Goal: Task Accomplishment & Management: Use online tool/utility

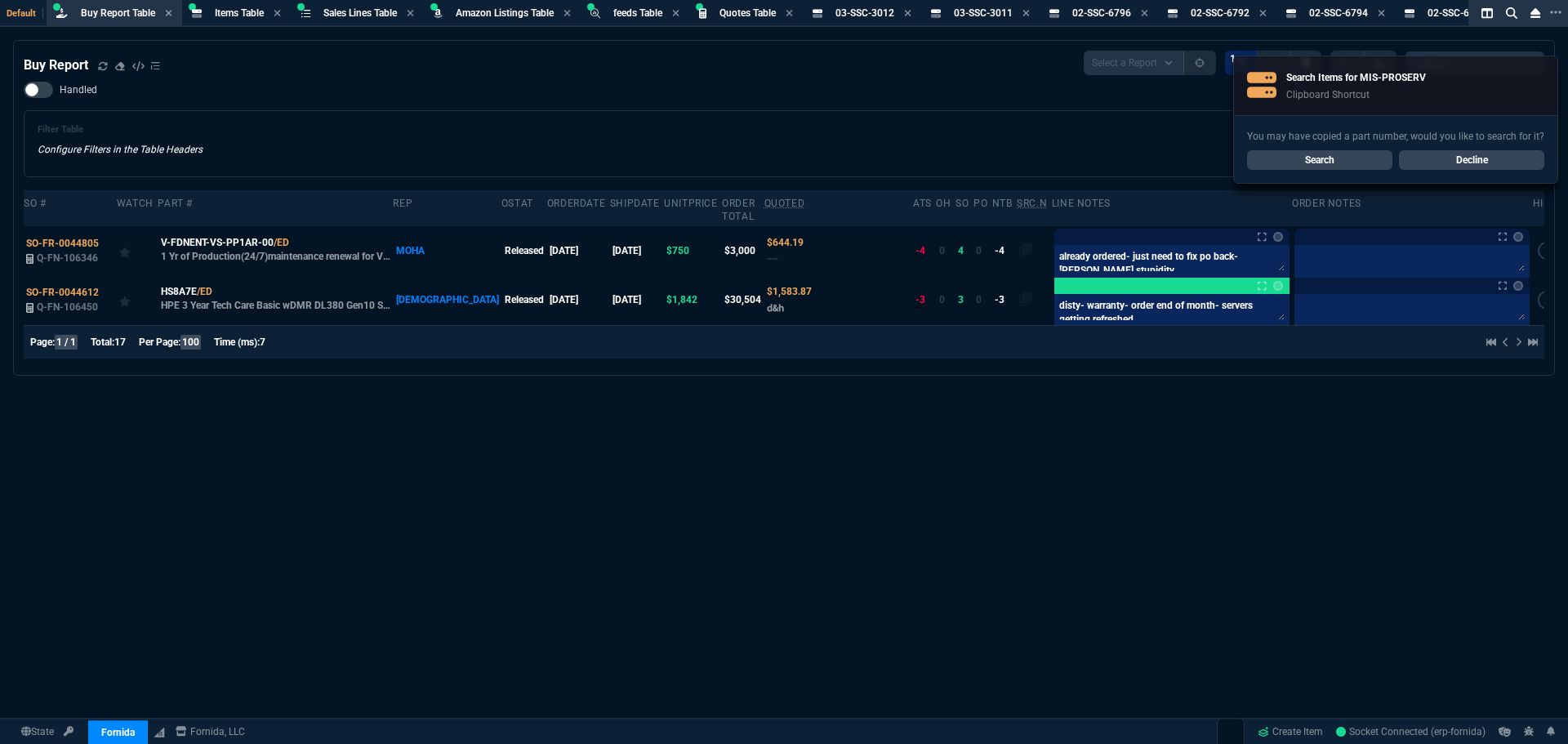
select select "8: NEPT"
click at [1337, 158] on link "Search" at bounding box center [1320, 160] width 145 height 20
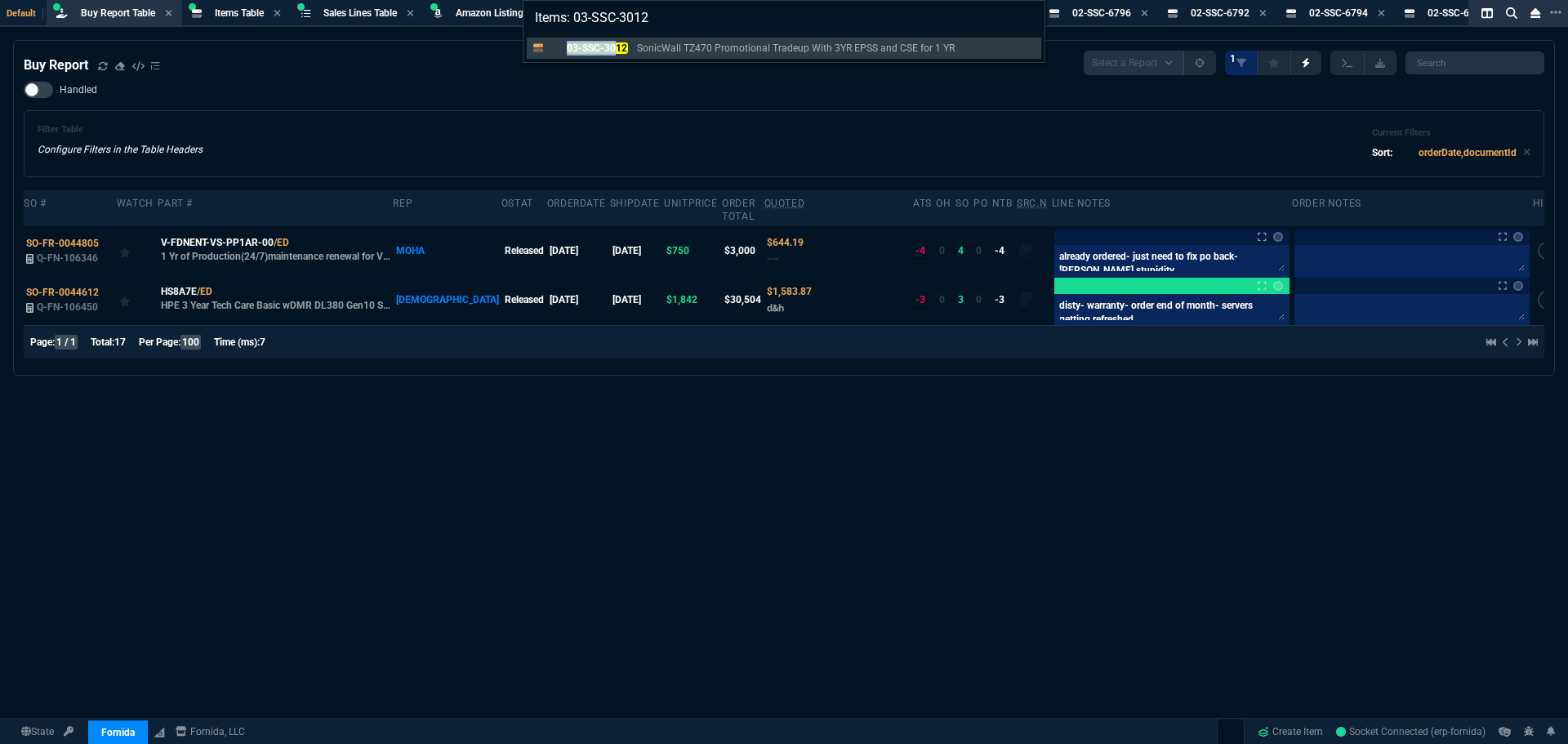
click at [616, 43] on link "03-SSC-3012 SonicWall TZ470 Promotional Tradeup With 3YR EPSS and CSE for 1 YR" at bounding box center [784, 47] width 515 height 21
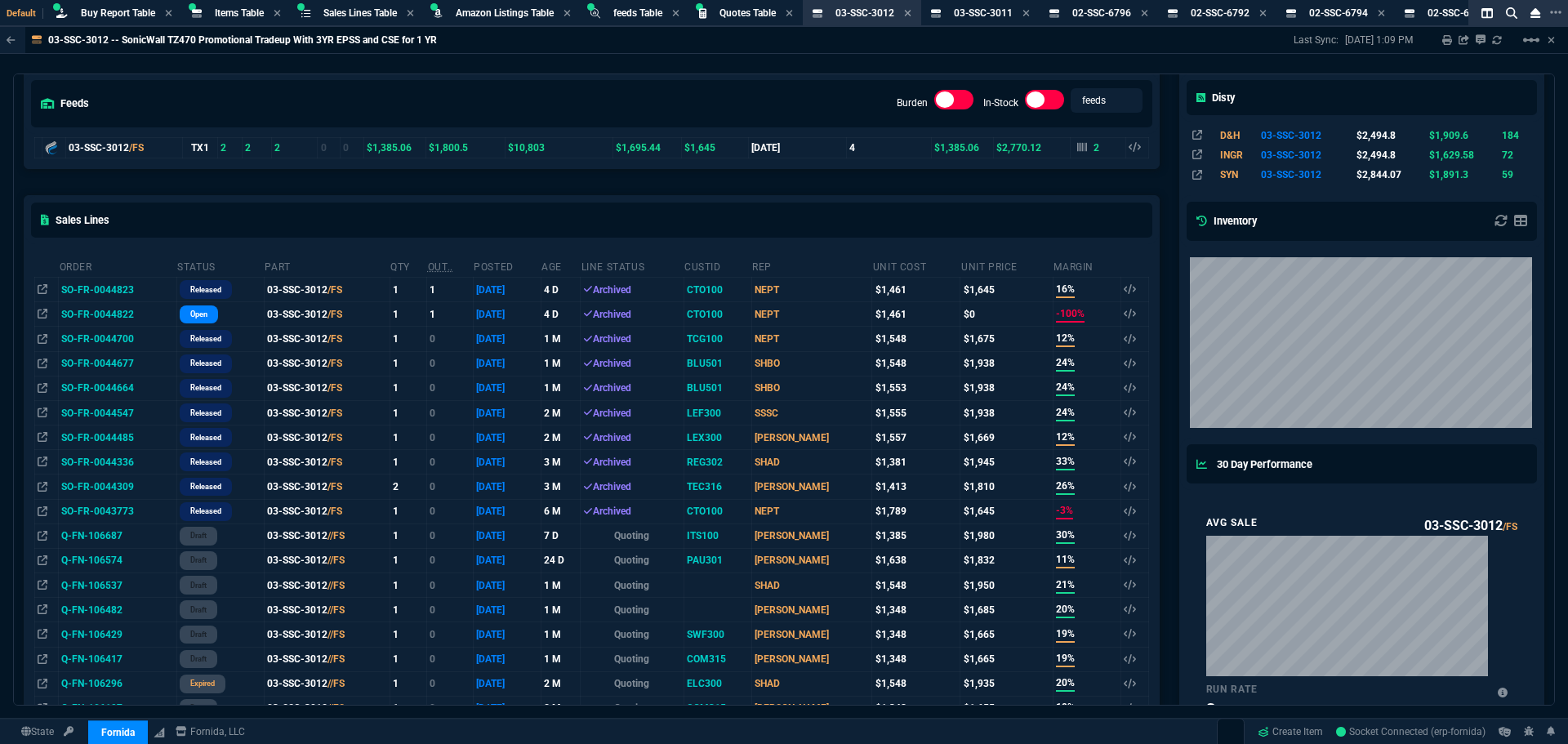
scroll to position [134, 0]
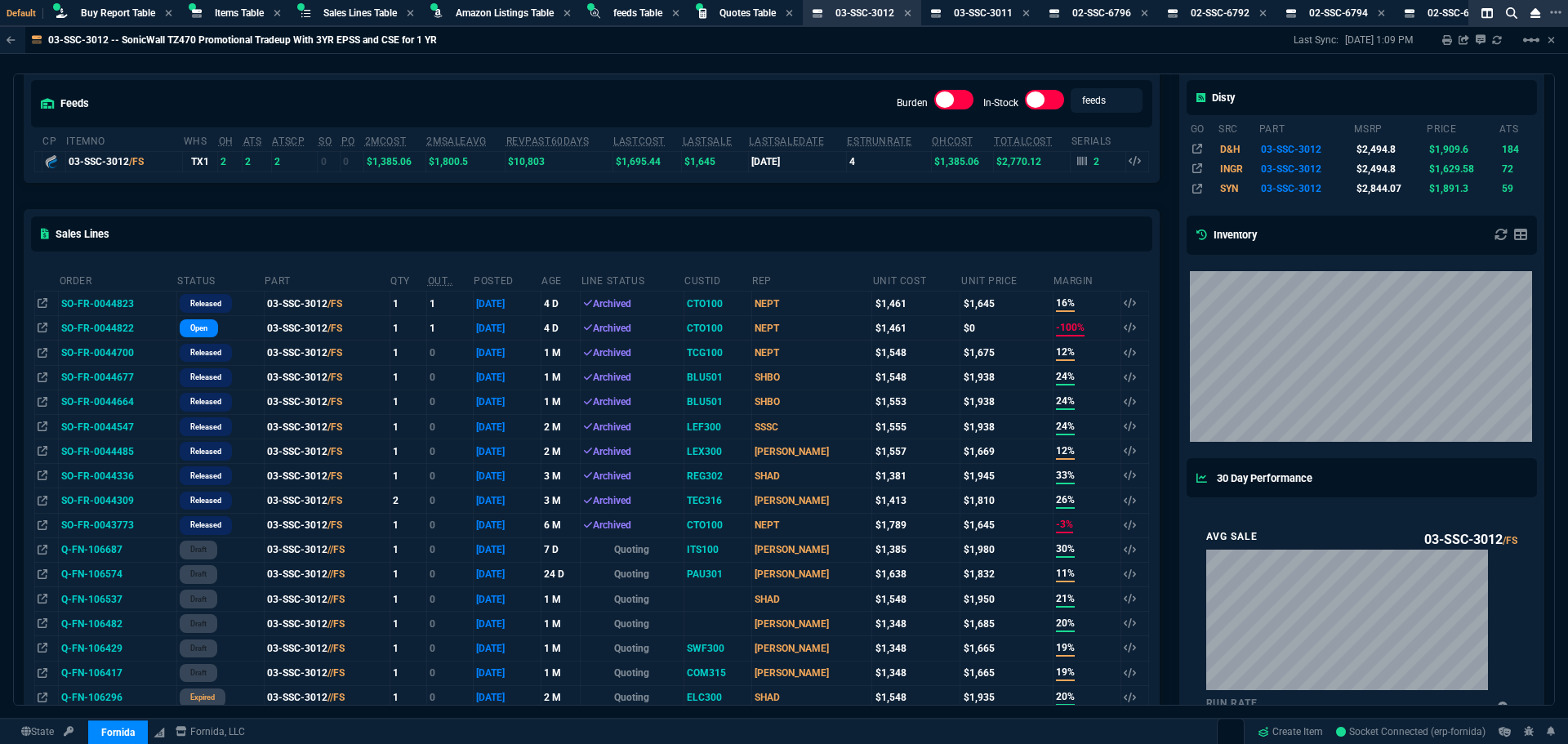
click at [95, 349] on td "SO-FR-0044700" at bounding box center [117, 352] width 118 height 24
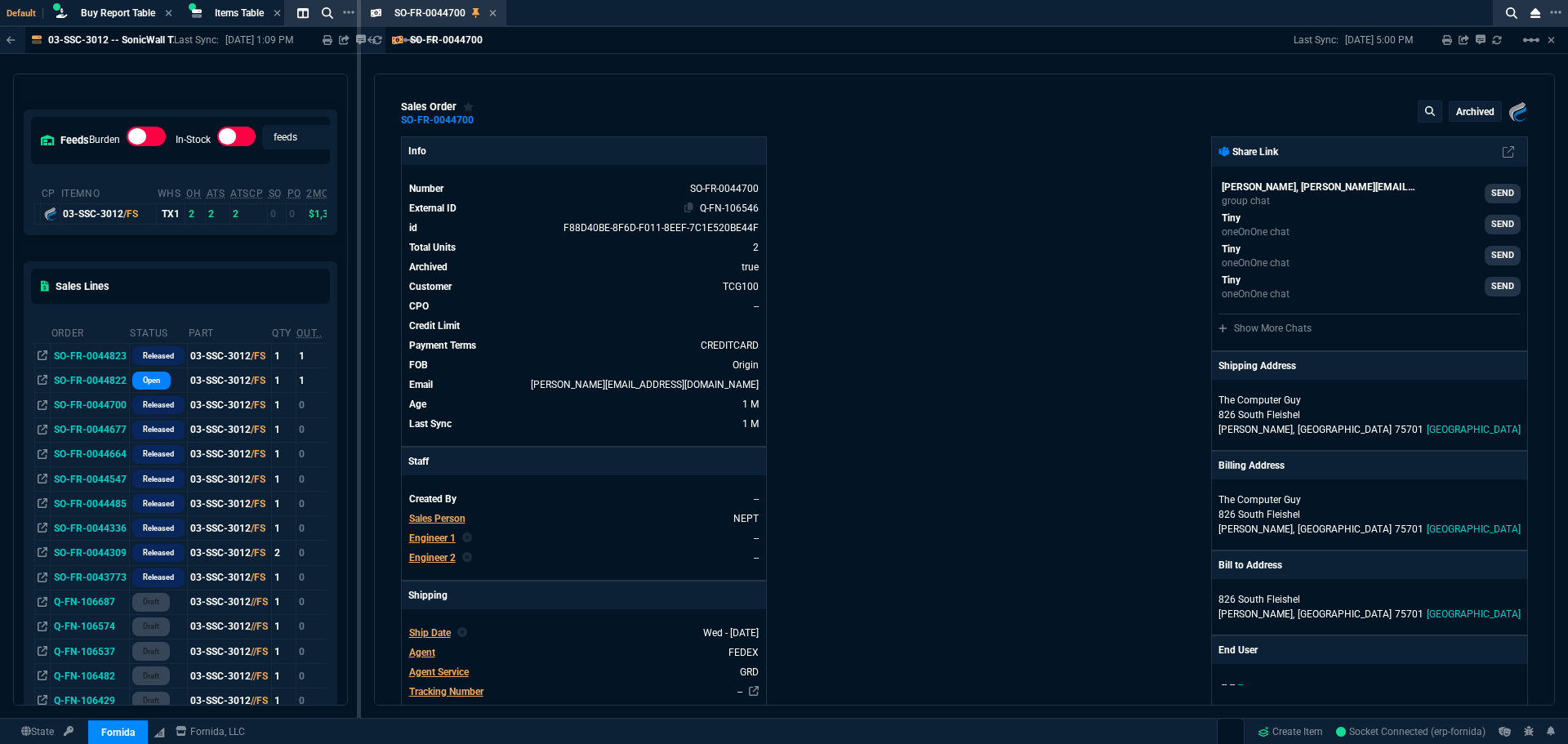
click at [724, 209] on link "Q-FN-106546" at bounding box center [729, 208] width 59 height 11
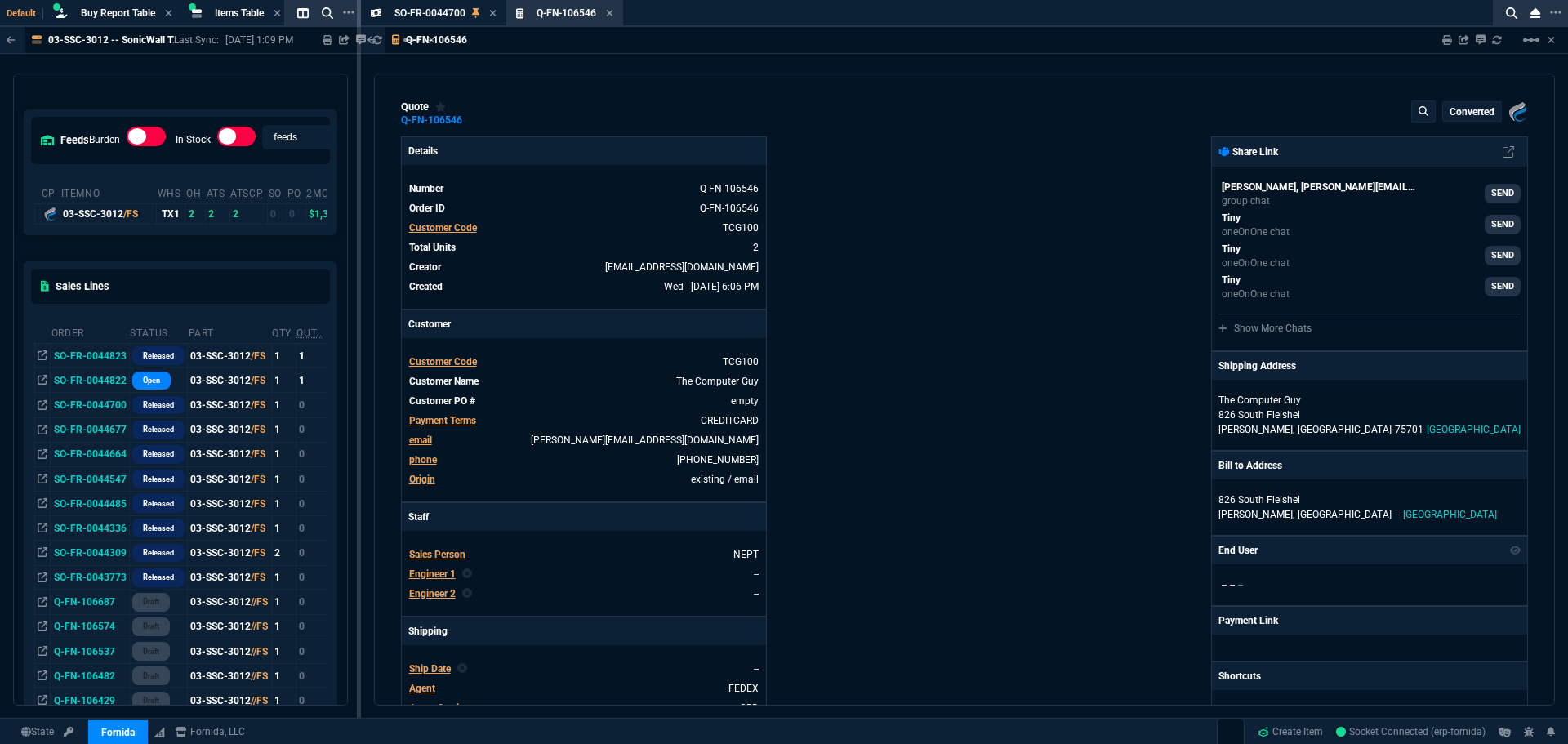
type input "12"
type input "208"
type input "19"
type input "274"
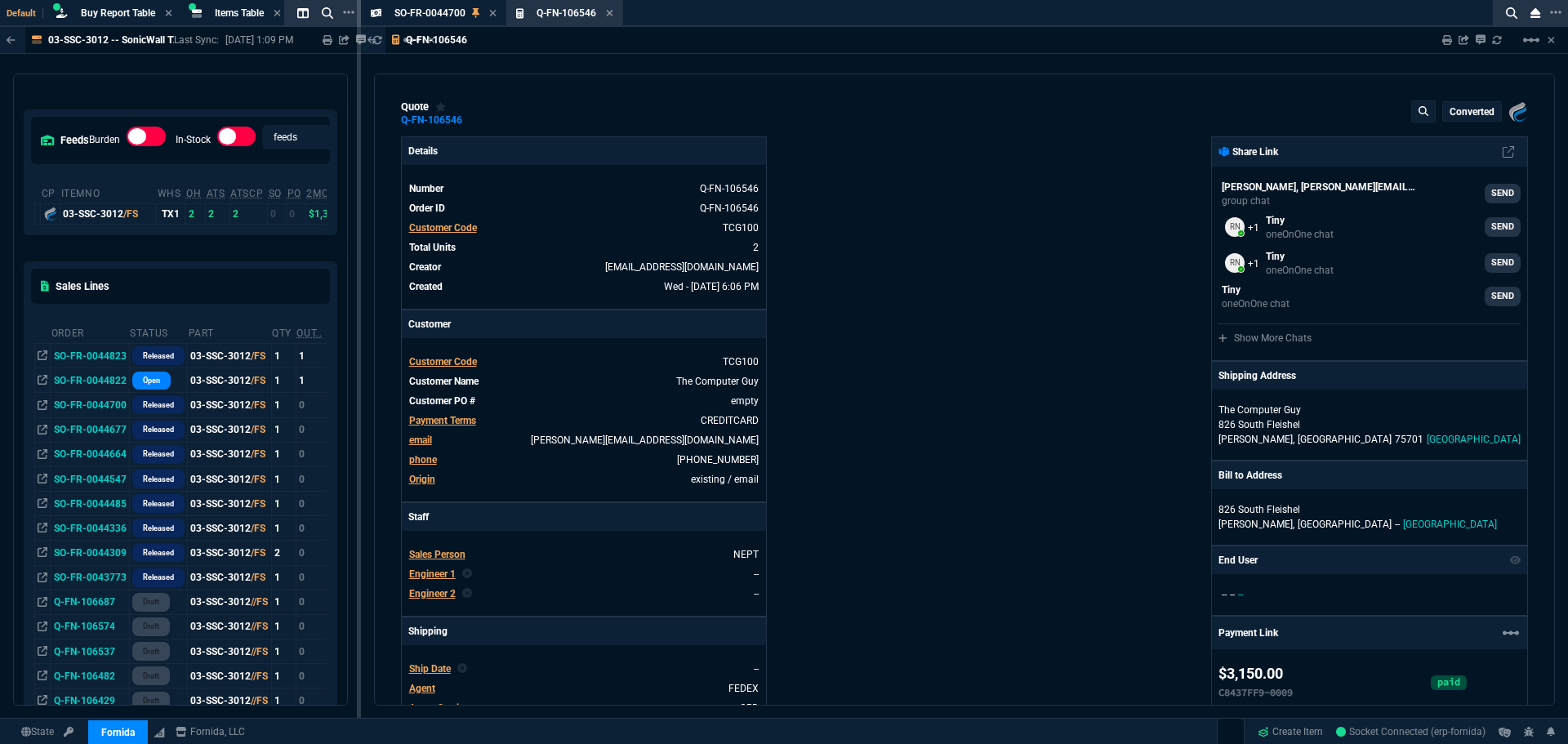
type input "2494.8"
type input "2095"
type input "33"
type input "30"
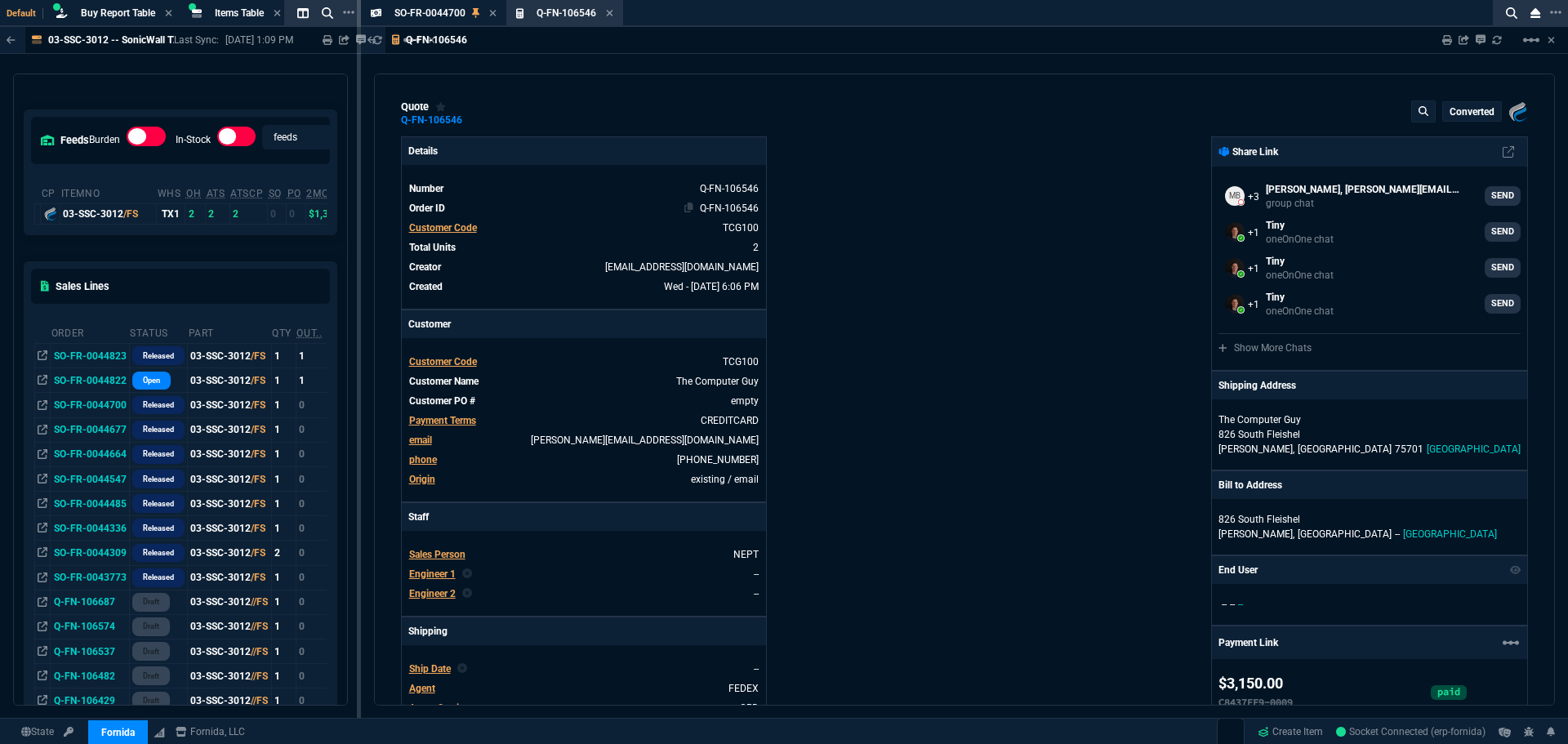
click at [736, 209] on link "Q-FN-106546" at bounding box center [729, 208] width 59 height 11
click at [1529, 32] on mat-icon "linear_scale" at bounding box center [1531, 40] width 20 height 20
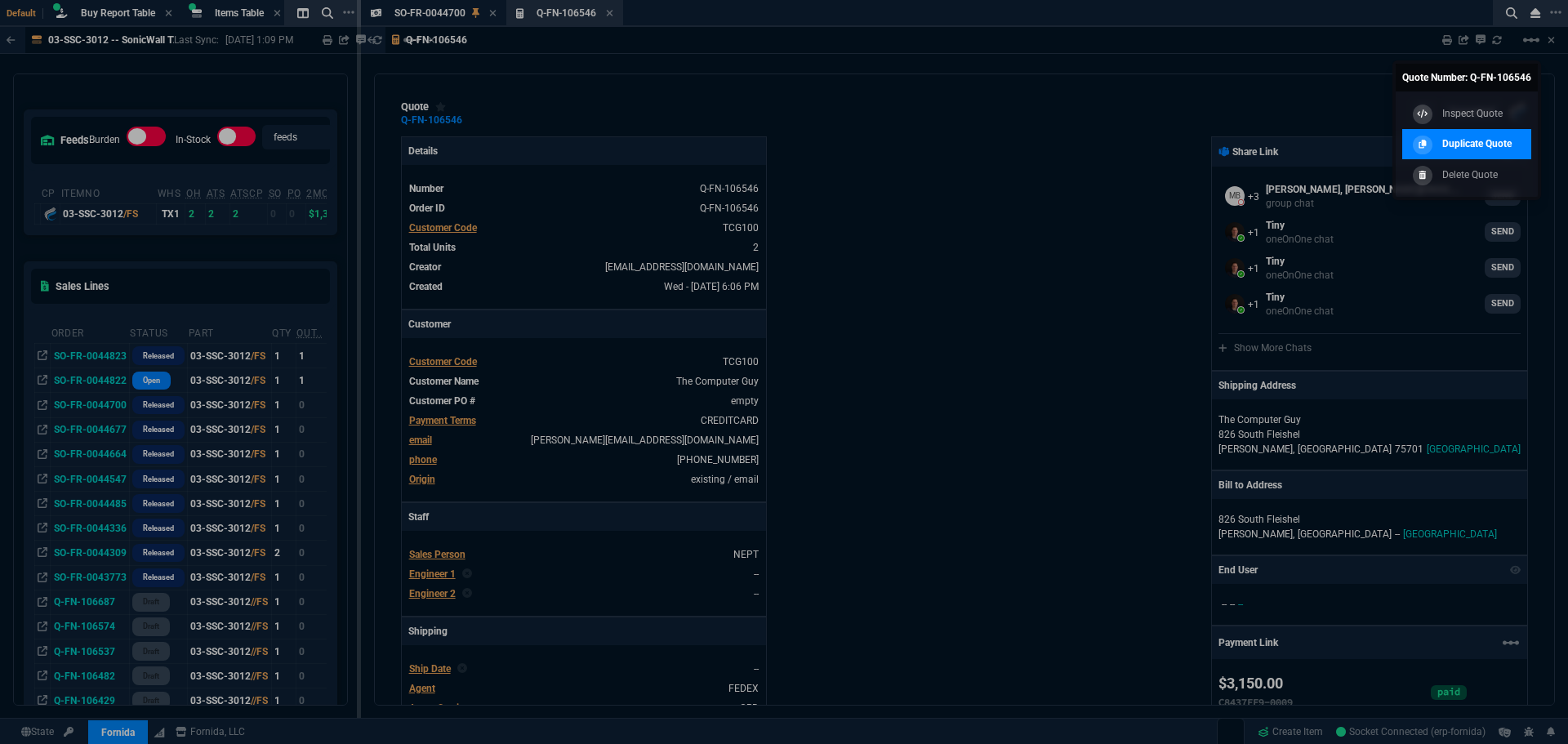
click at [1477, 148] on p "Duplicate Quote" at bounding box center [1477, 144] width 70 height 15
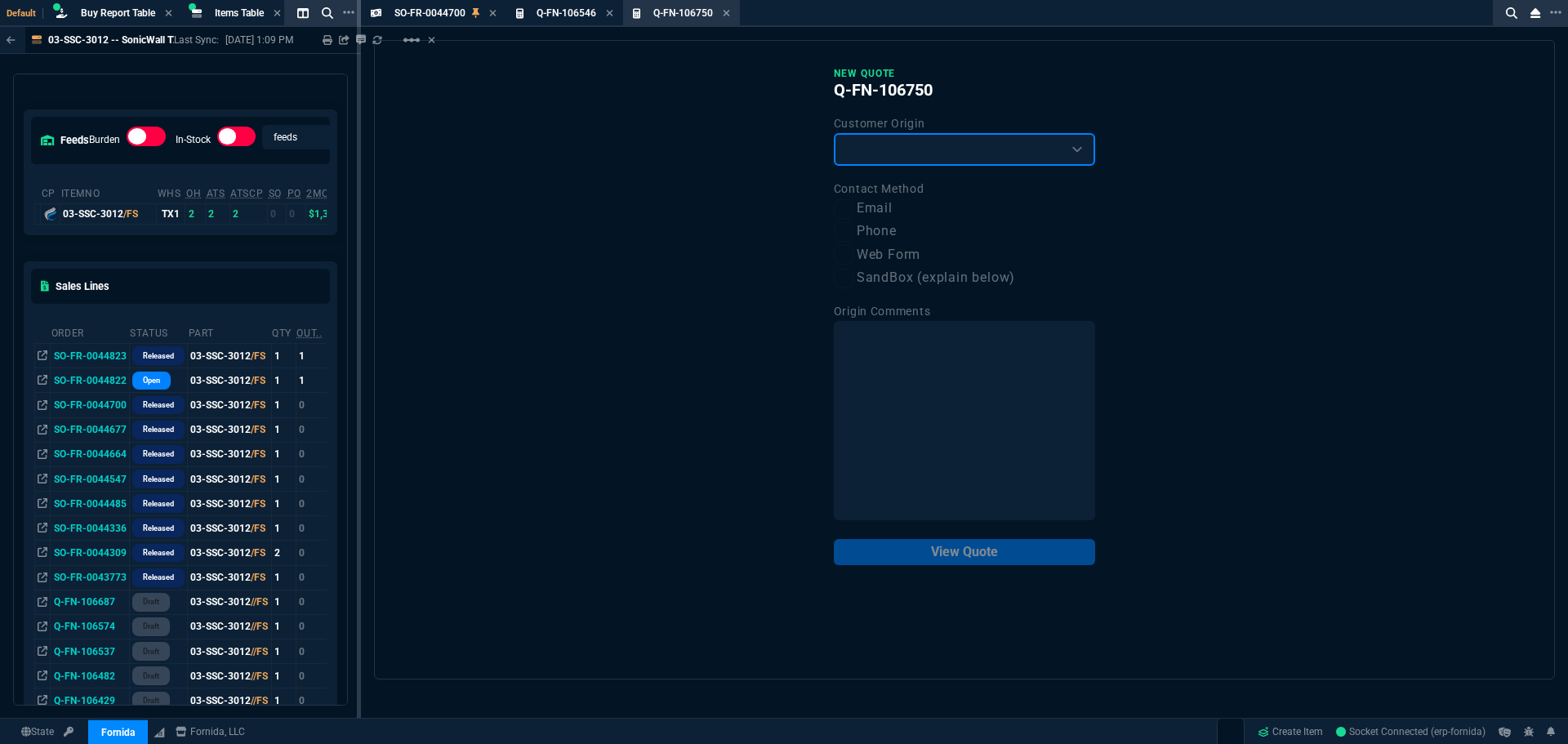
click at [959, 150] on select "Existing Customer Amazon Lead (first order) Website Lead (first order) Called (…" at bounding box center [964, 149] width 261 height 33
select select "existing"
click at [834, 134] on select "Existing Customer Amazon Lead (first order) Website Lead (first order) Called (…" at bounding box center [964, 149] width 261 height 33
click at [880, 209] on label "Email" at bounding box center [964, 209] width 261 height 20
click at [853, 209] on input "Email" at bounding box center [843, 208] width 20 height 20
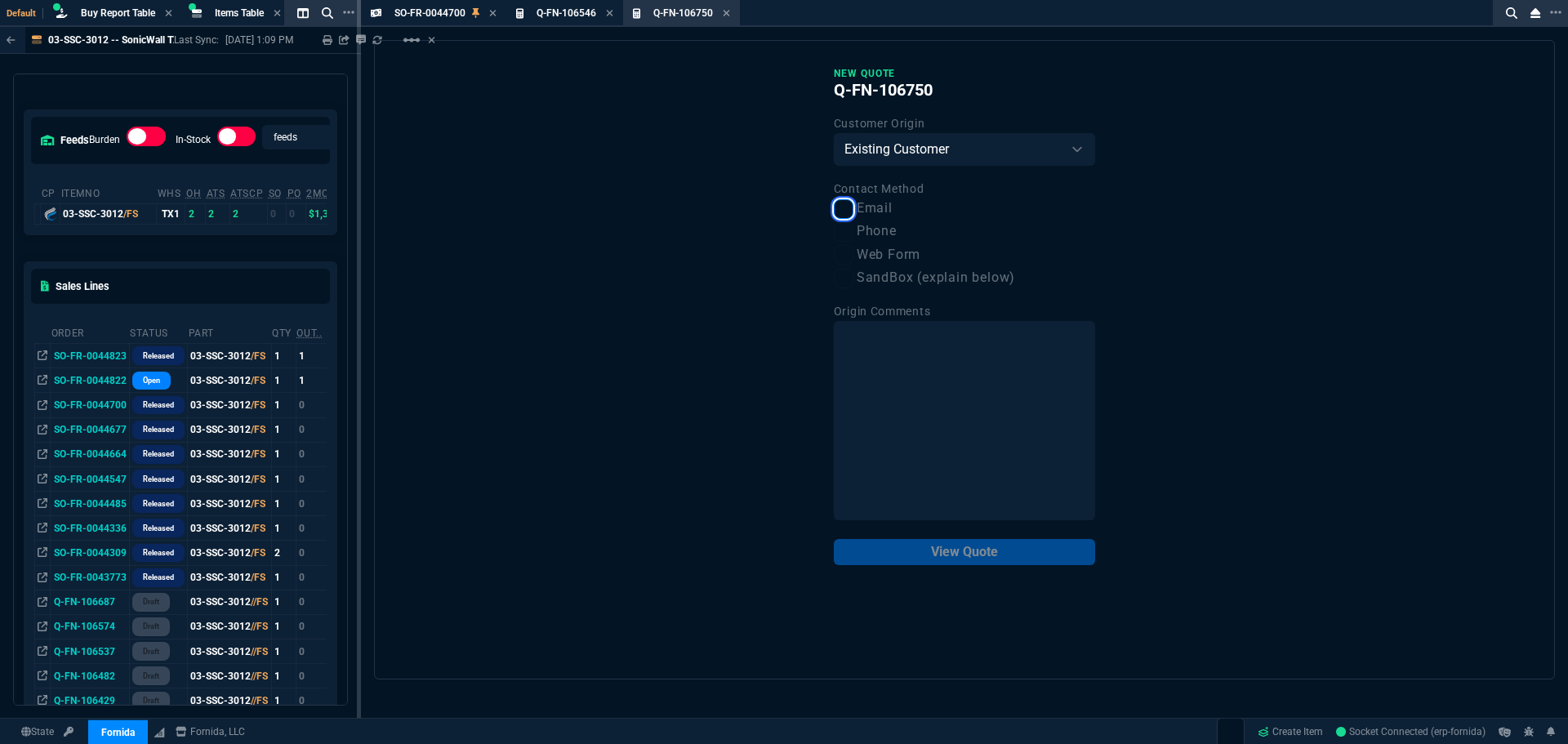
checkbox input "true"
click at [938, 559] on button "View Quote" at bounding box center [964, 552] width 261 height 26
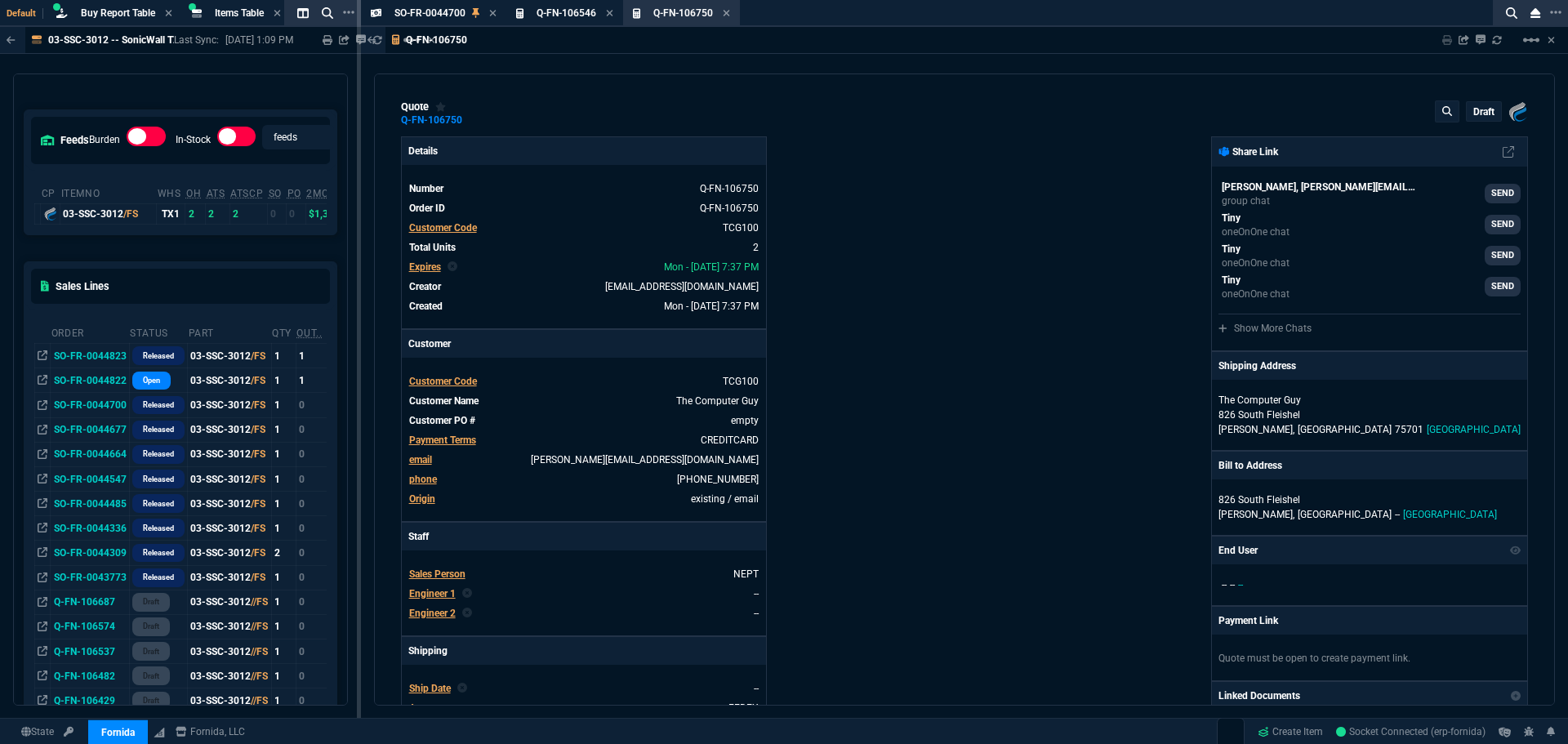
type input "12"
type input "208"
type input "19"
type input "274"
type input "33"
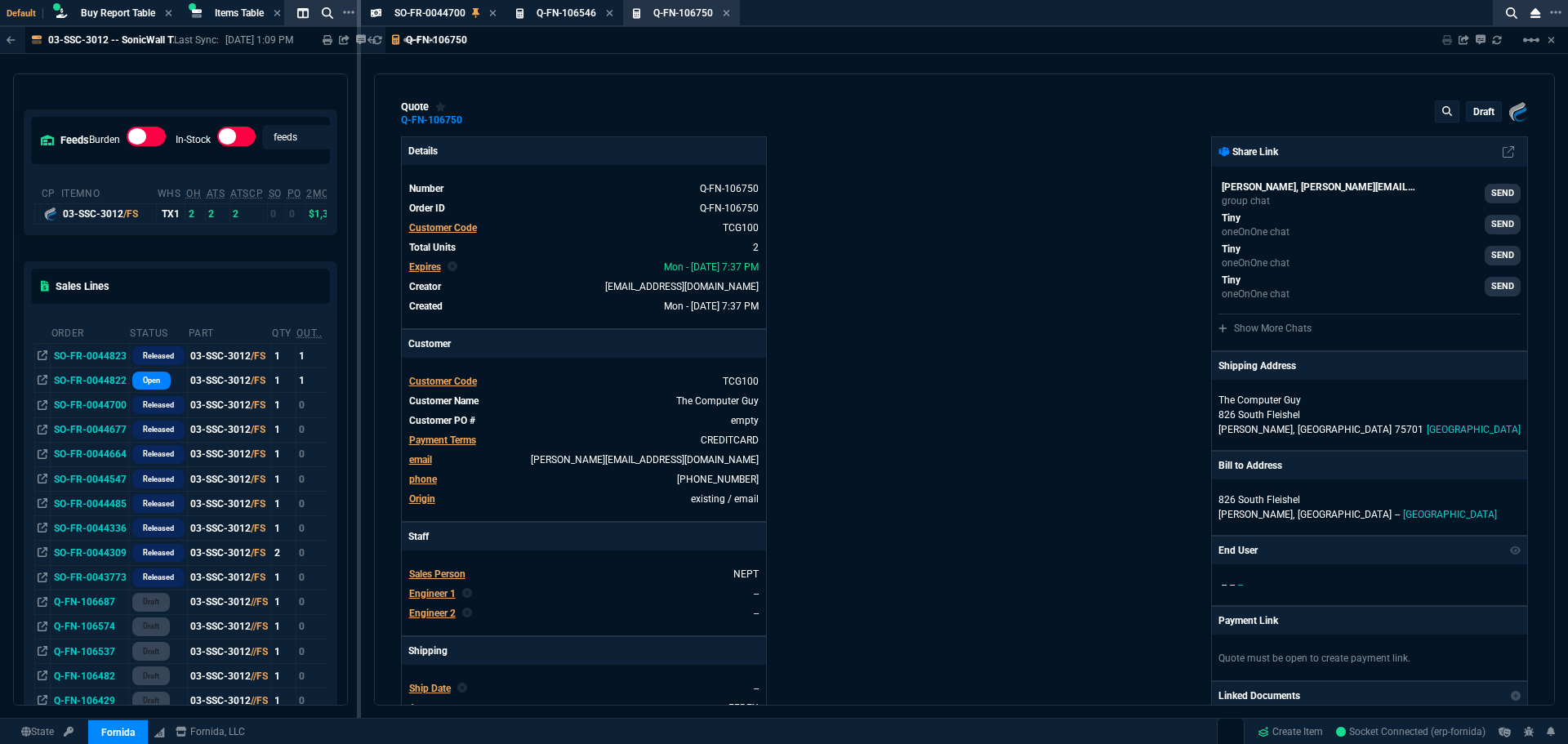
type input "30"
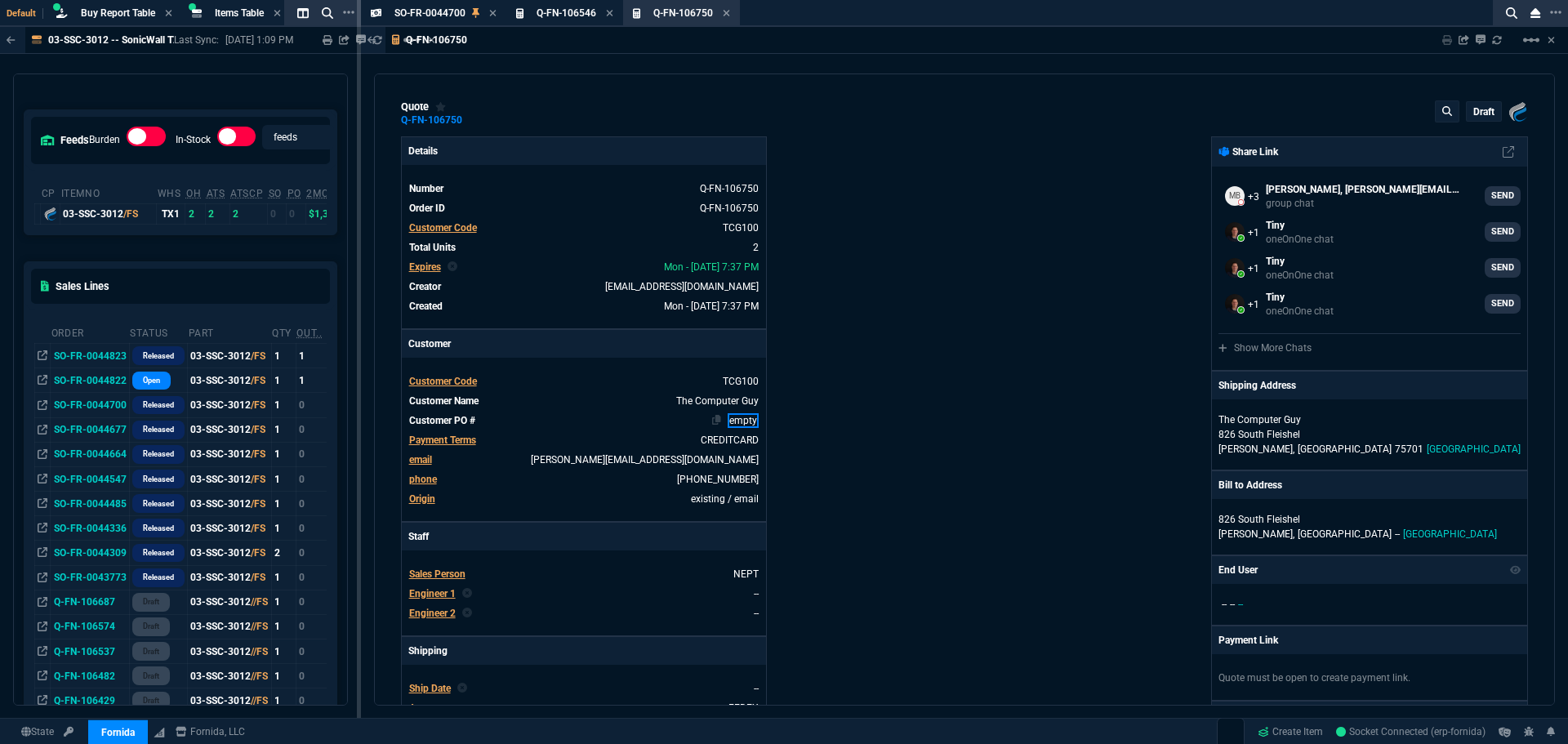
click at [739, 421] on link "empty" at bounding box center [743, 421] width 31 height 15
click at [1093, 480] on div "Fornida, LLC 2609 Technology Dr Suite 300 Plano, TX 75074 Share Link Michael Be…" at bounding box center [1246, 557] width 563 height 842
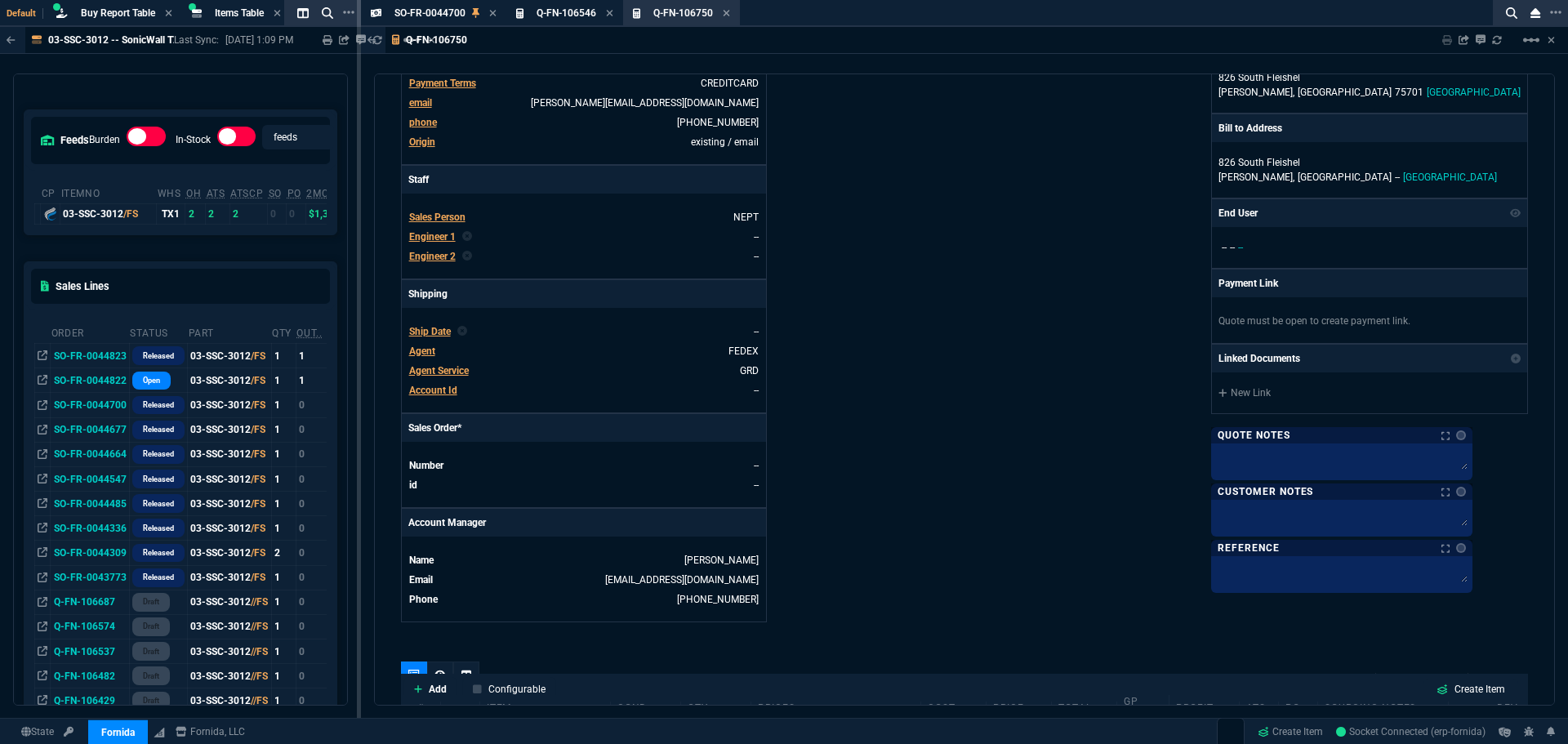
scroll to position [571, 0]
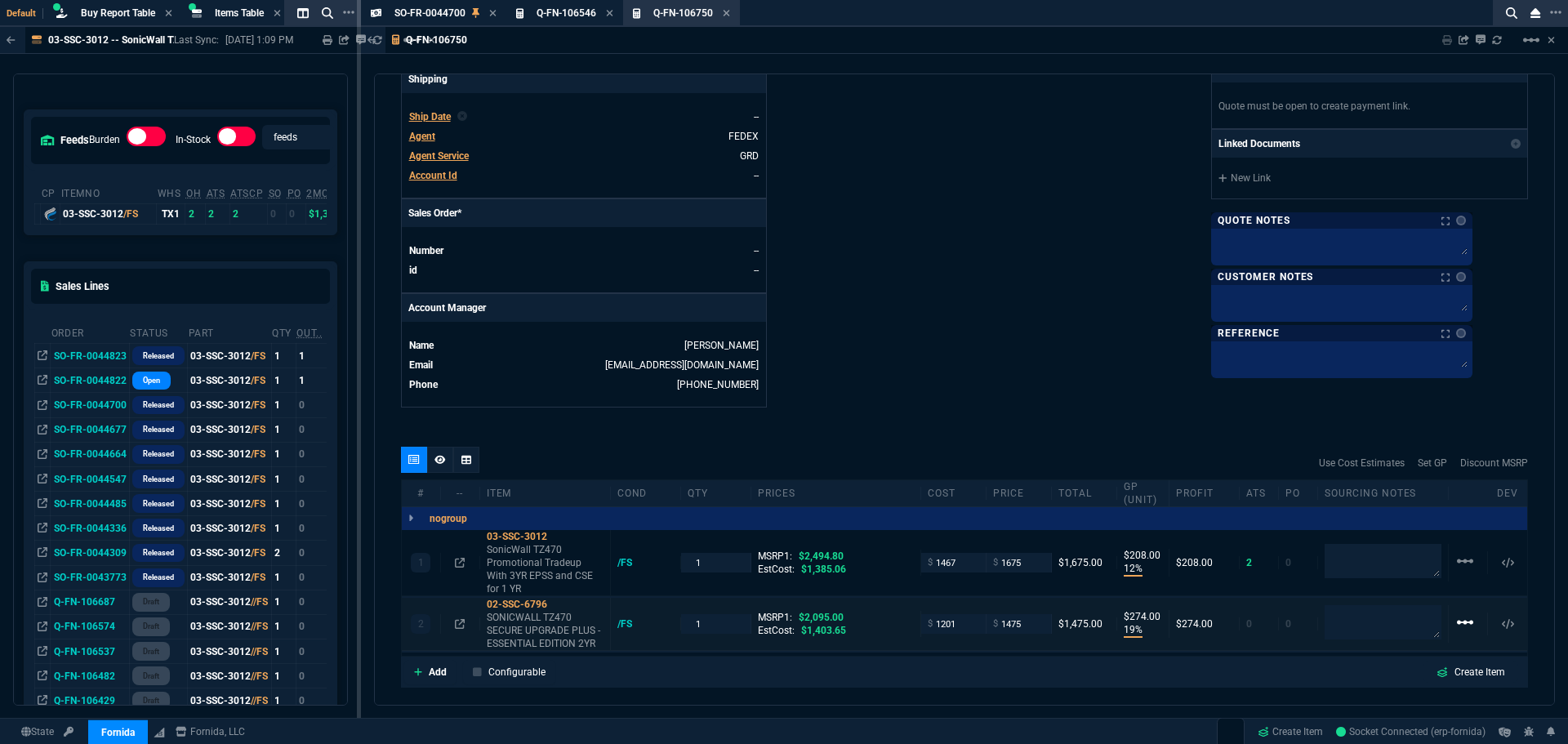
click at [1462, 627] on mat-icon "linear_scale" at bounding box center [1465, 621] width 20 height 20
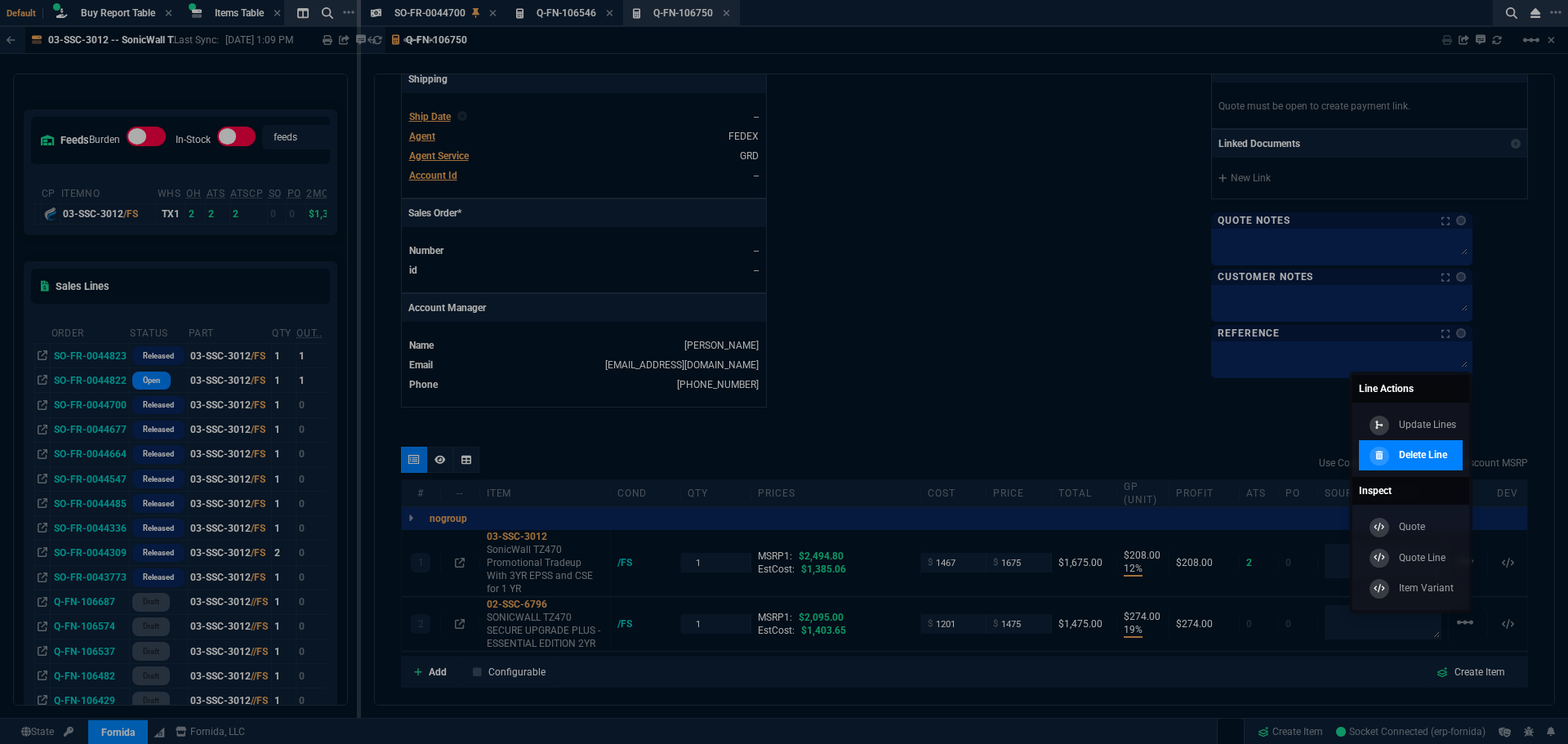
click at [1423, 447] on div "Delete Line" at bounding box center [1406, 455] width 82 height 18
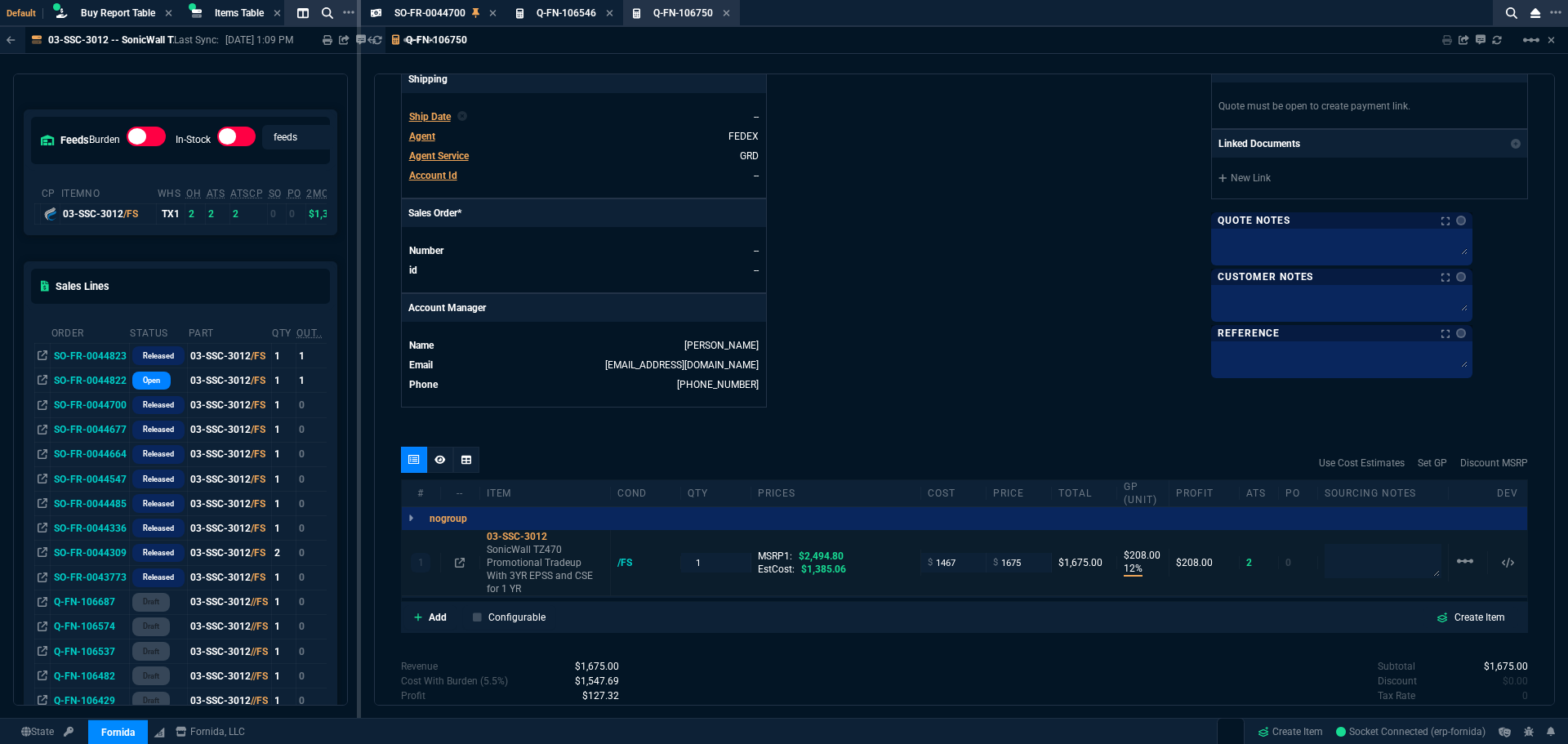
type input "12"
type input "208"
type input "33"
drag, startPoint x: 961, startPoint y: 568, endPoint x: 887, endPoint y: 564, distance: 74.1
click at [887, 564] on div "1 03-SSC-3012 SonicWall TZ470 Promotional Tradeup With 3YR EPSS and CSE for 1 Y…" at bounding box center [964, 562] width 1126 height 66
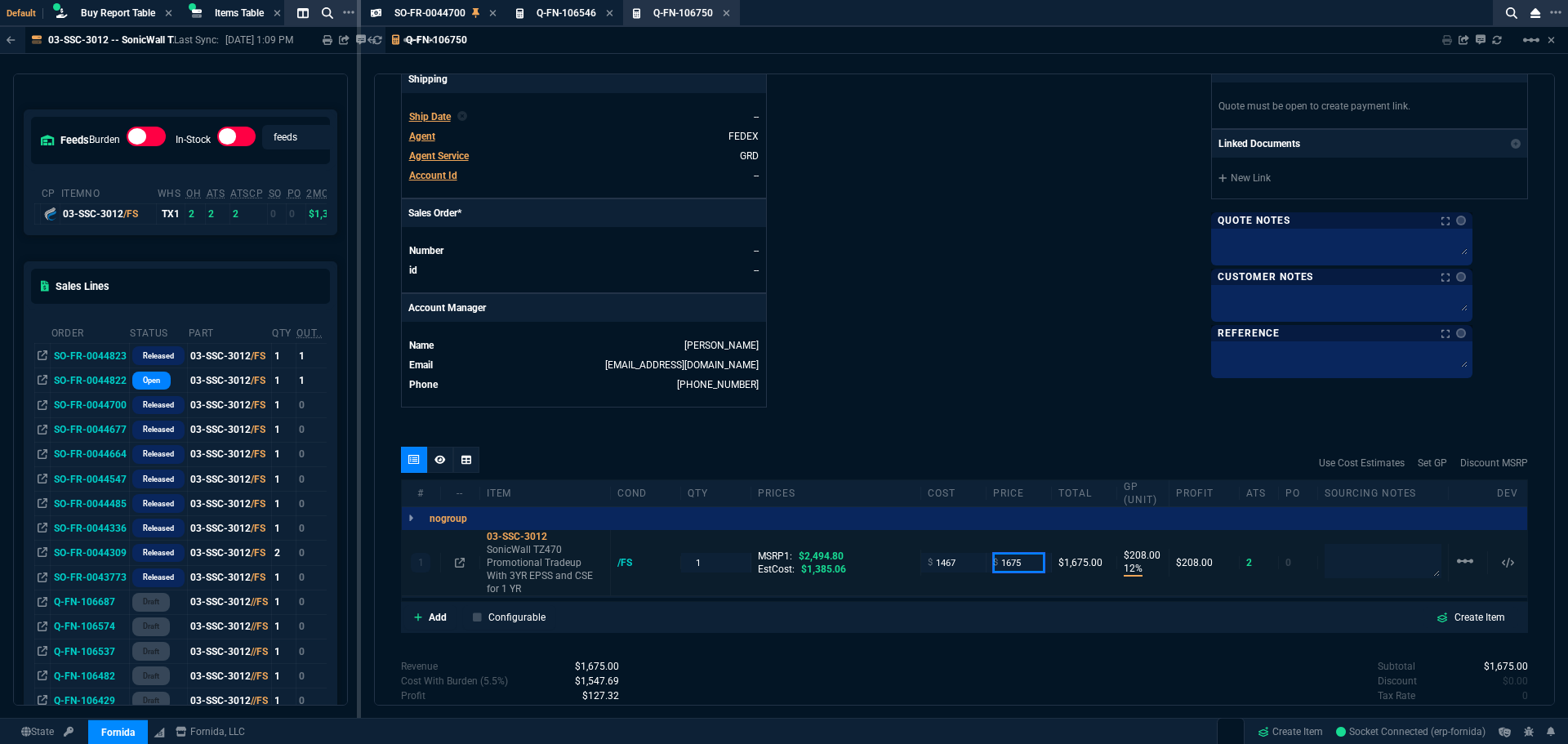
drag, startPoint x: 1025, startPoint y: 565, endPoint x: 950, endPoint y: 572, distance: 75.3
click at [950, 572] on div "1 03-SSC-3012 SonicWall TZ470 Promotional Tradeup With 3YR EPSS and CSE for 1 Y…" at bounding box center [964, 562] width 1126 height 66
type input "1645"
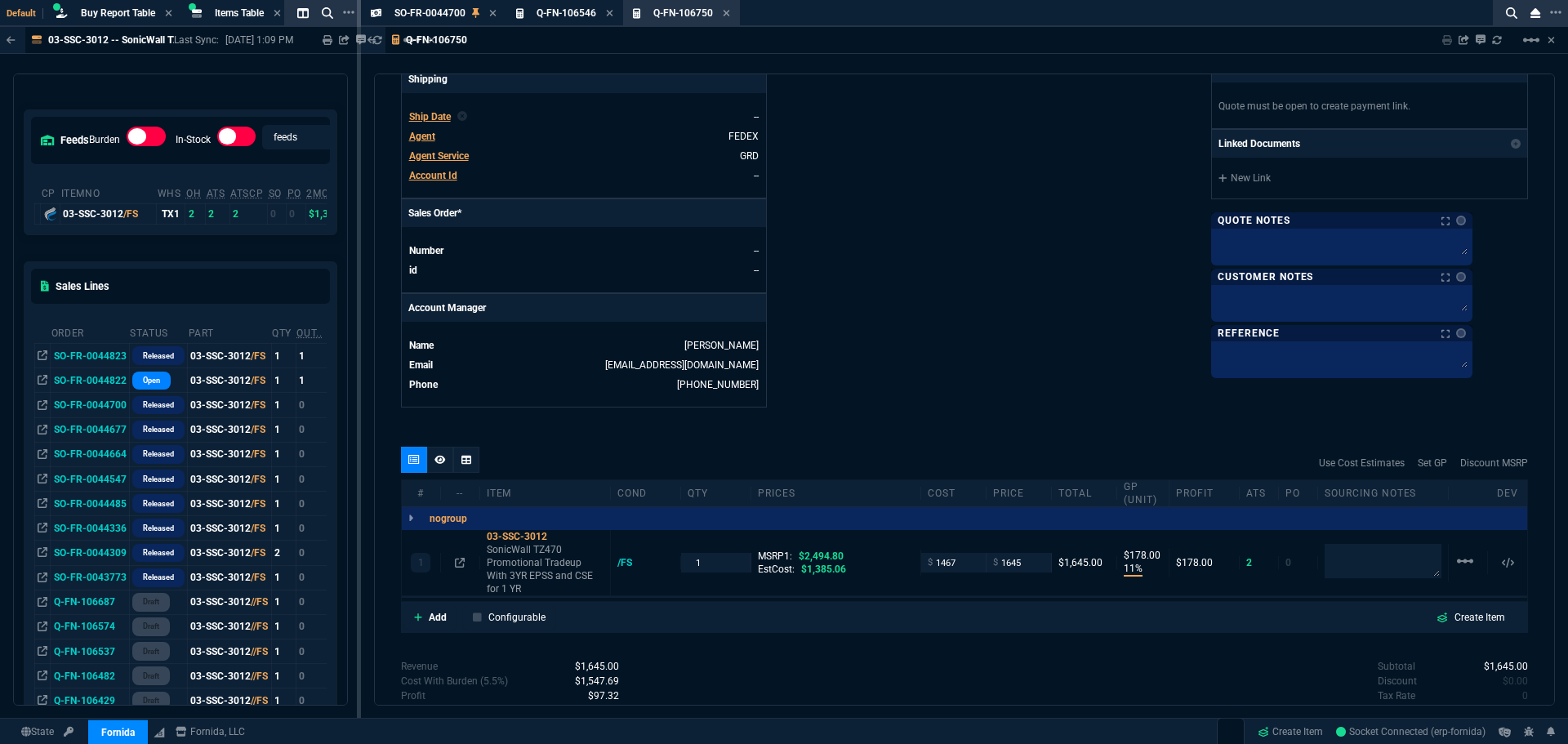
type input "11"
type input "178"
type input "34"
click at [454, 559] on div at bounding box center [460, 562] width 25 height 13
click at [459, 562] on icon at bounding box center [459, 562] width 10 height 10
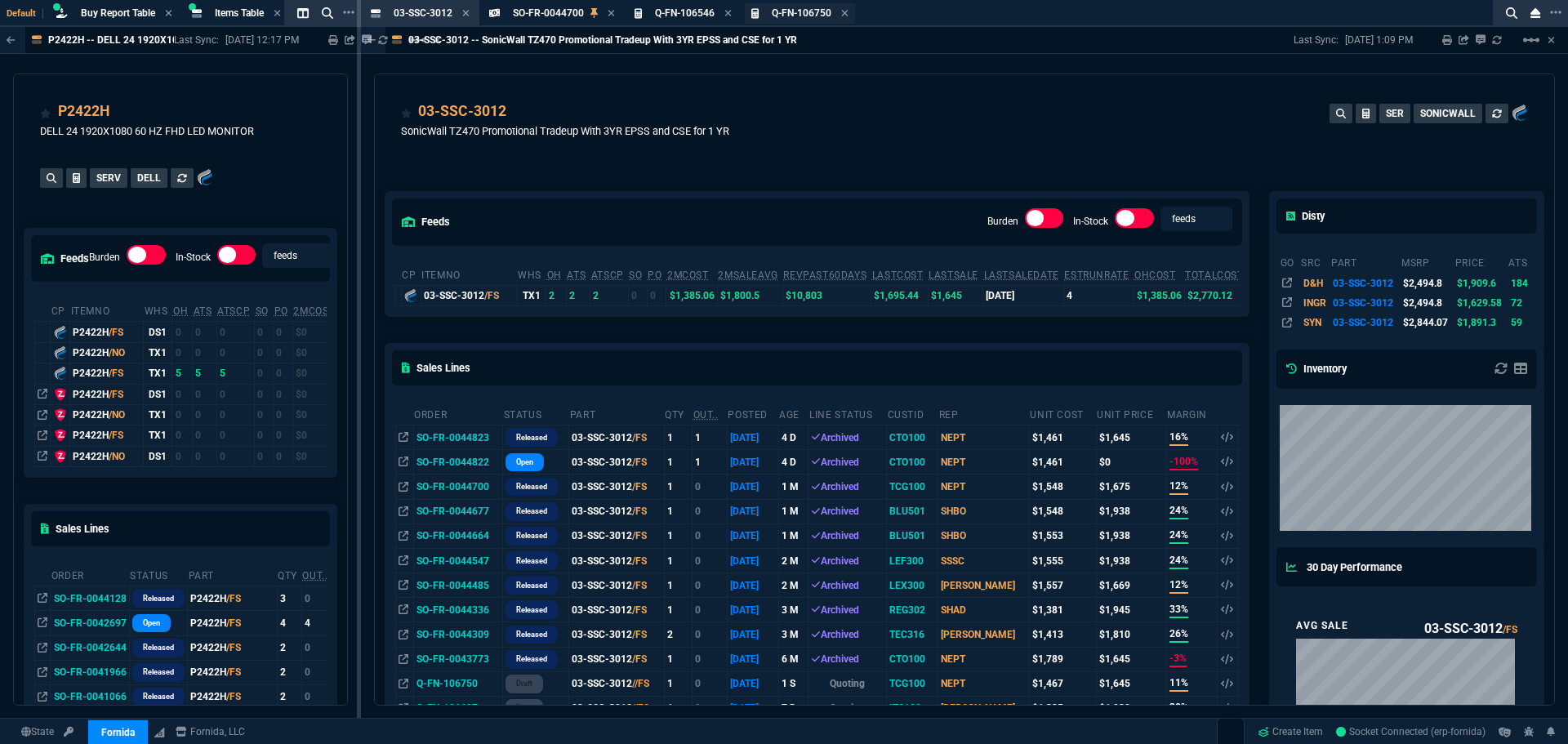
click at [793, 15] on span "Q-FN-106750" at bounding box center [801, 13] width 59 height 11
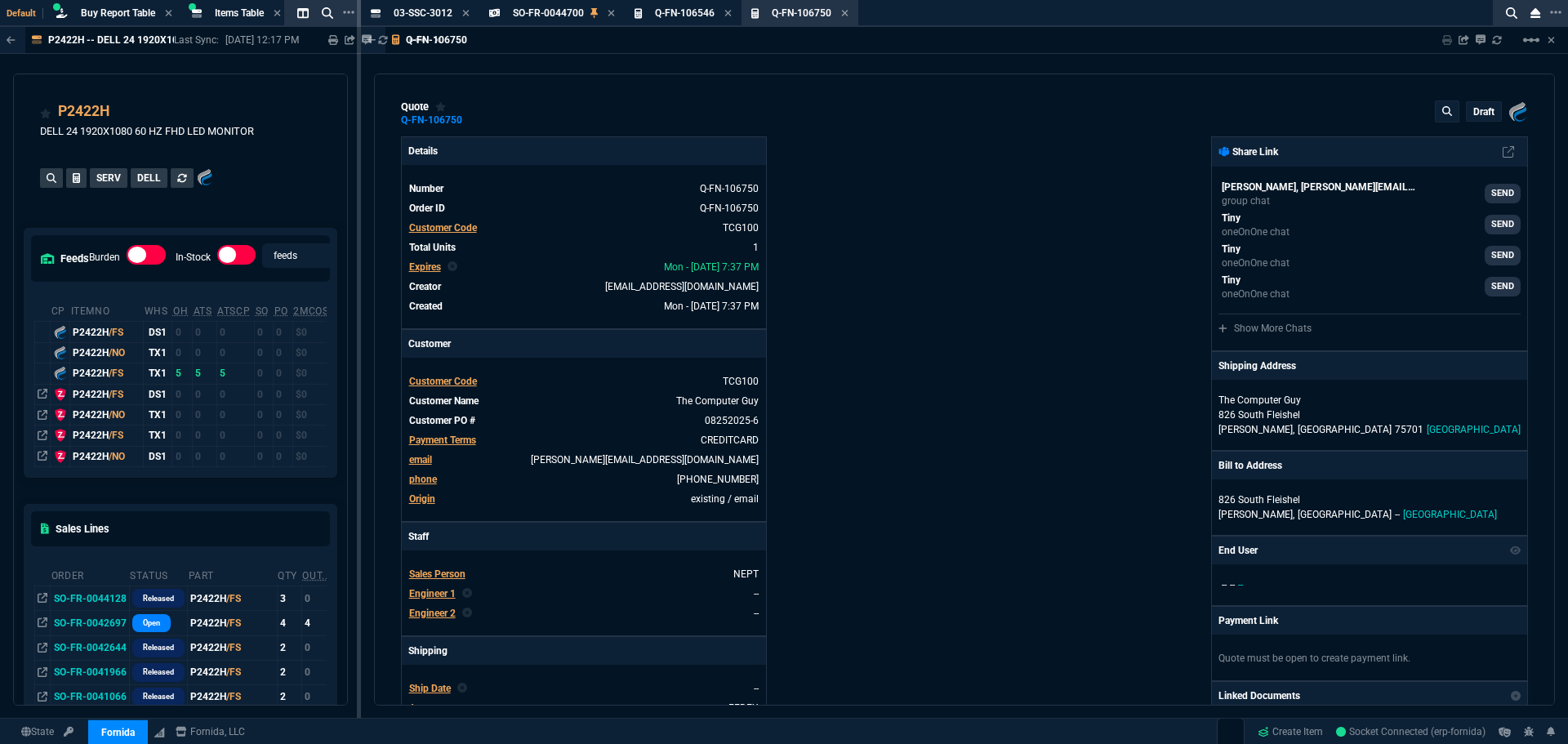
type input "11"
type input "178"
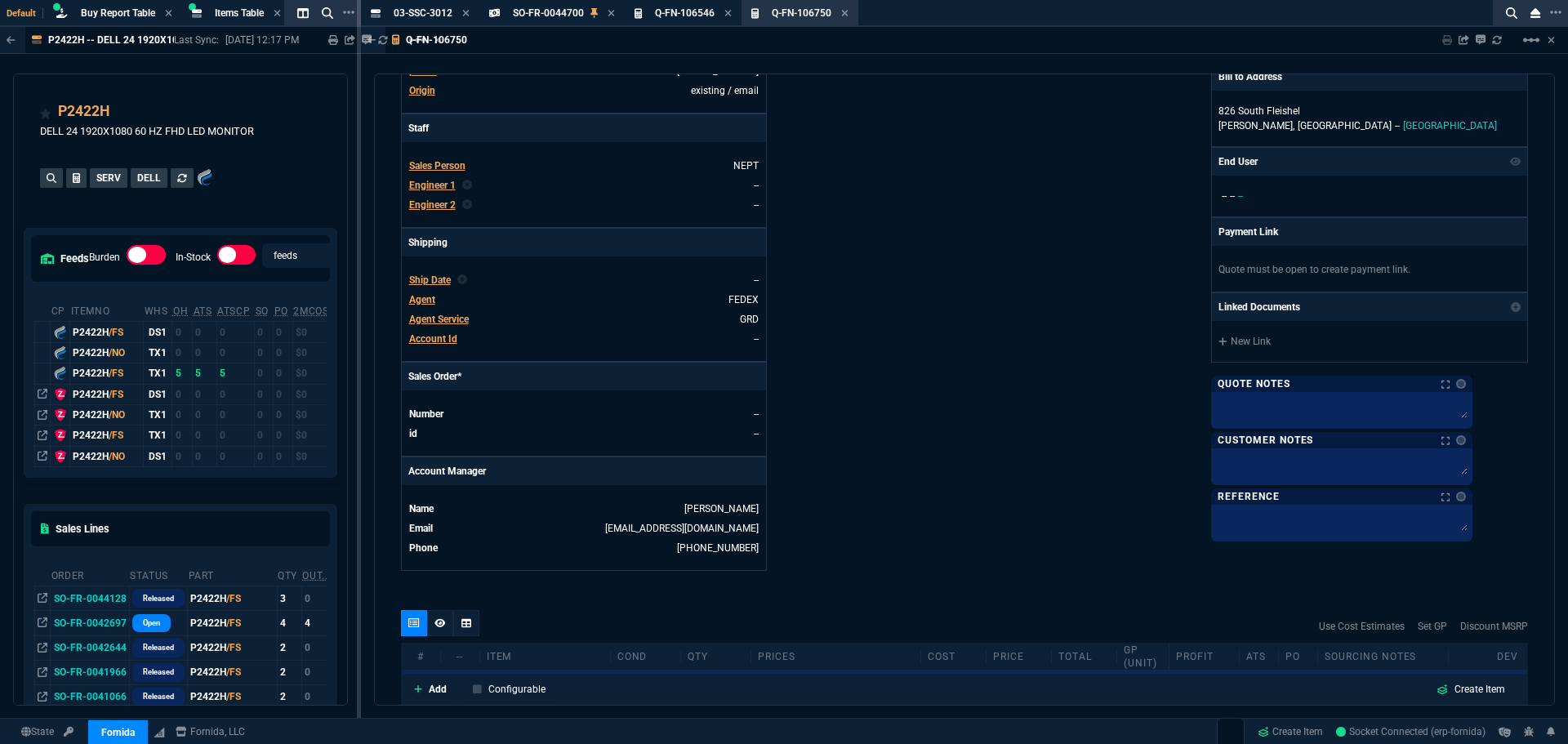
type input "2494.8"
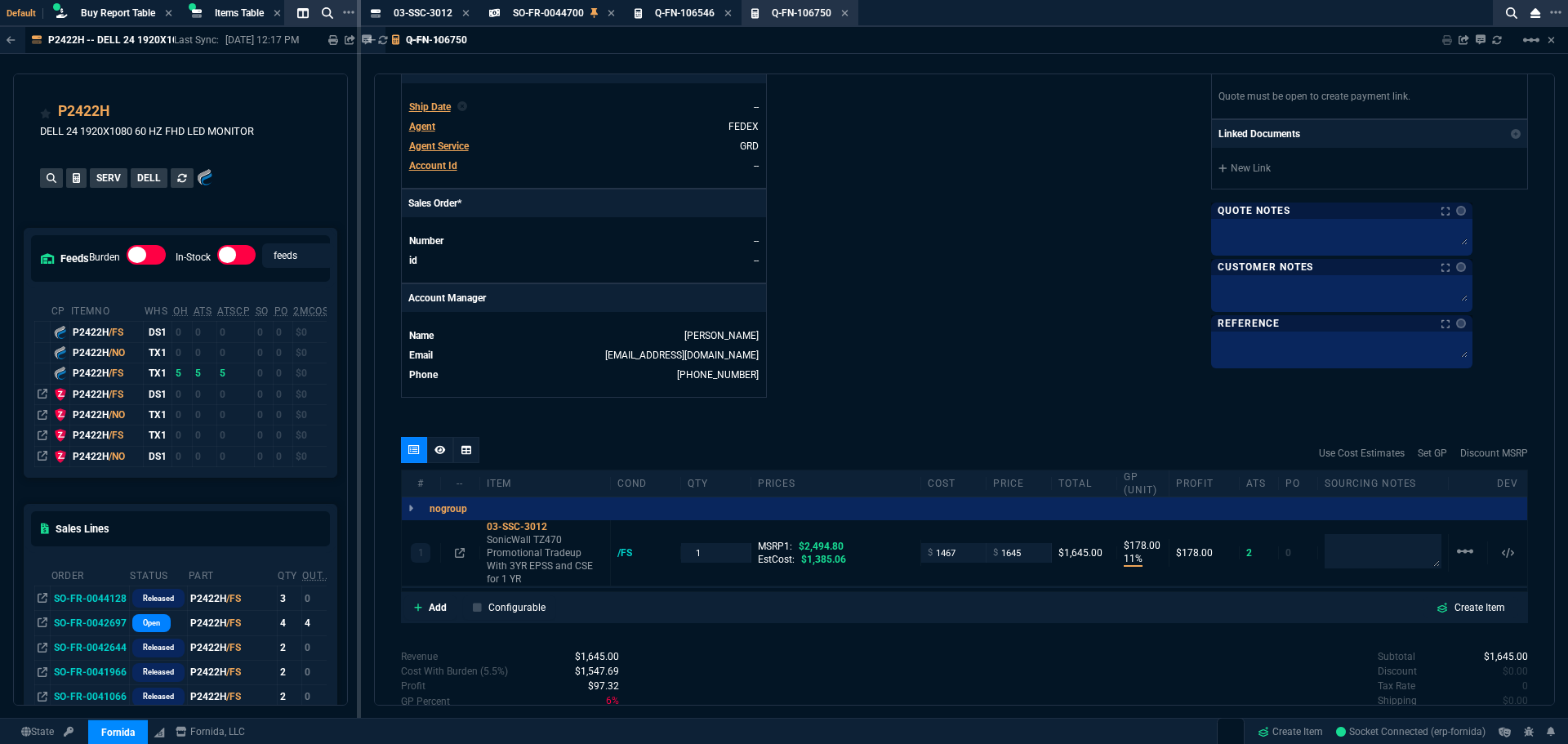
type input "34"
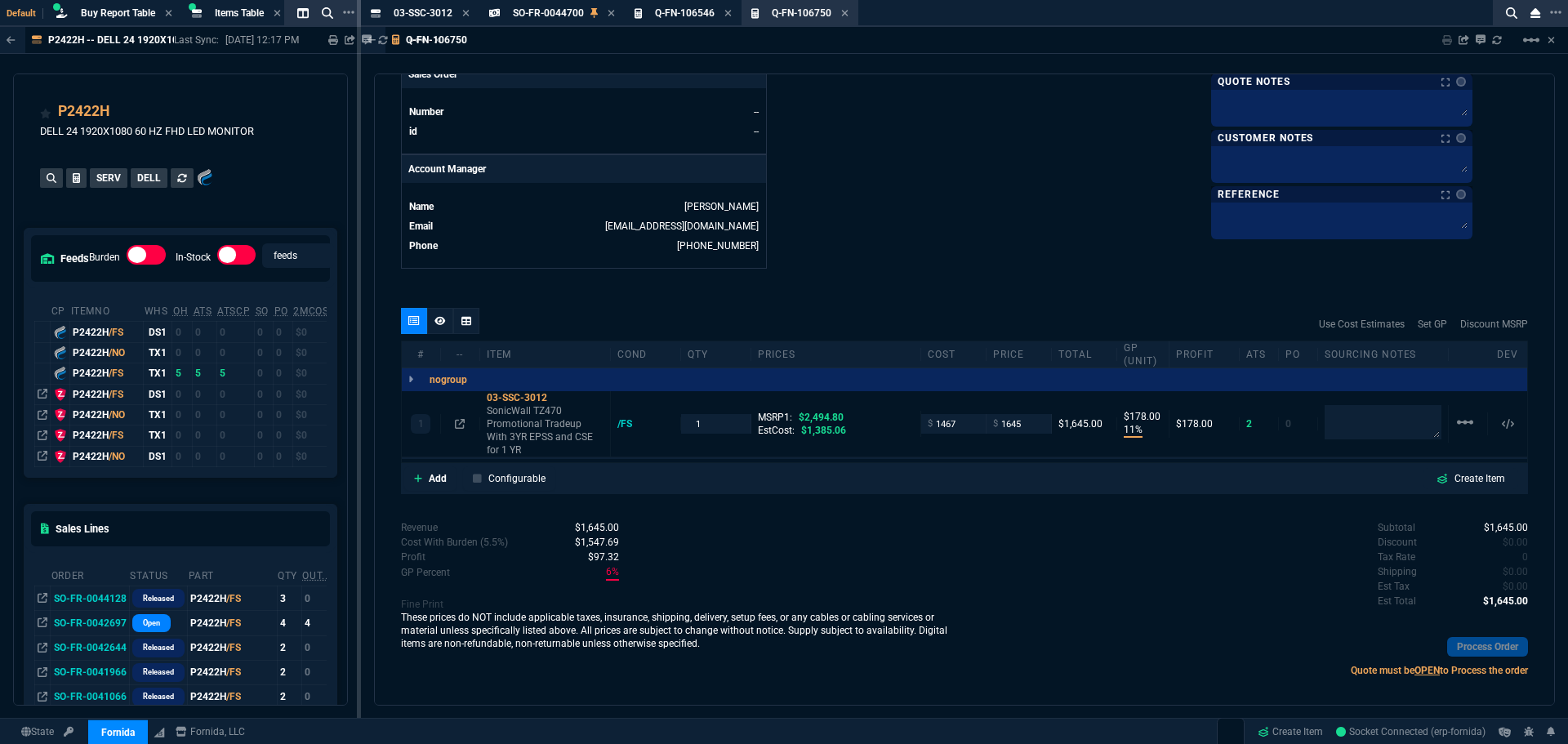
scroll to position [725, 0]
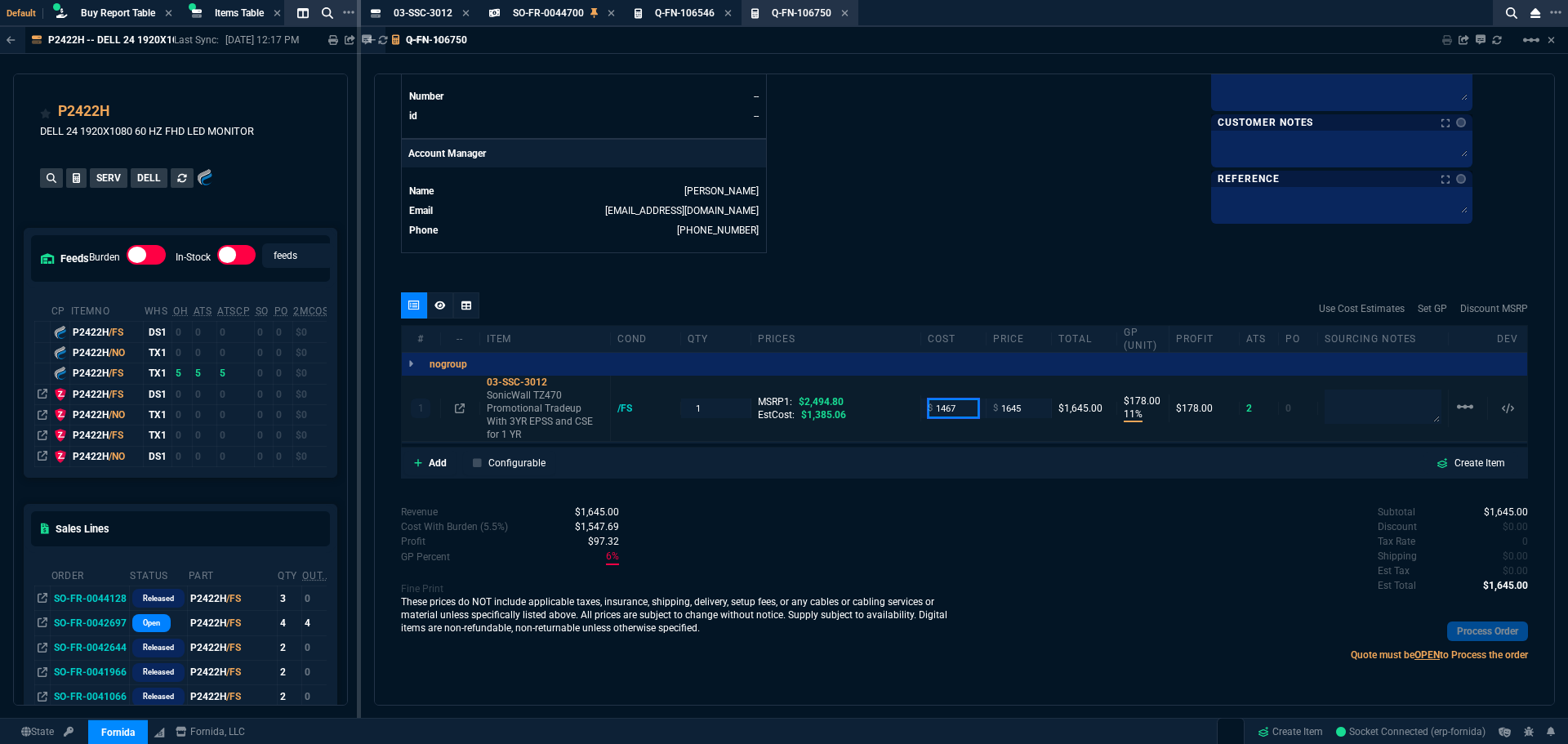
drag, startPoint x: 959, startPoint y: 405, endPoint x: 871, endPoint y: 399, distance: 88.2
click at [871, 399] on div "1 03-SSC-3012 SonicWall TZ470 Promotional Tradeup With 3YR EPSS and CSE for 1 Y…" at bounding box center [964, 408] width 1126 height 66
type input "1385"
type input "16"
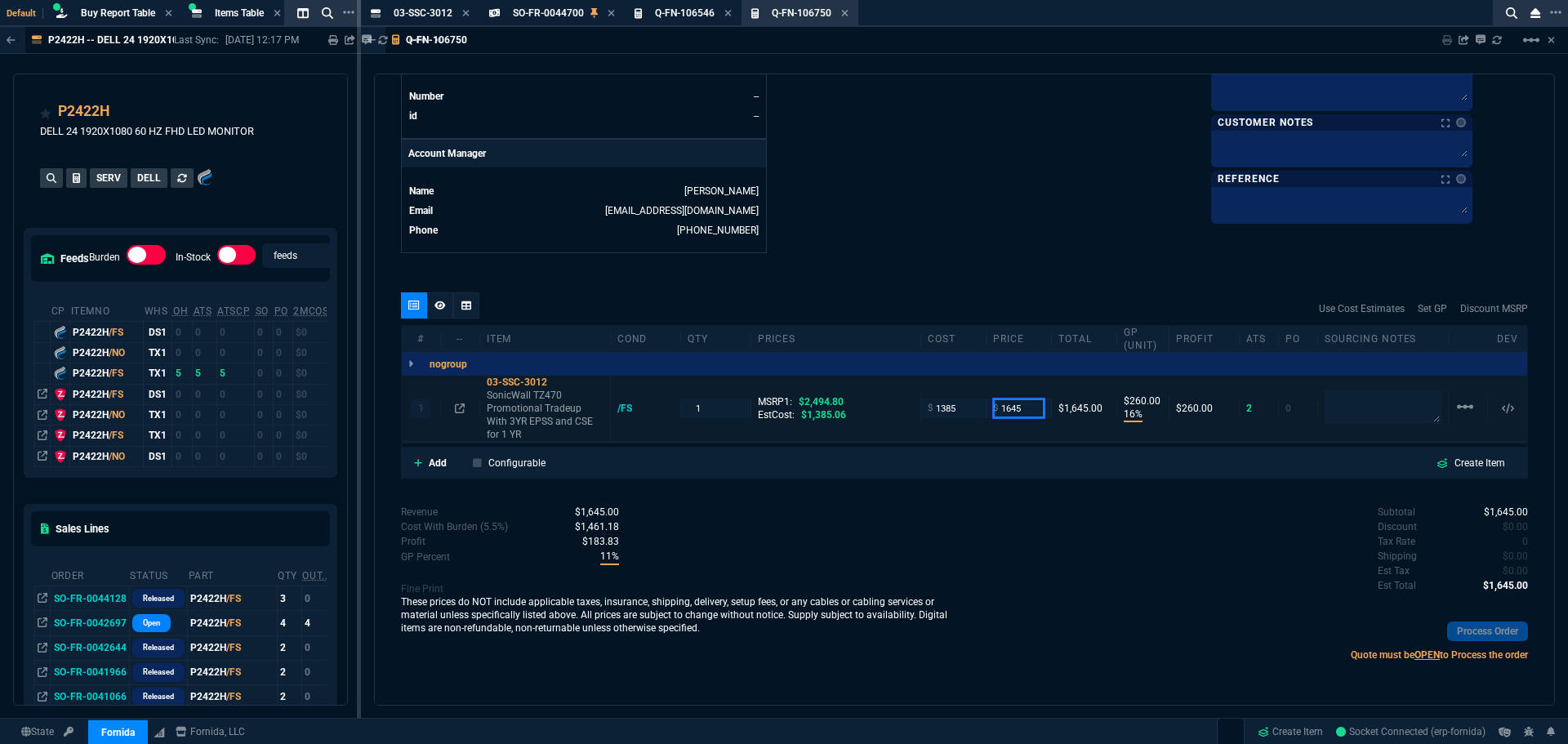
type input "260"
click at [1002, 268] on div "quote Q-FN-106750 draft Fornida, LLC 2609 Technology Dr Suite 300 Plano, TX 750…" at bounding box center [964, 389] width 1181 height 632
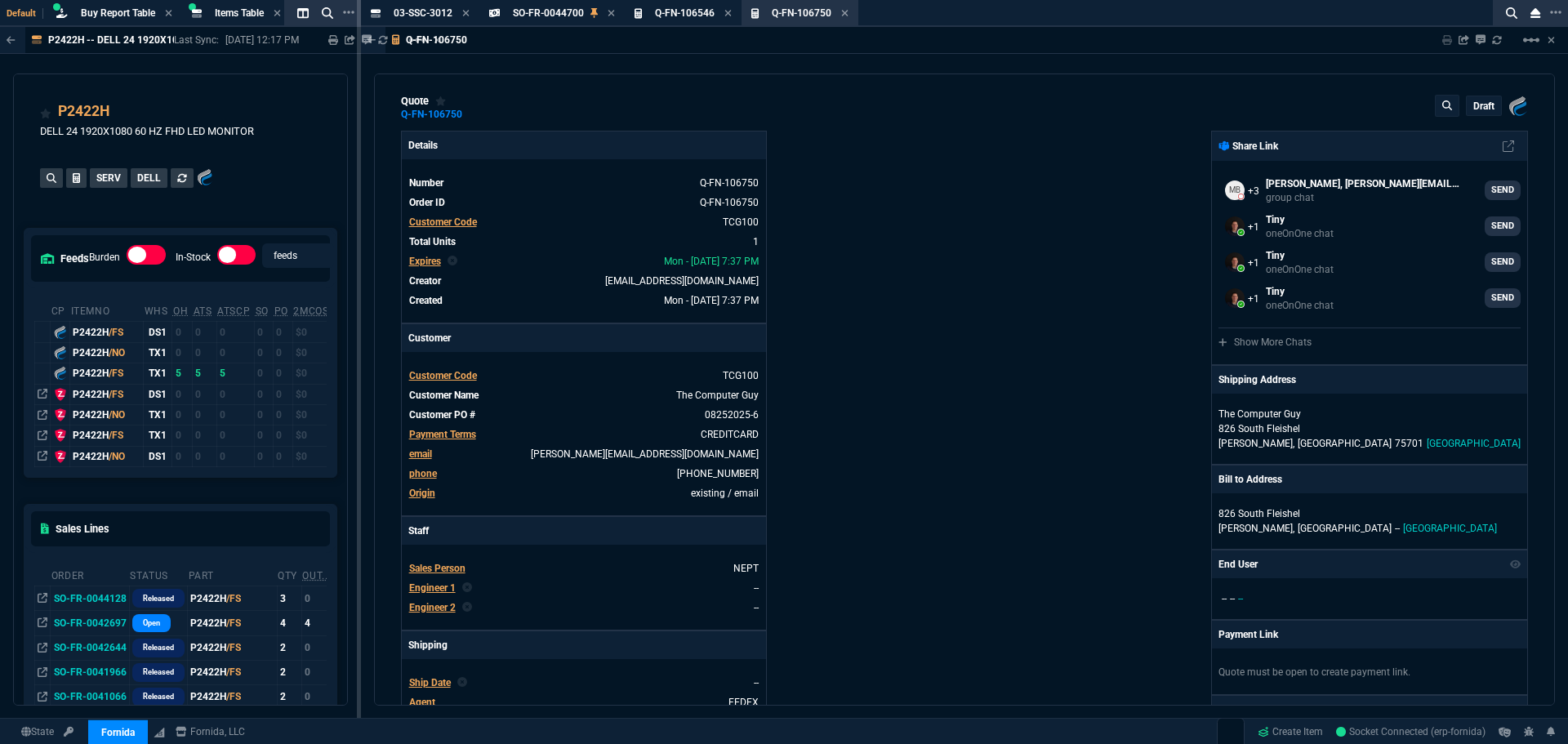
scroll to position [0, 0]
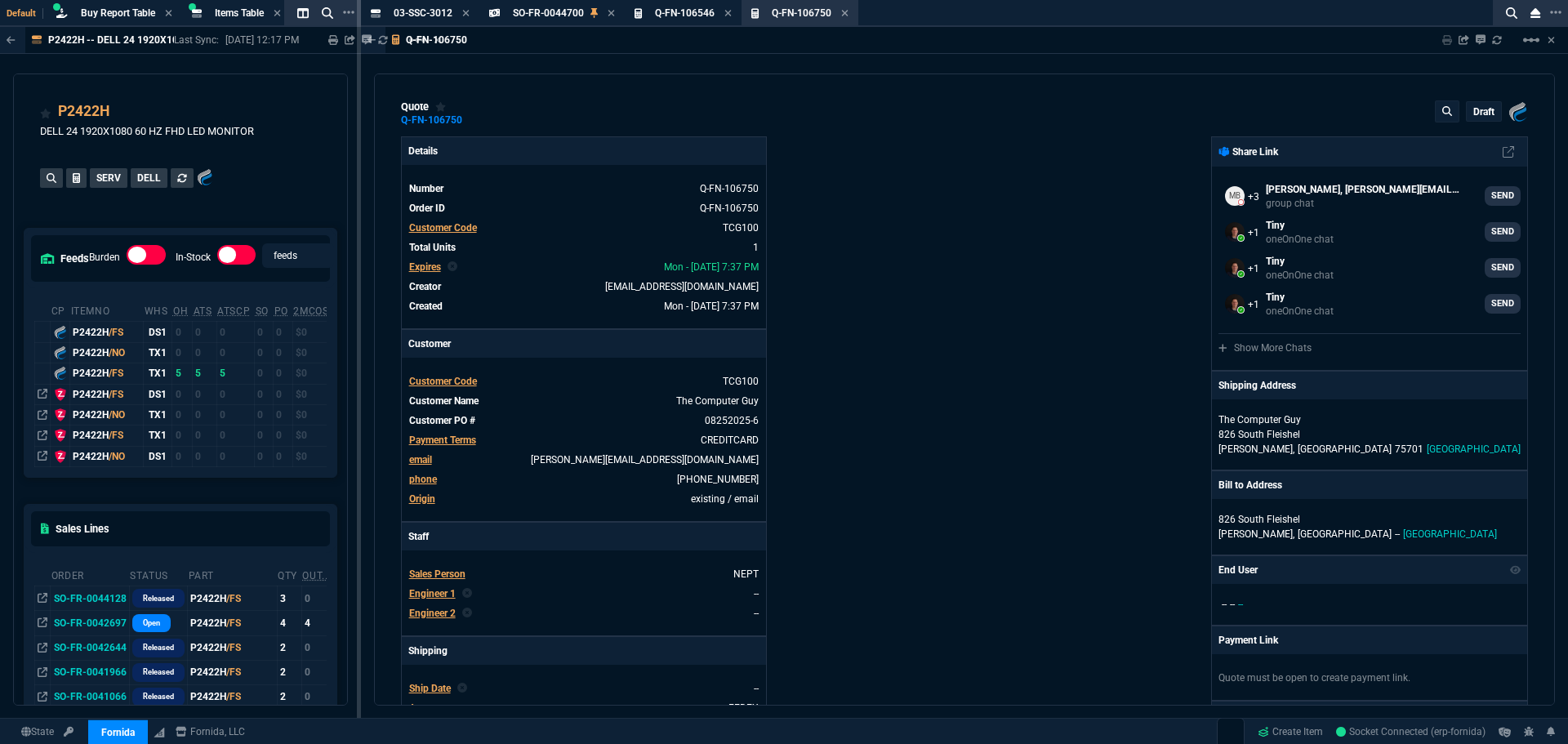
click at [1473, 111] on p "draft" at bounding box center [1483, 111] width 21 height 13
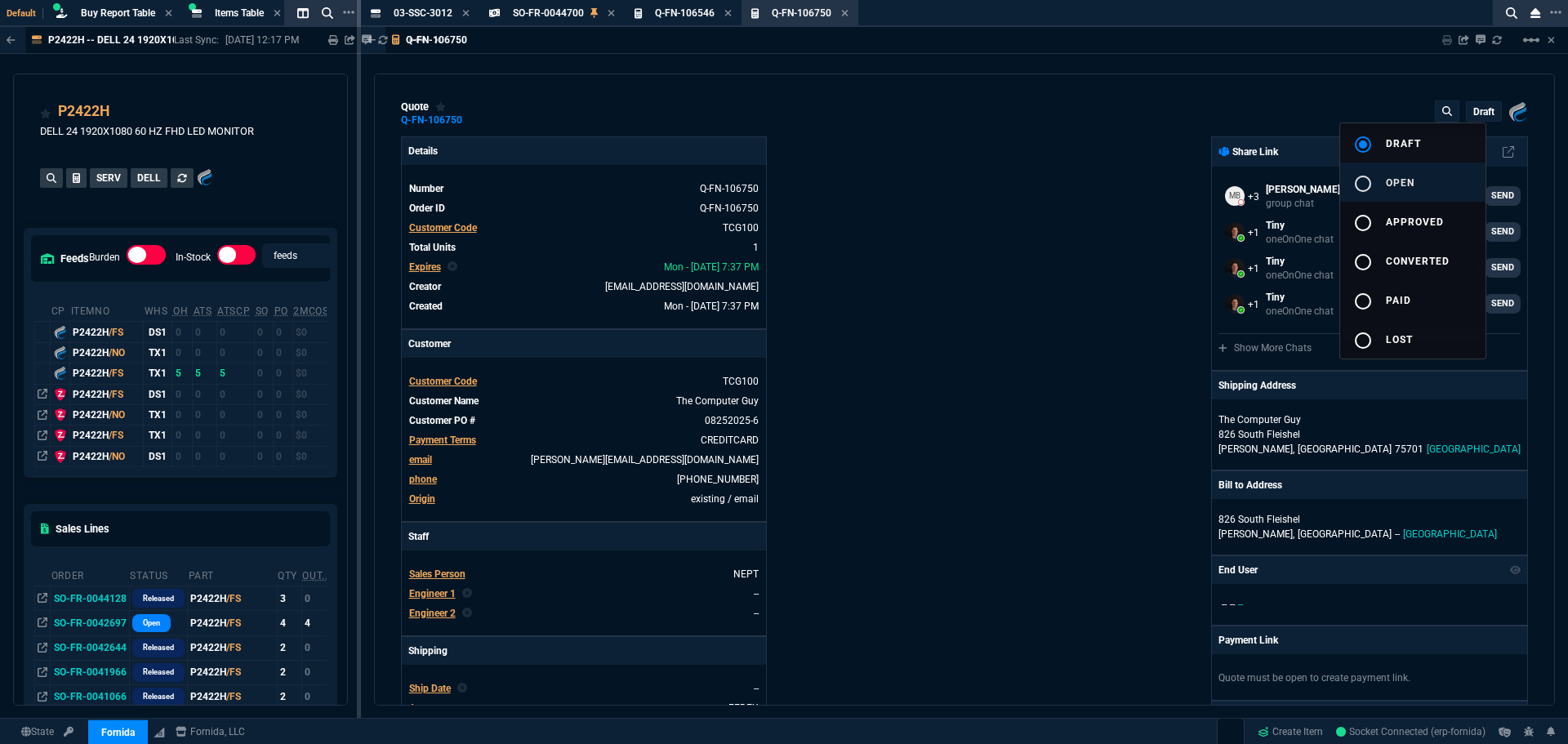
click at [1373, 184] on div "radio_button_unchecked" at bounding box center [1369, 183] width 33 height 20
type input "16"
type input "260"
type input "34"
click at [1106, 184] on div at bounding box center [784, 372] width 1568 height 744
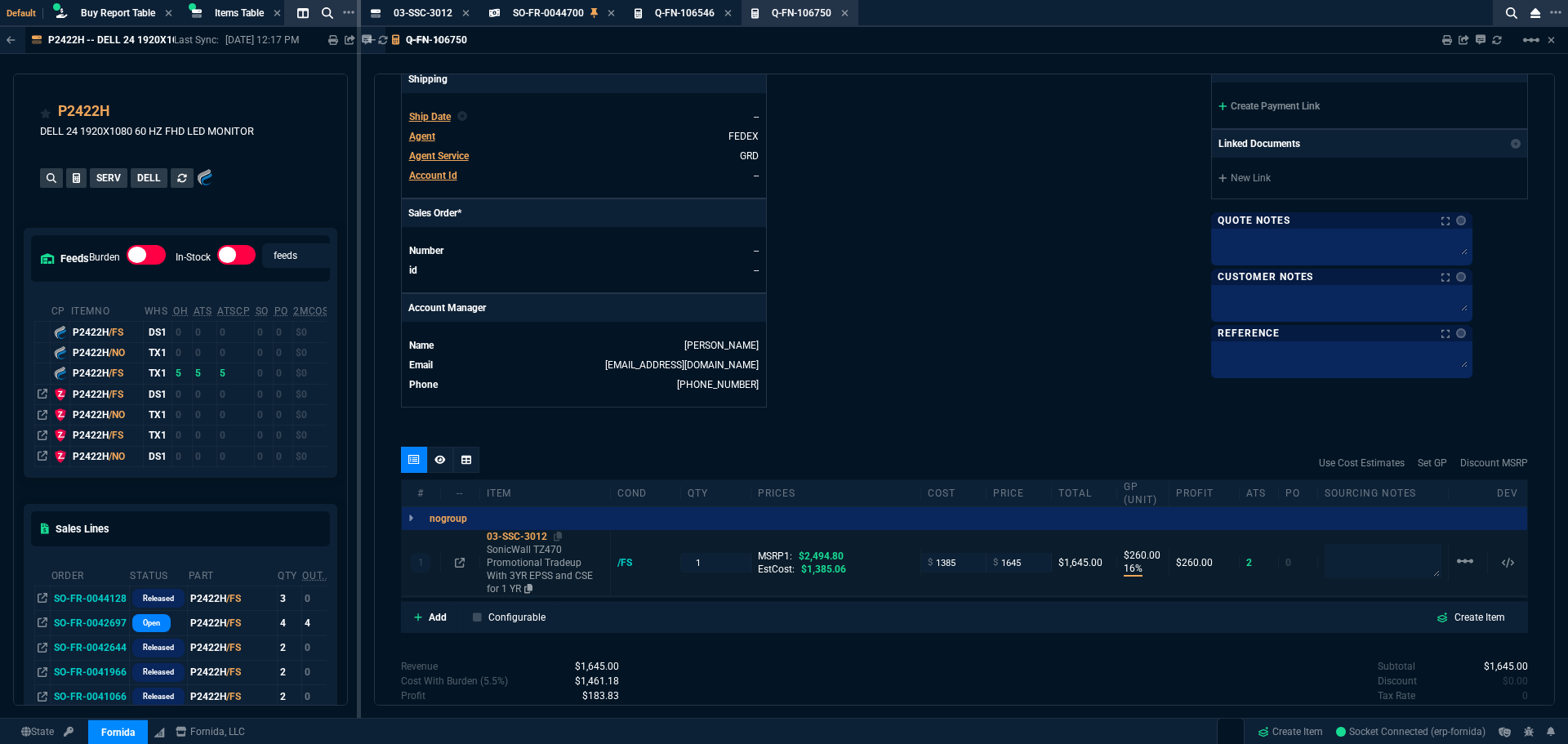
scroll to position [711, 0]
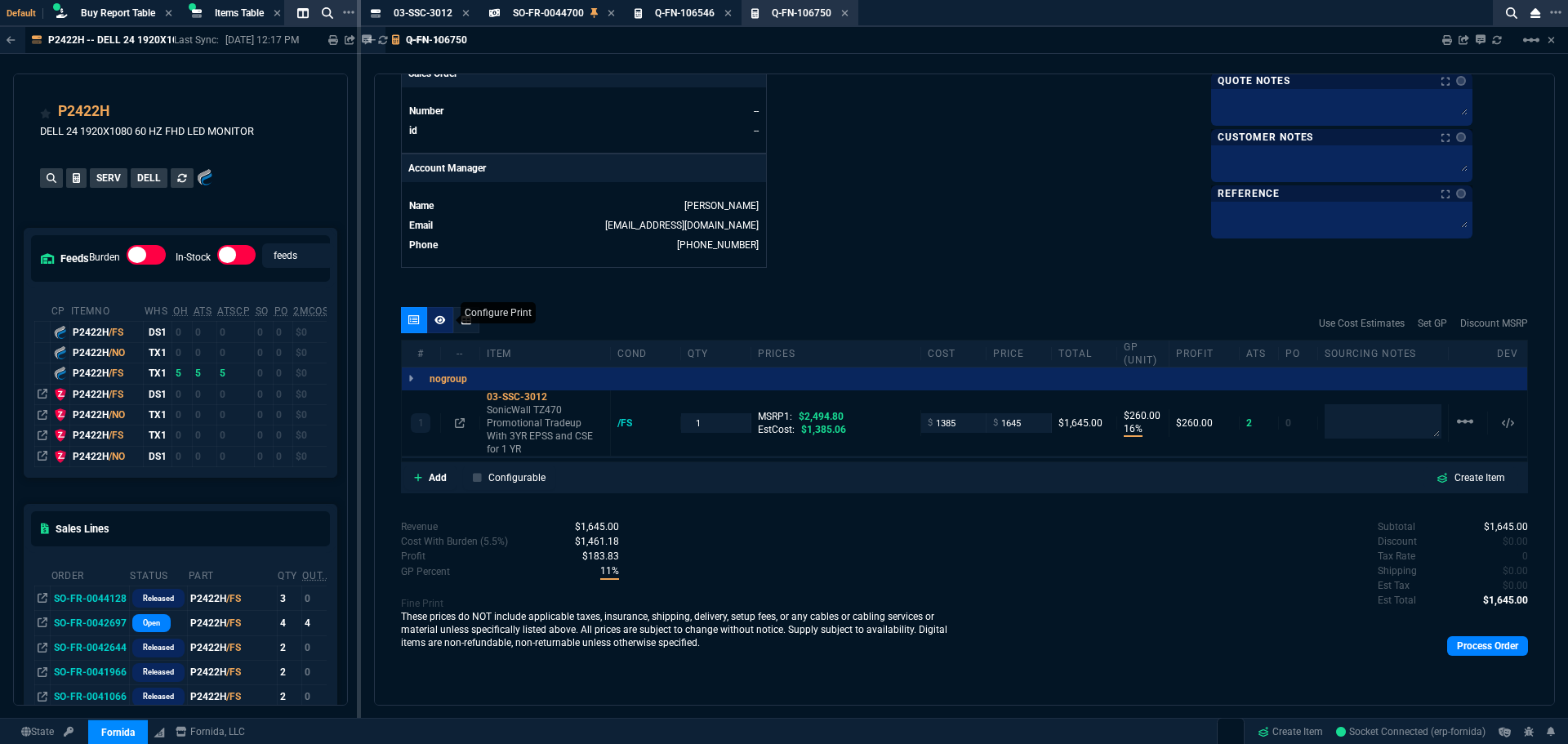
click at [438, 320] on icon at bounding box center [440, 320] width 11 height 10
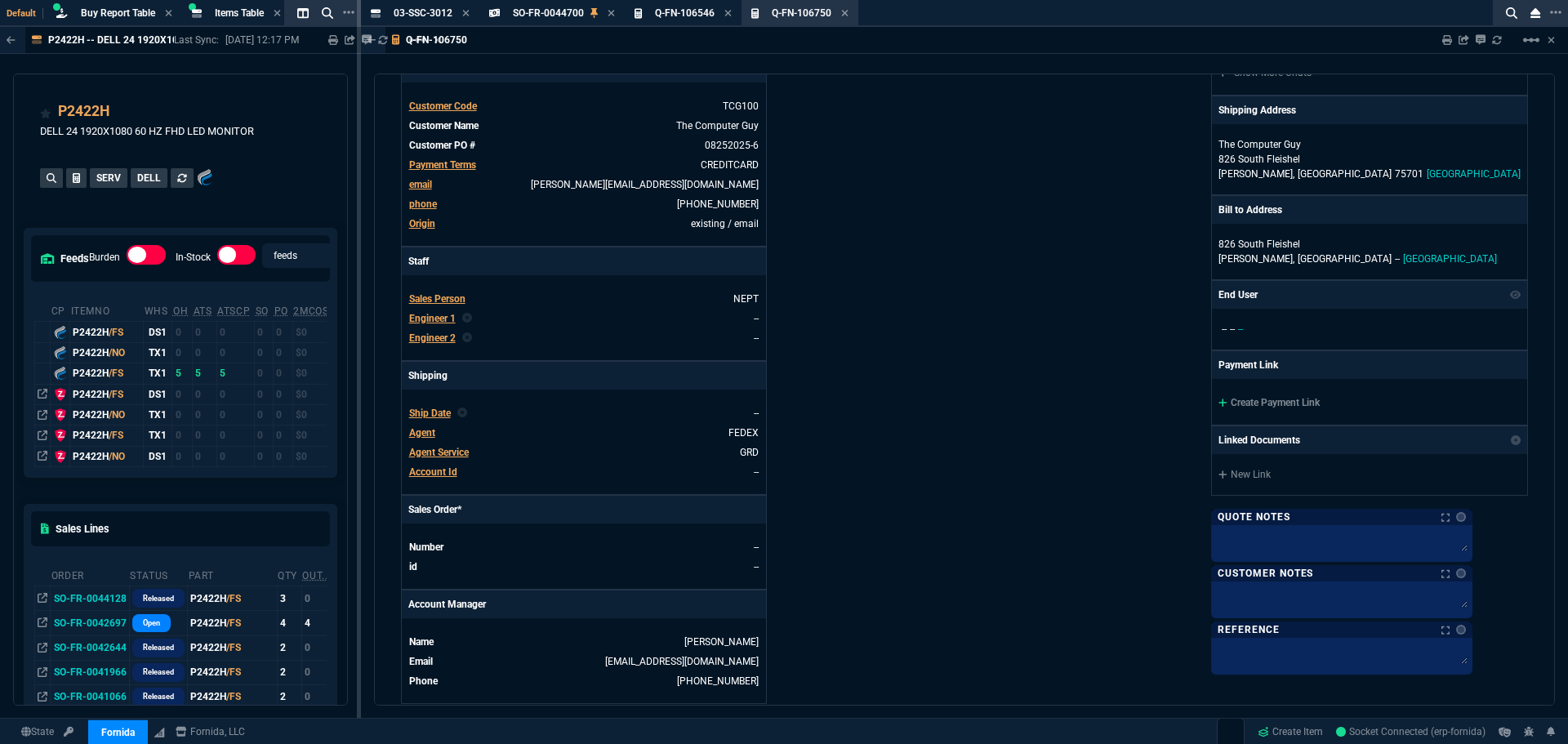
scroll to position [0, 0]
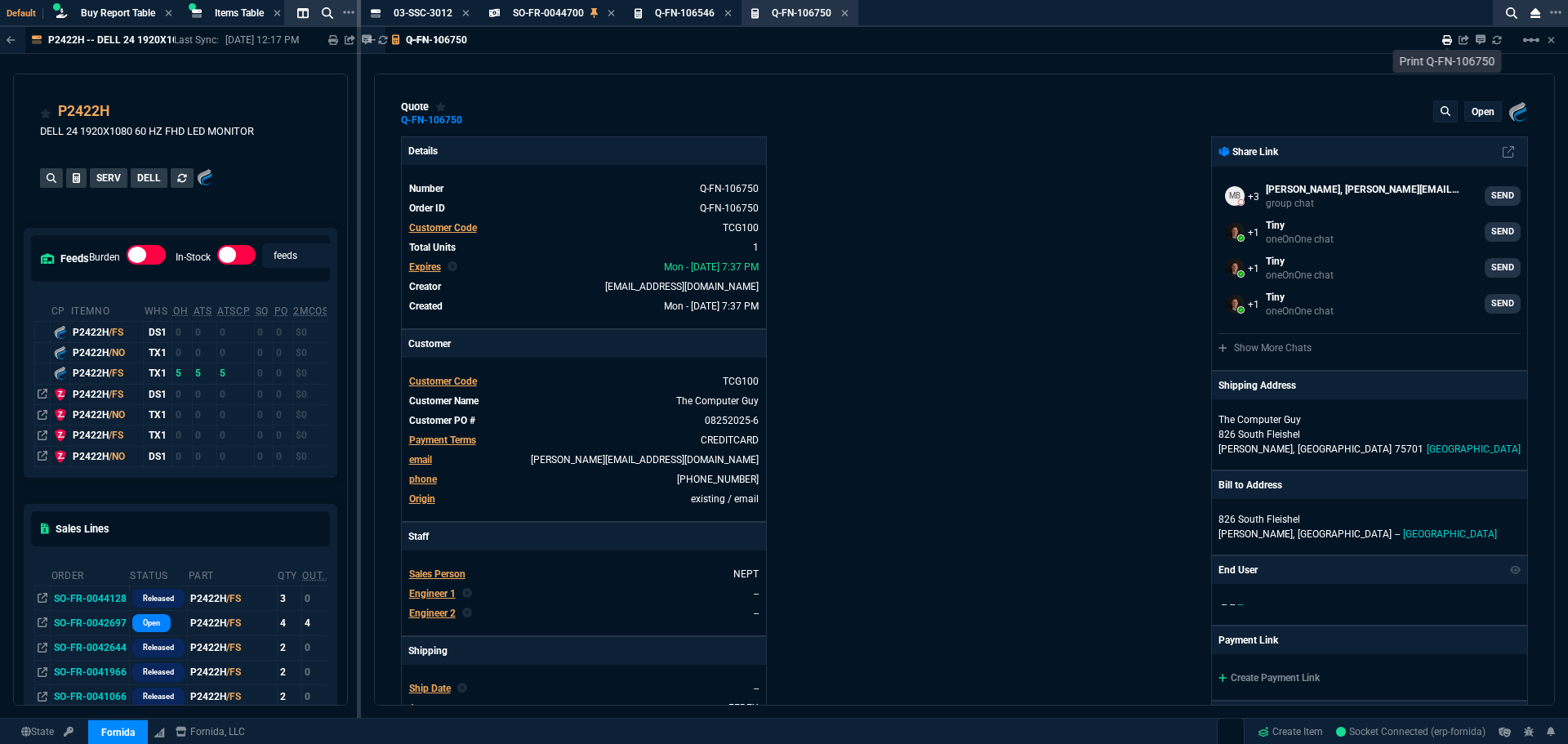
click at [1448, 44] on icon at bounding box center [1447, 40] width 10 height 10
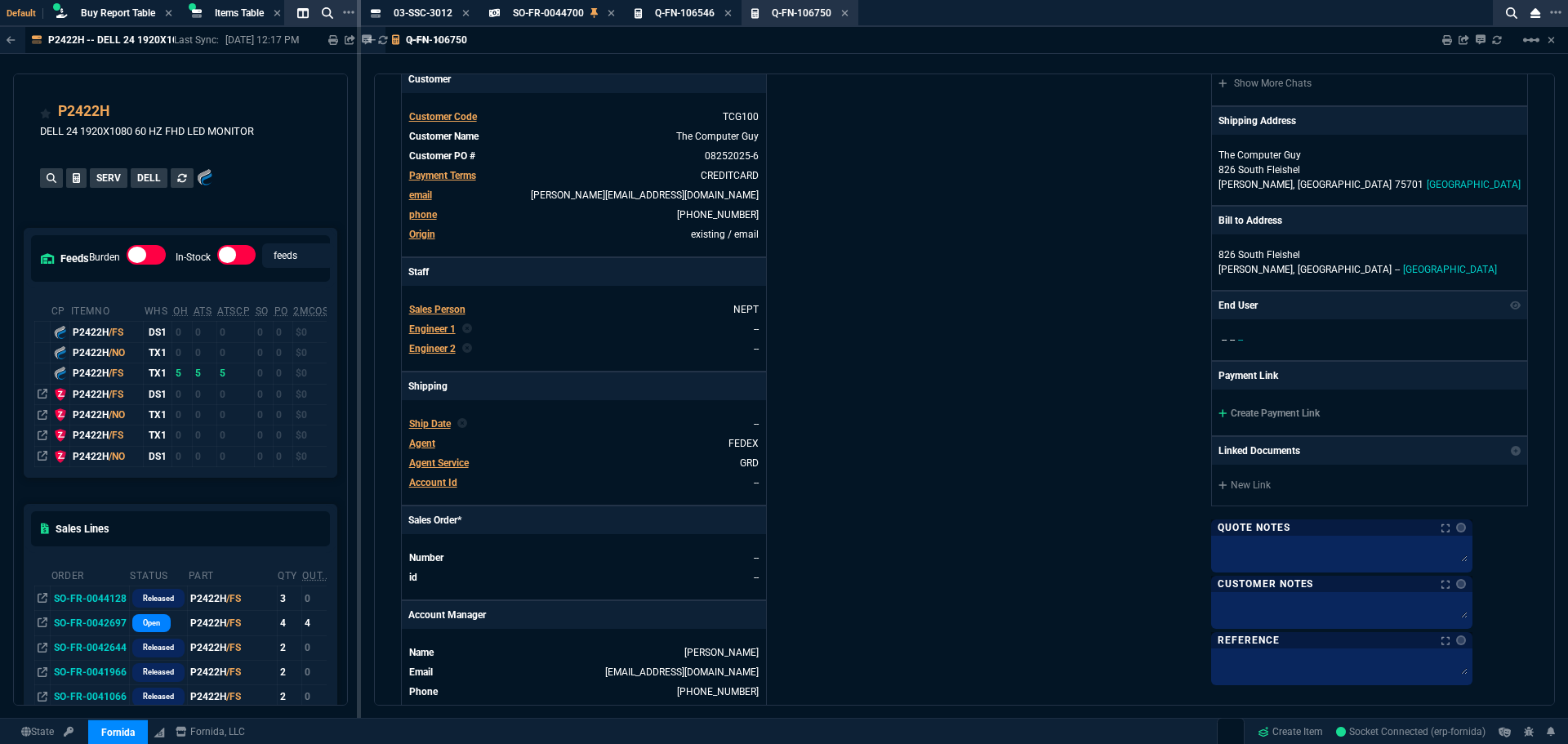
scroll to position [326, 0]
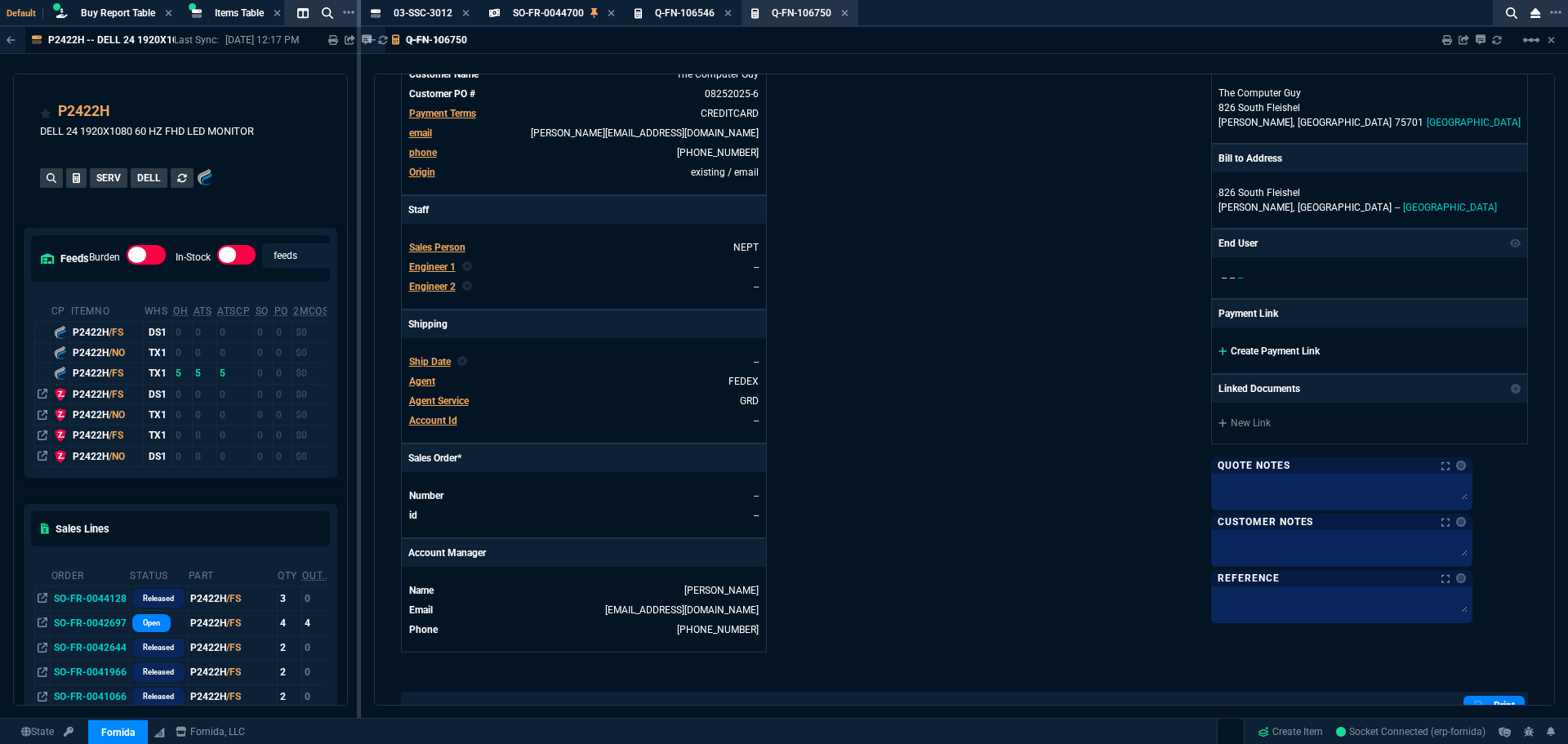
click at [1227, 352] on icon at bounding box center [1222, 350] width 8 height 8
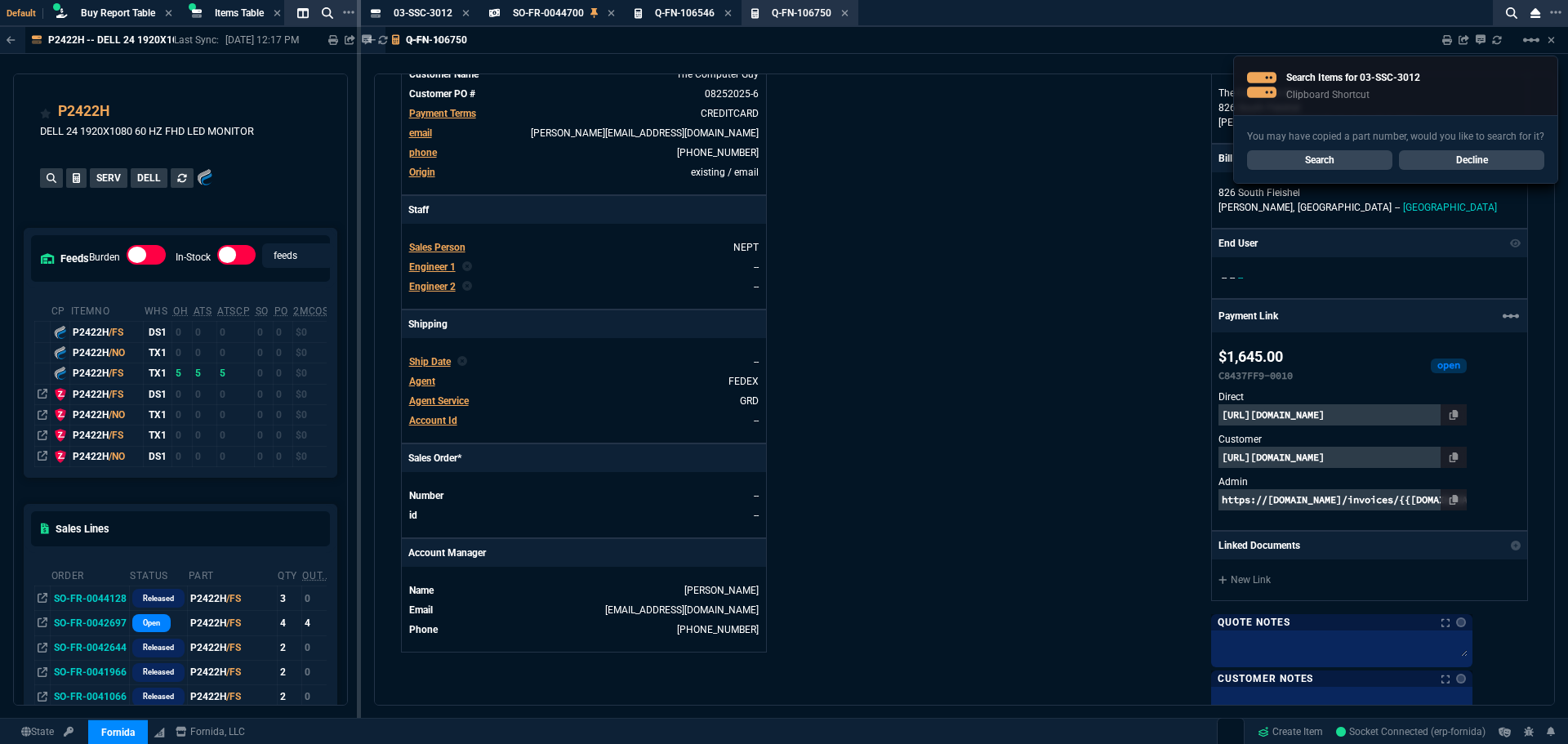
click at [1474, 164] on link "Decline" at bounding box center [1471, 160] width 145 height 20
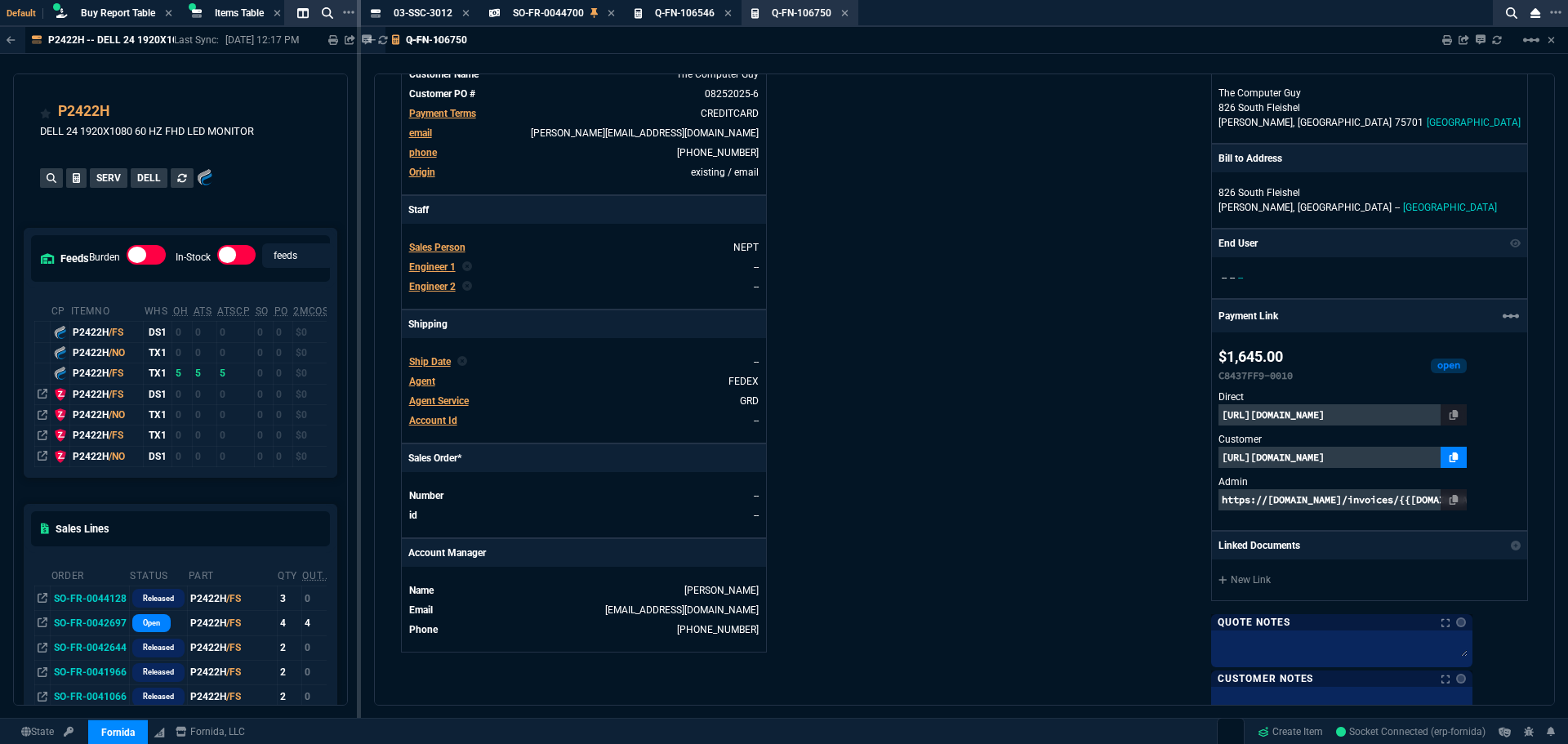
click at [1458, 456] on icon at bounding box center [1455, 457] width 9 height 10
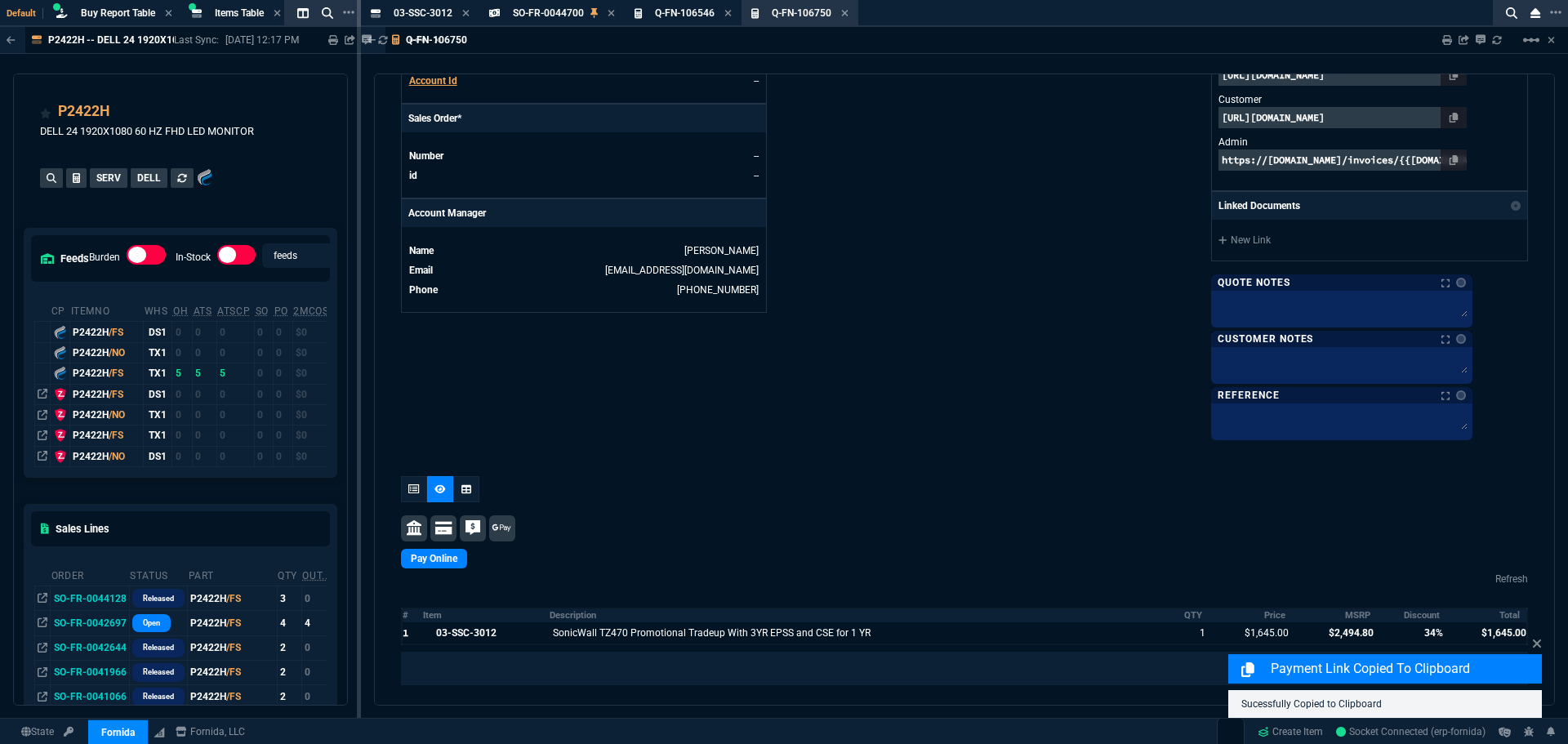
scroll to position [735, 0]
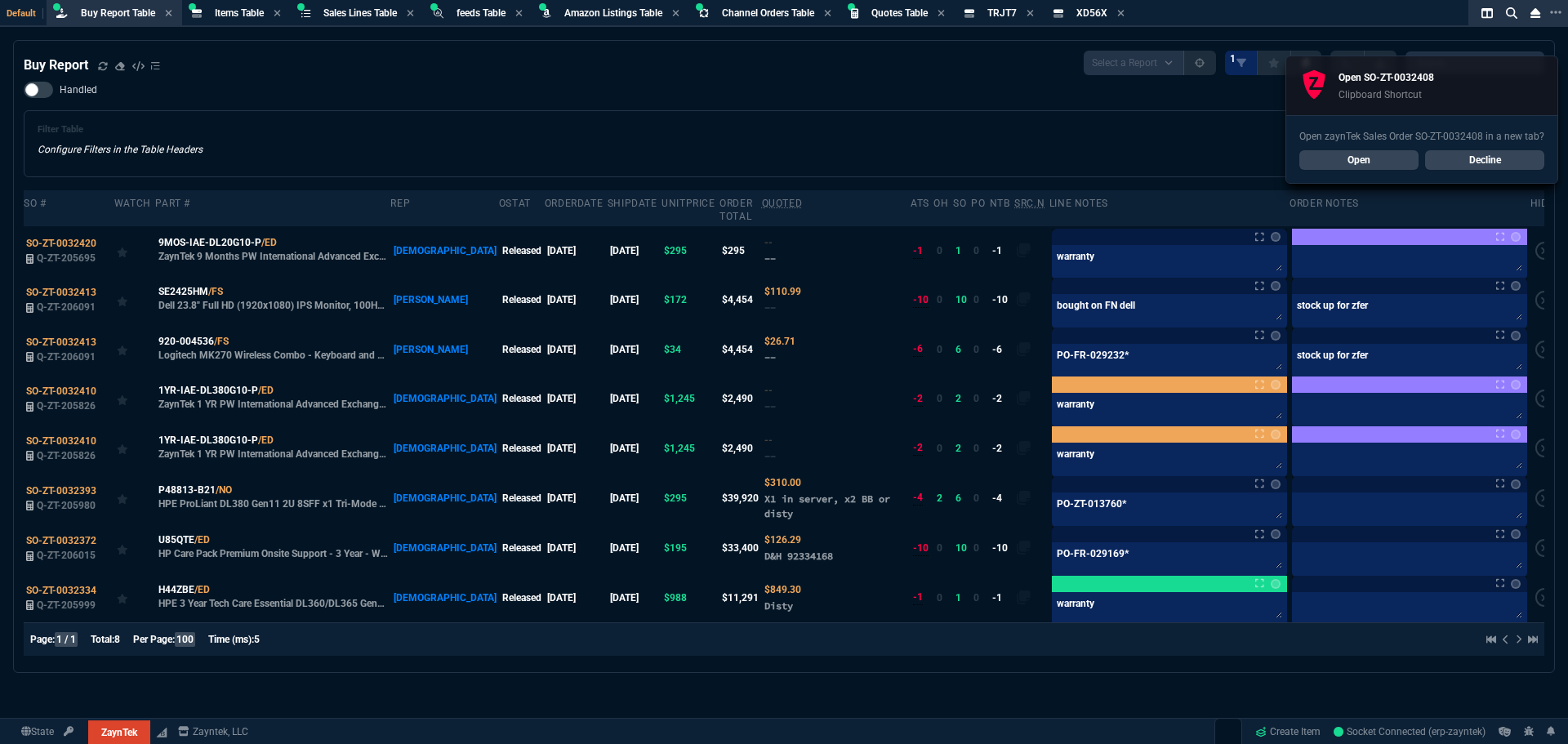
select select "8: NEPT"
click at [1337, 153] on link "Open" at bounding box center [1359, 160] width 119 height 20
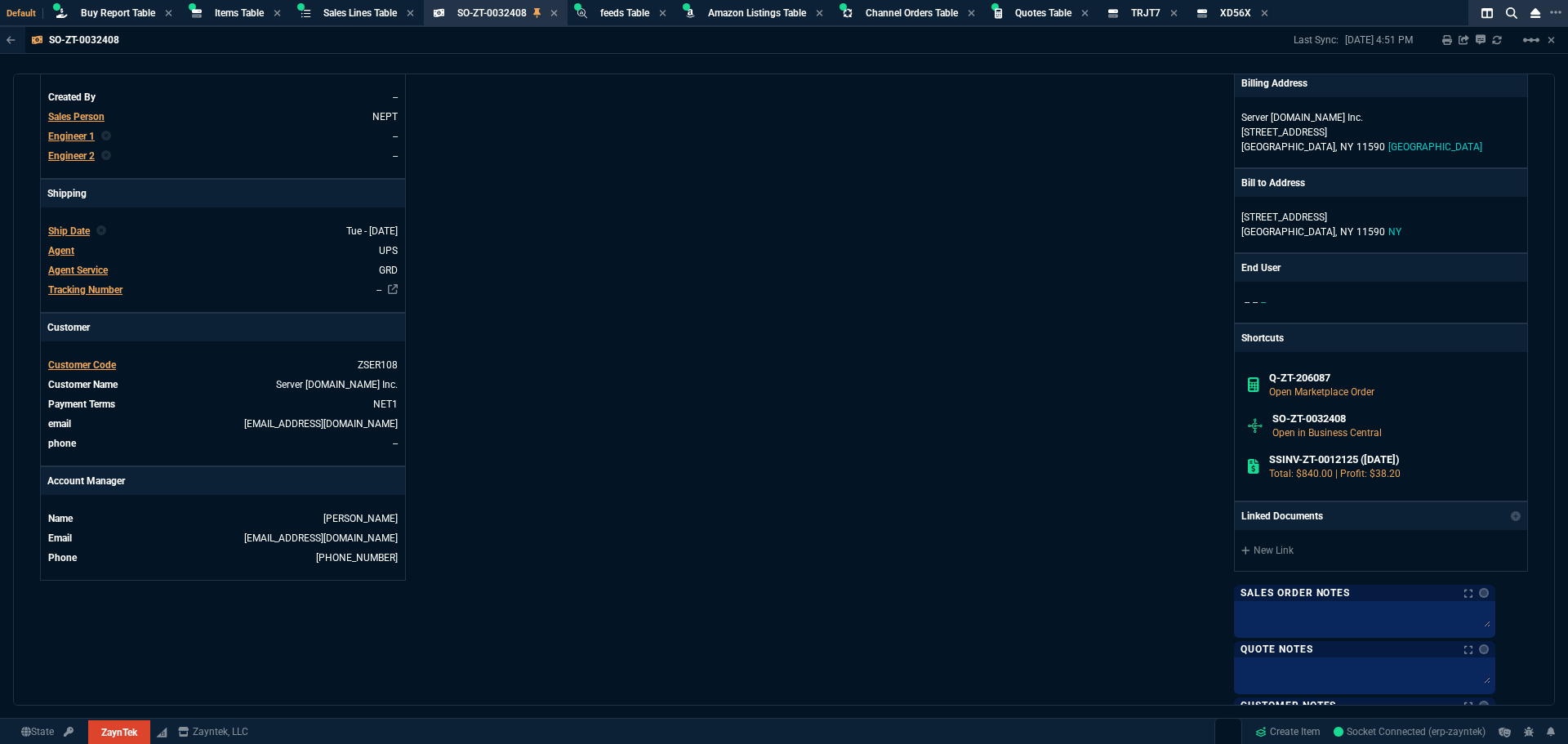
scroll to position [163, 0]
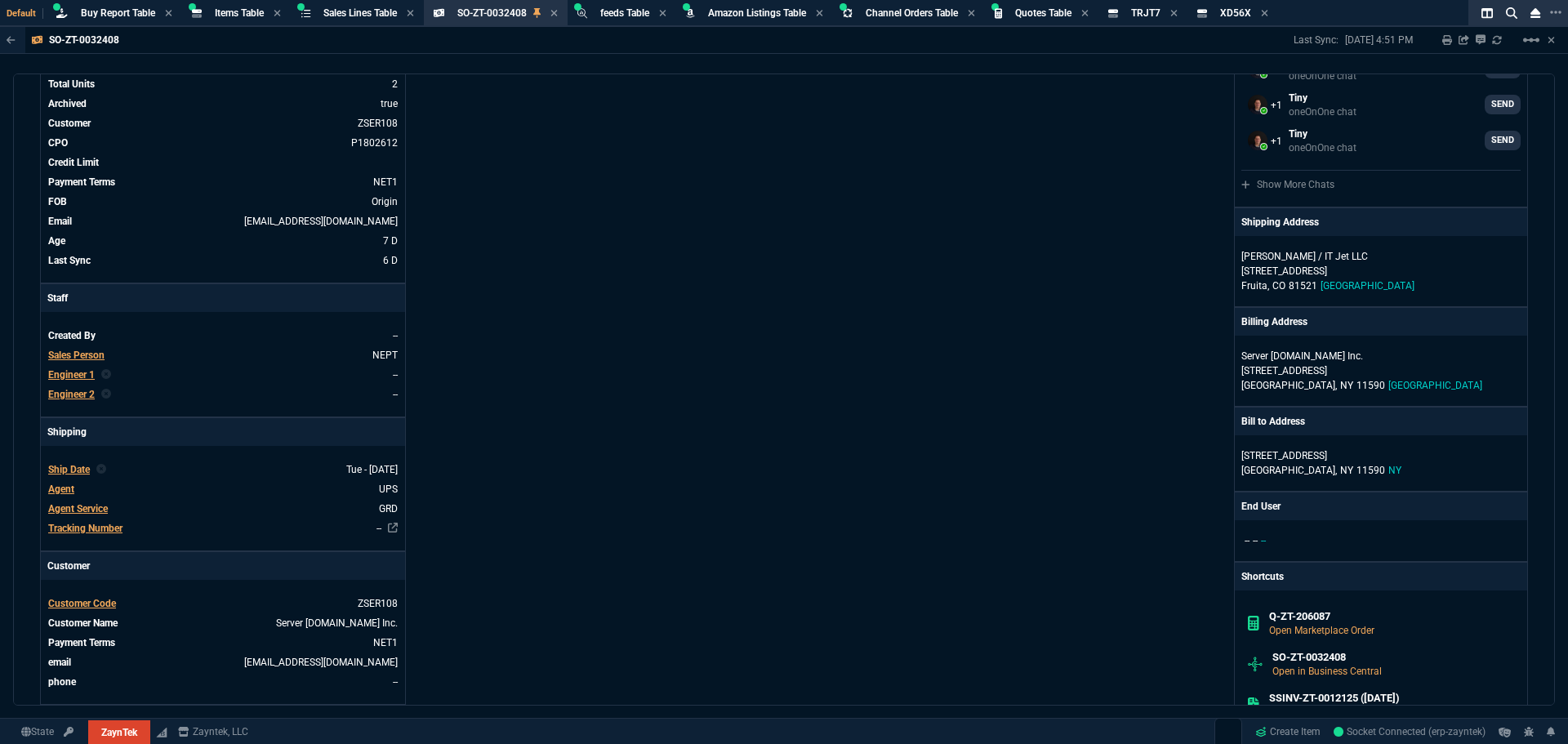
click at [1031, 171] on div "ZaynTek, LLC 2609 Technology Dr Suite 200 Plano, TX 75074 Share Link Michael Be…" at bounding box center [1156, 507] width 744 height 1068
click at [555, 16] on div "SO-ZT-0032408 Sales Order" at bounding box center [507, 13] width 100 height 14
click at [556, 15] on icon at bounding box center [554, 13] width 7 height 10
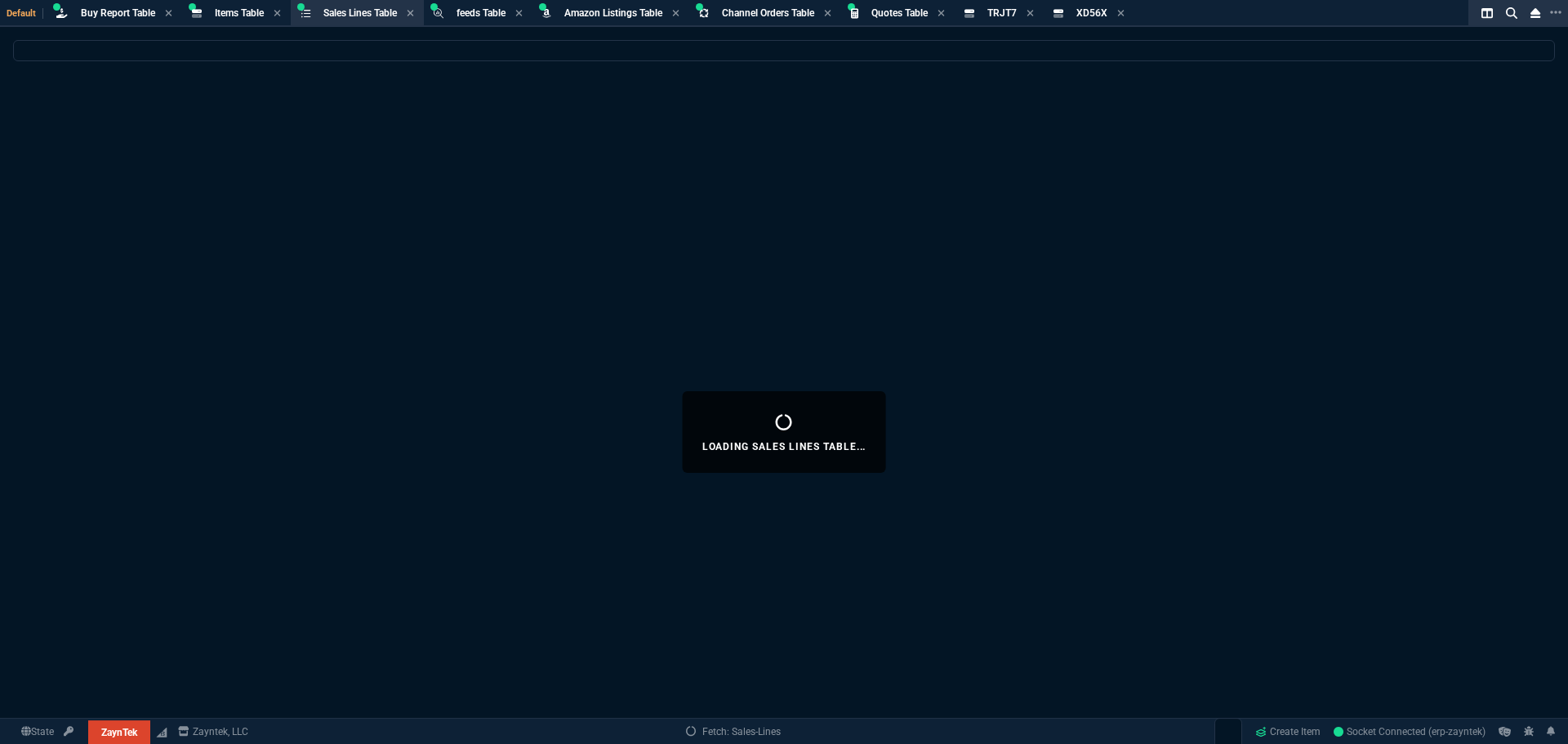
select select
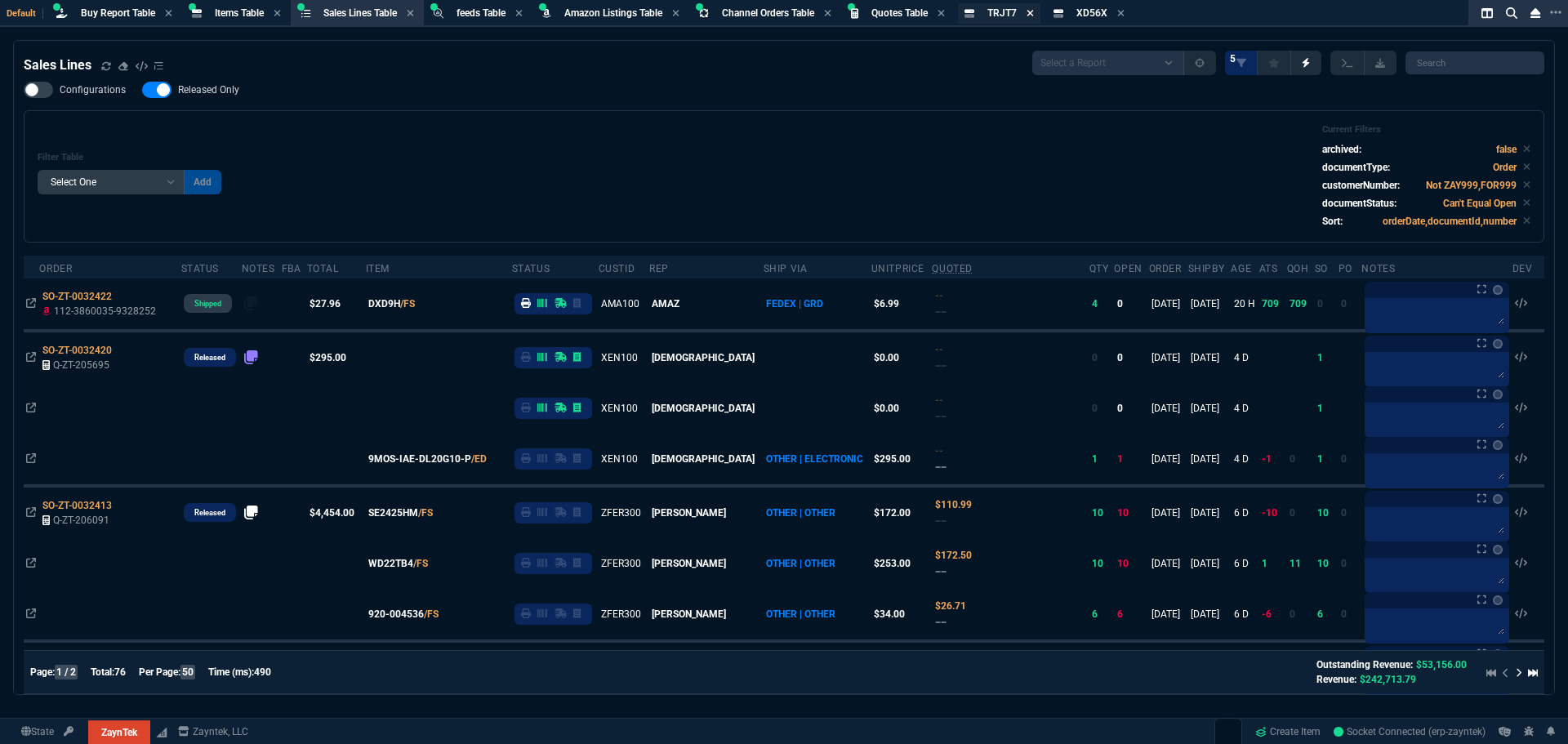
click at [1034, 13] on icon at bounding box center [1031, 13] width 7 height 10
click at [1035, 13] on icon at bounding box center [1032, 13] width 7 height 10
click at [466, 122] on div "Filter Table Select One Add Filter () Age () ATS () Cond (itemVariantCode) Cust…" at bounding box center [784, 176] width 1521 height 132
click at [115, 7] on div "Buy Report Table Buy Report" at bounding box center [118, 13] width 74 height 14
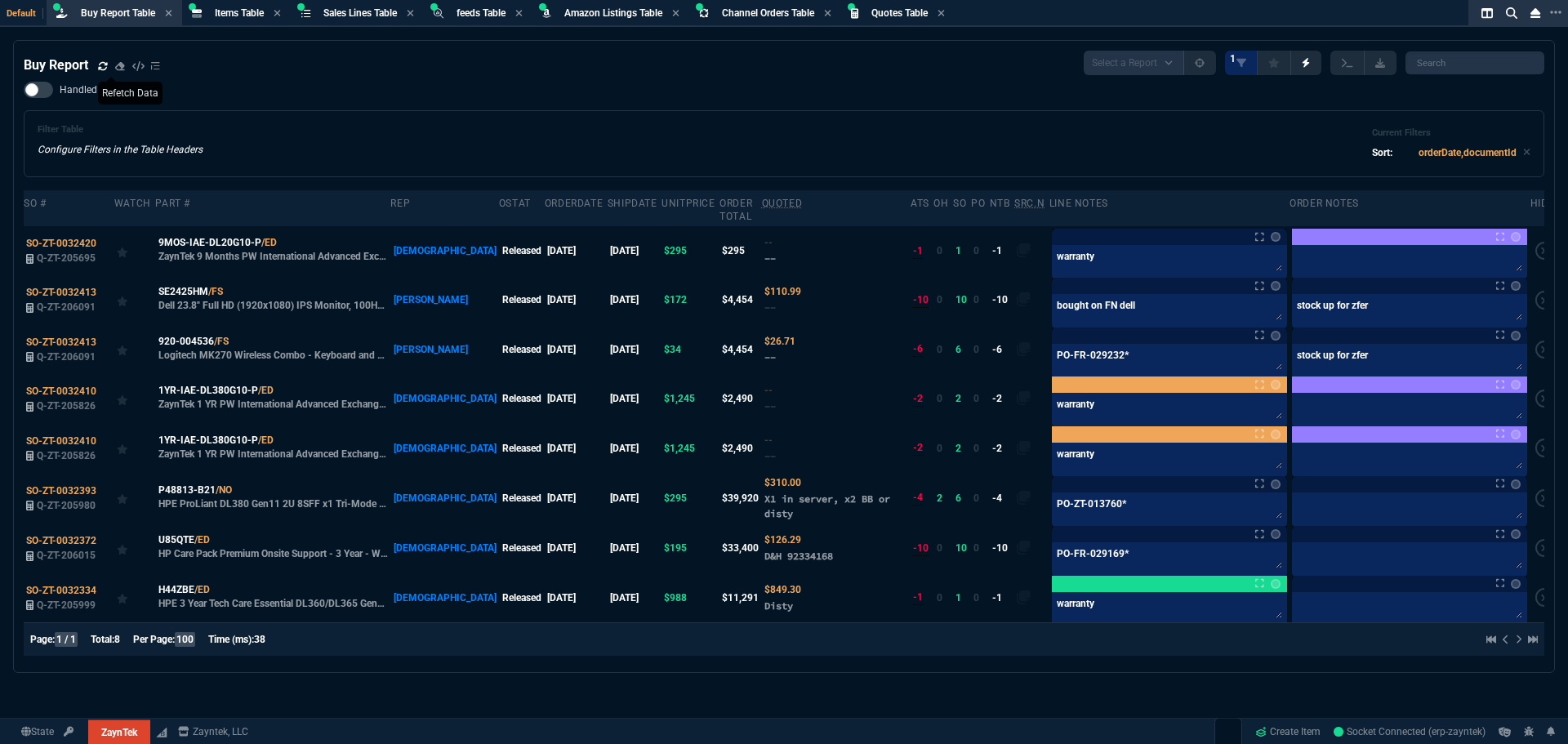
click at [104, 66] on icon at bounding box center [102, 66] width 10 height 10
click at [374, 146] on div "Filter Table Configure Filters in the Table Headers Current Filters Sort: order…" at bounding box center [784, 144] width 1493 height 39
click at [378, 146] on div "Filter Table Configure Filters in the Table Headers Current Filters Sort: order…" at bounding box center [784, 144] width 1493 height 39
click at [430, 136] on div "Filter Table Configure Filters in the Table Headers Current Filters Sort: order…" at bounding box center [784, 144] width 1493 height 39
click at [1095, 150] on div "Filter Table Configure Filters in the Table Headers Current Filters Sort: order…" at bounding box center [784, 144] width 1493 height 39
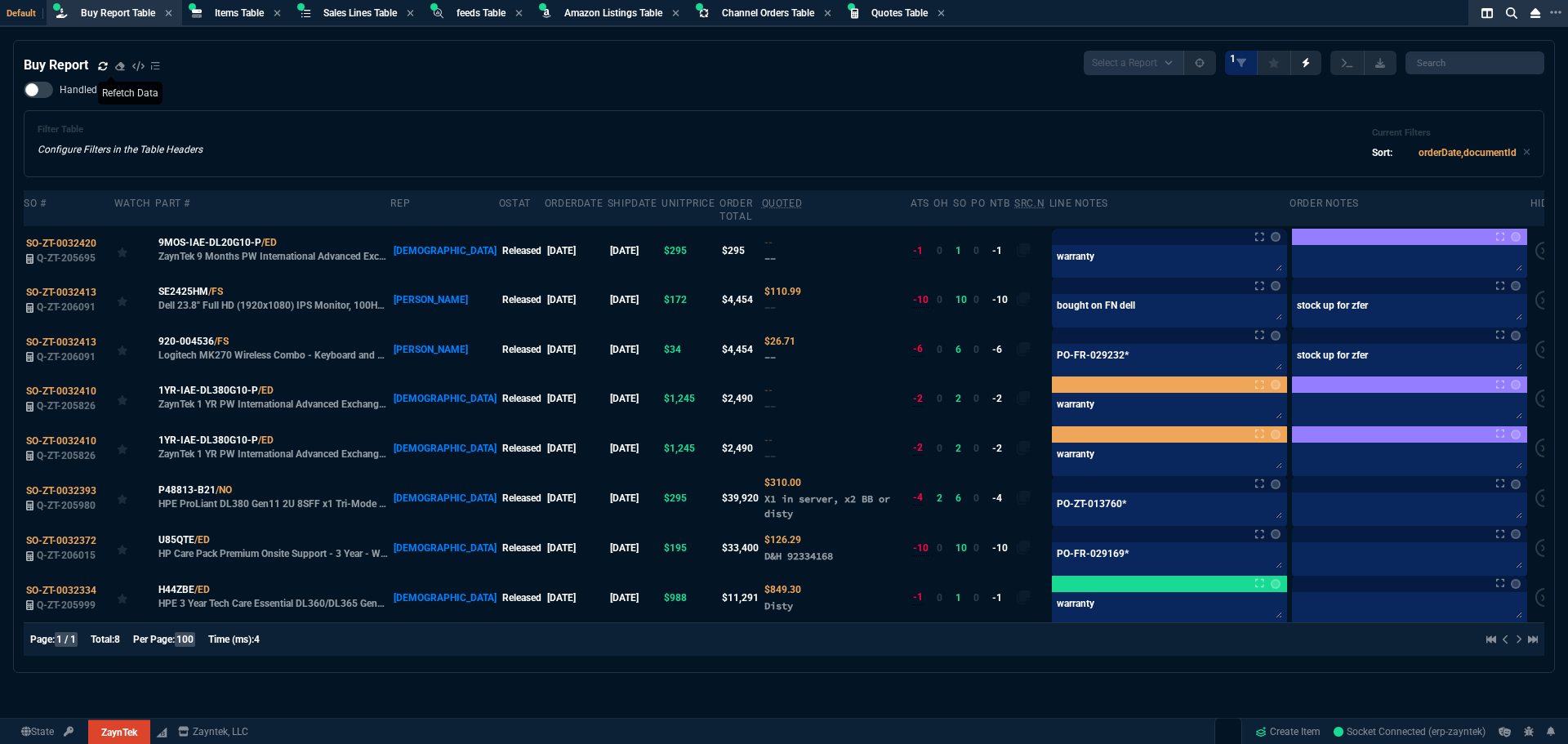
click at [984, 139] on div "Filter Table Configure Filters in the Table Headers Current Filters Sort: order…" at bounding box center [784, 144] width 1493 height 39
click at [955, 54] on div "Buy Report Select a Report Not Purchased 1" at bounding box center [784, 62] width 1521 height 24
click at [932, 72] on div "Buy Report Select a Report Not Purchased 1" at bounding box center [784, 62] width 1521 height 24
click at [944, 98] on div "Handled Filter Table Configure Filters in the Table Headers Current Filters Sor…" at bounding box center [784, 129] width 1521 height 96
click at [948, 98] on div "Handled Filter Table Configure Filters in the Table Headers Current Filters Sor…" at bounding box center [784, 129] width 1521 height 96
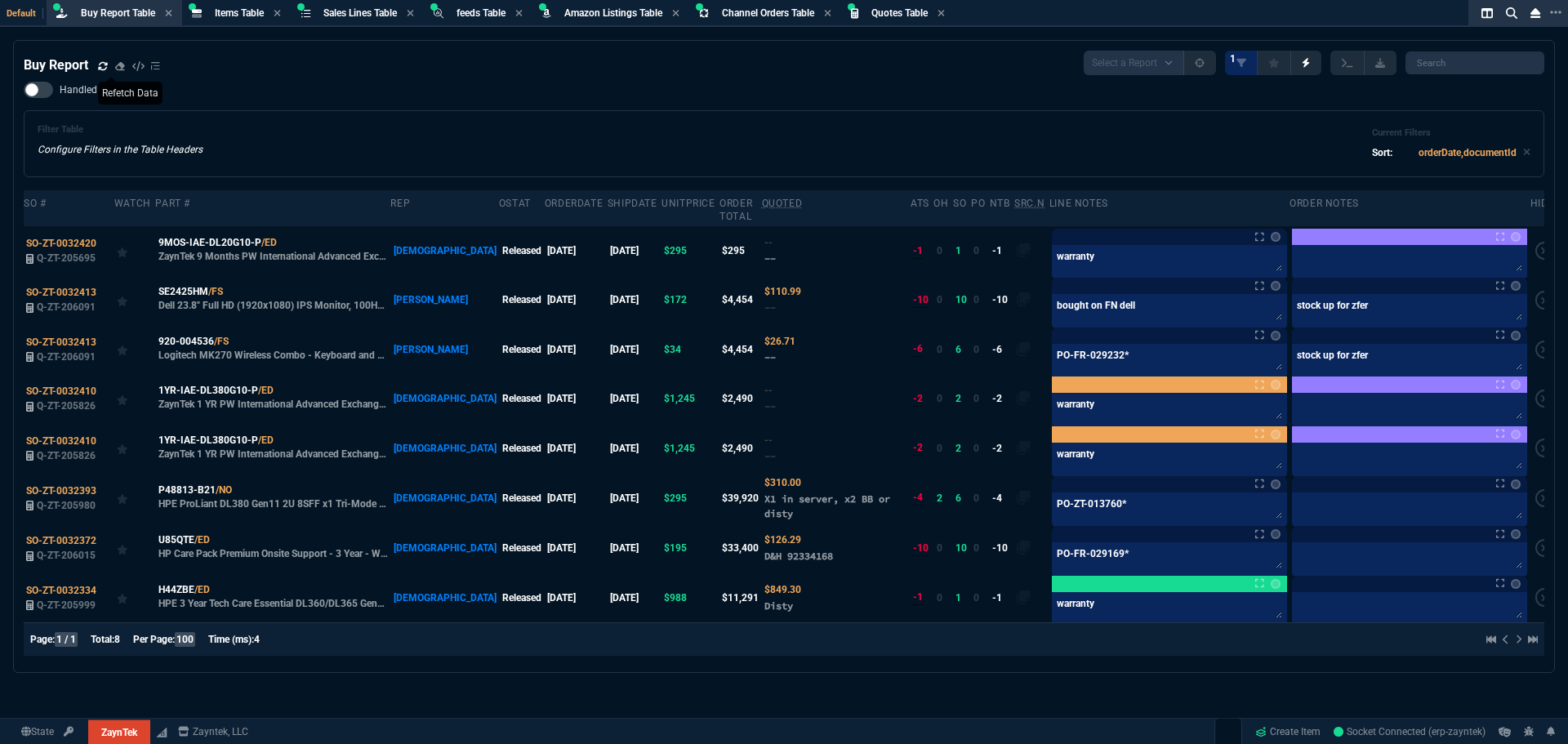
click at [794, 98] on div "Handled Filter Table Configure Filters in the Table Headers Current Filters Sor…" at bounding box center [784, 129] width 1521 height 96
click at [799, 97] on div "Handled Filter Table Configure Filters in the Table Headers Current Filters Sor…" at bounding box center [784, 129] width 1521 height 96
click at [805, 98] on div "Handled Filter Table Configure Filters in the Table Headers Current Filters Sor…" at bounding box center [784, 129] width 1521 height 96
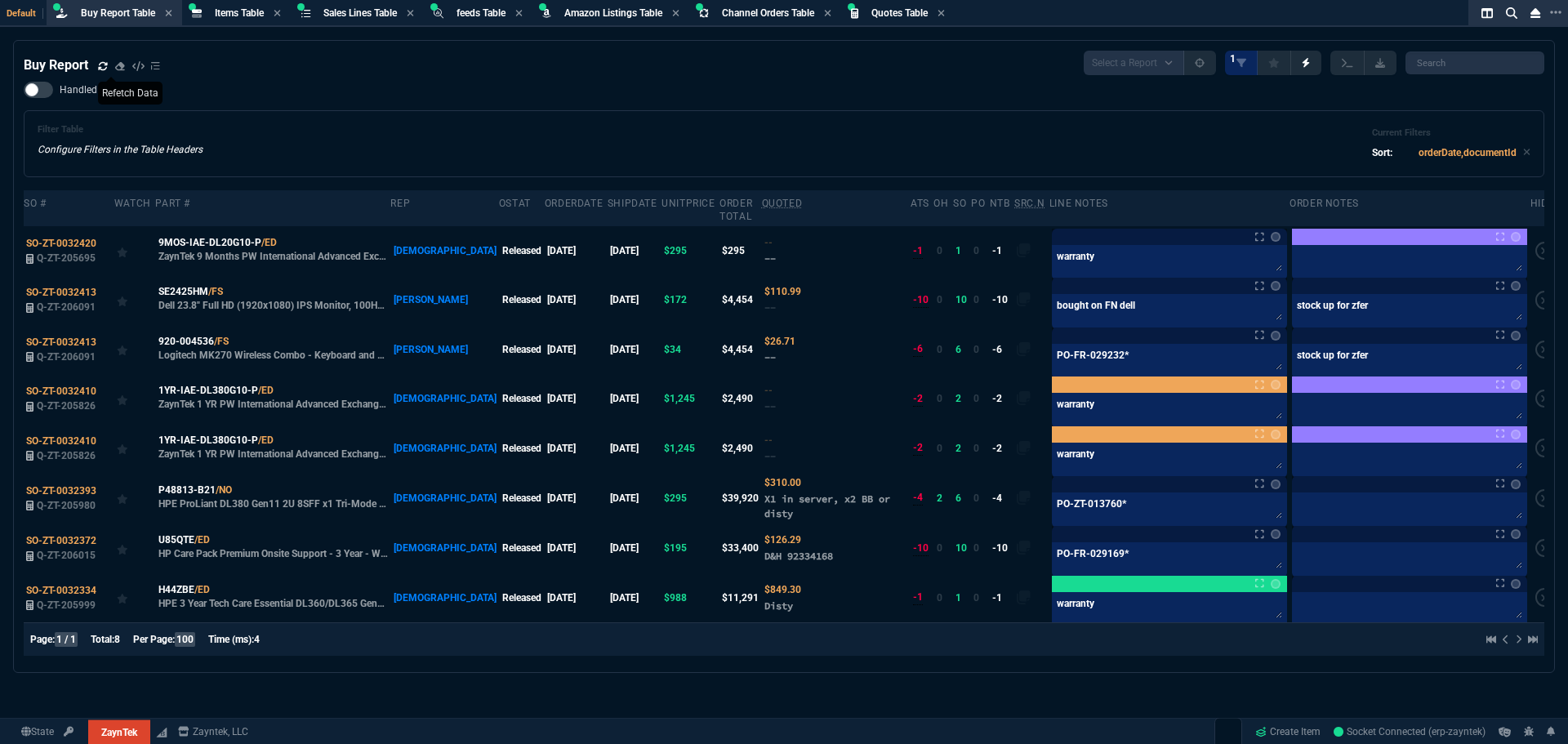
click at [807, 98] on div "Handled Filter Table Configure Filters in the Table Headers Current Filters Sor…" at bounding box center [784, 129] width 1521 height 96
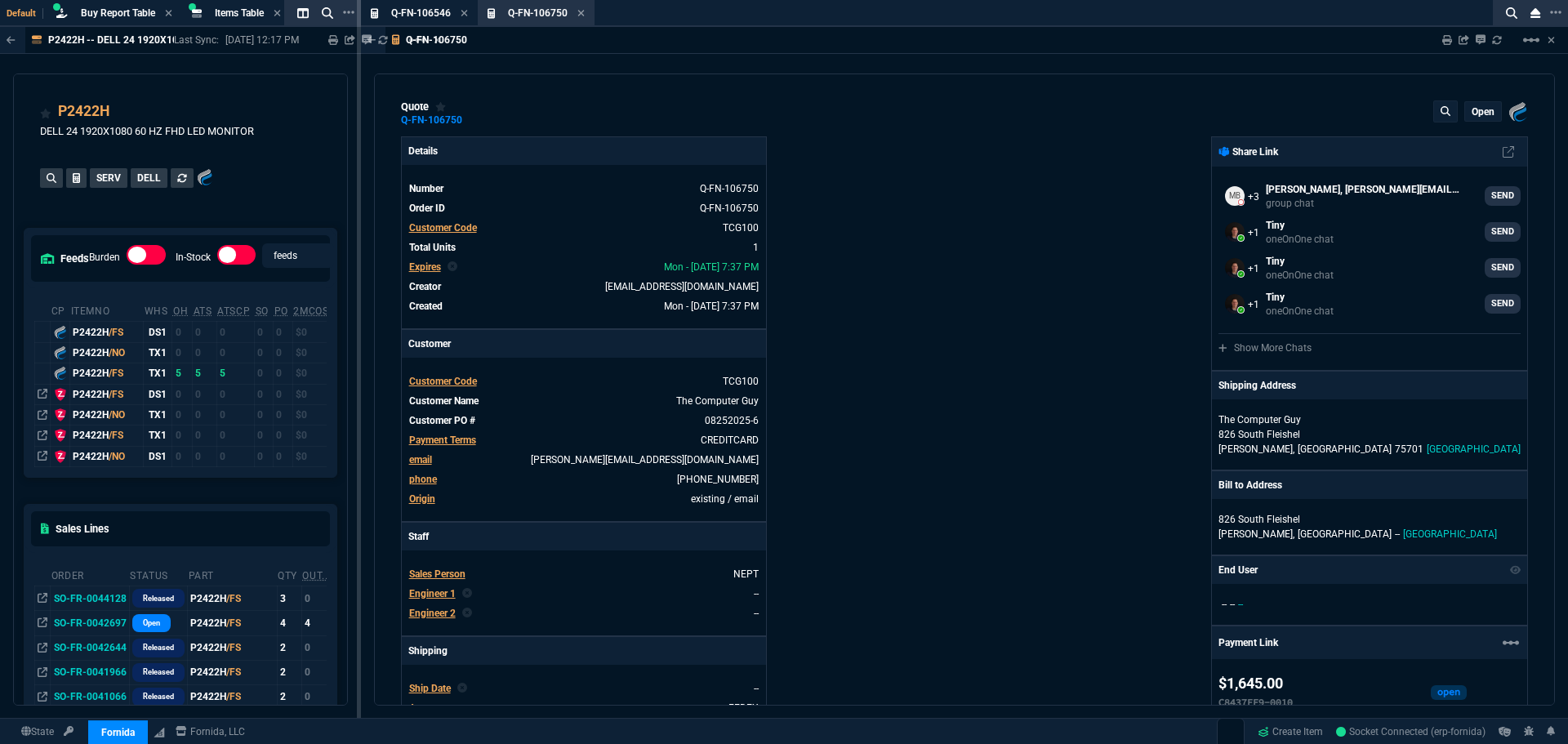
select select "8: NEPT"
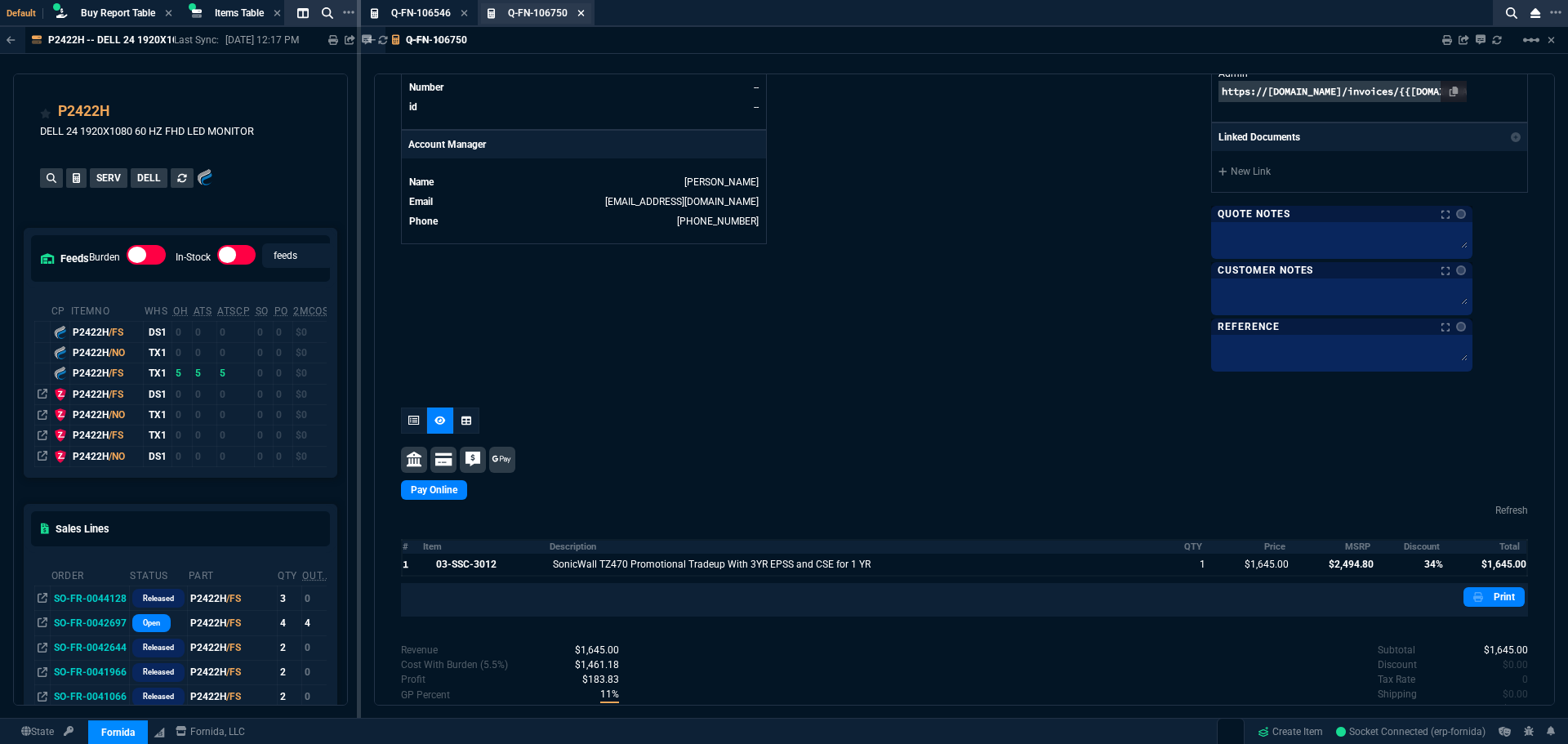
click at [583, 13] on icon at bounding box center [581, 13] width 7 height 10
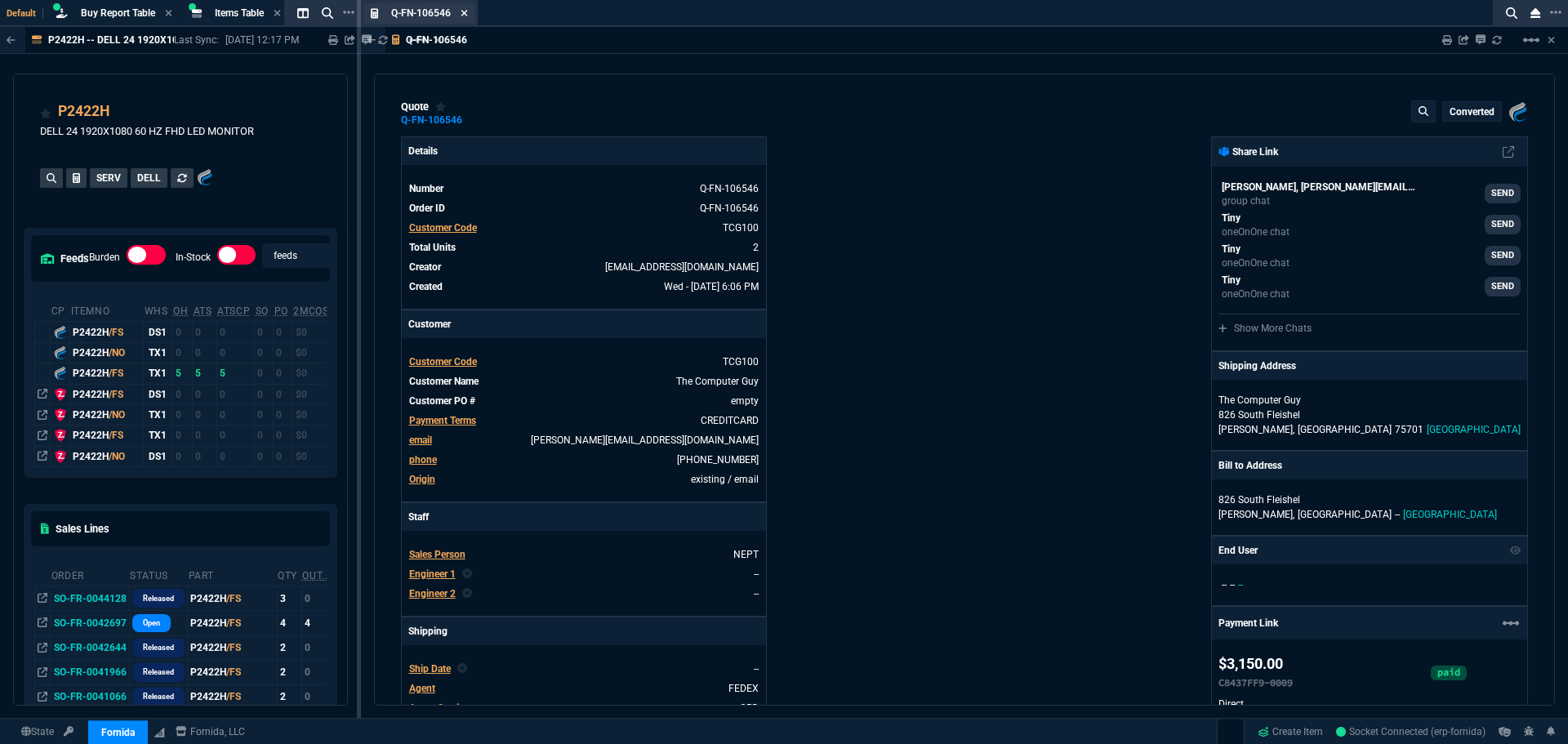
click at [462, 11] on icon at bounding box center [464, 13] width 7 height 7
type input "12"
type input "208"
type input "19"
type input "274"
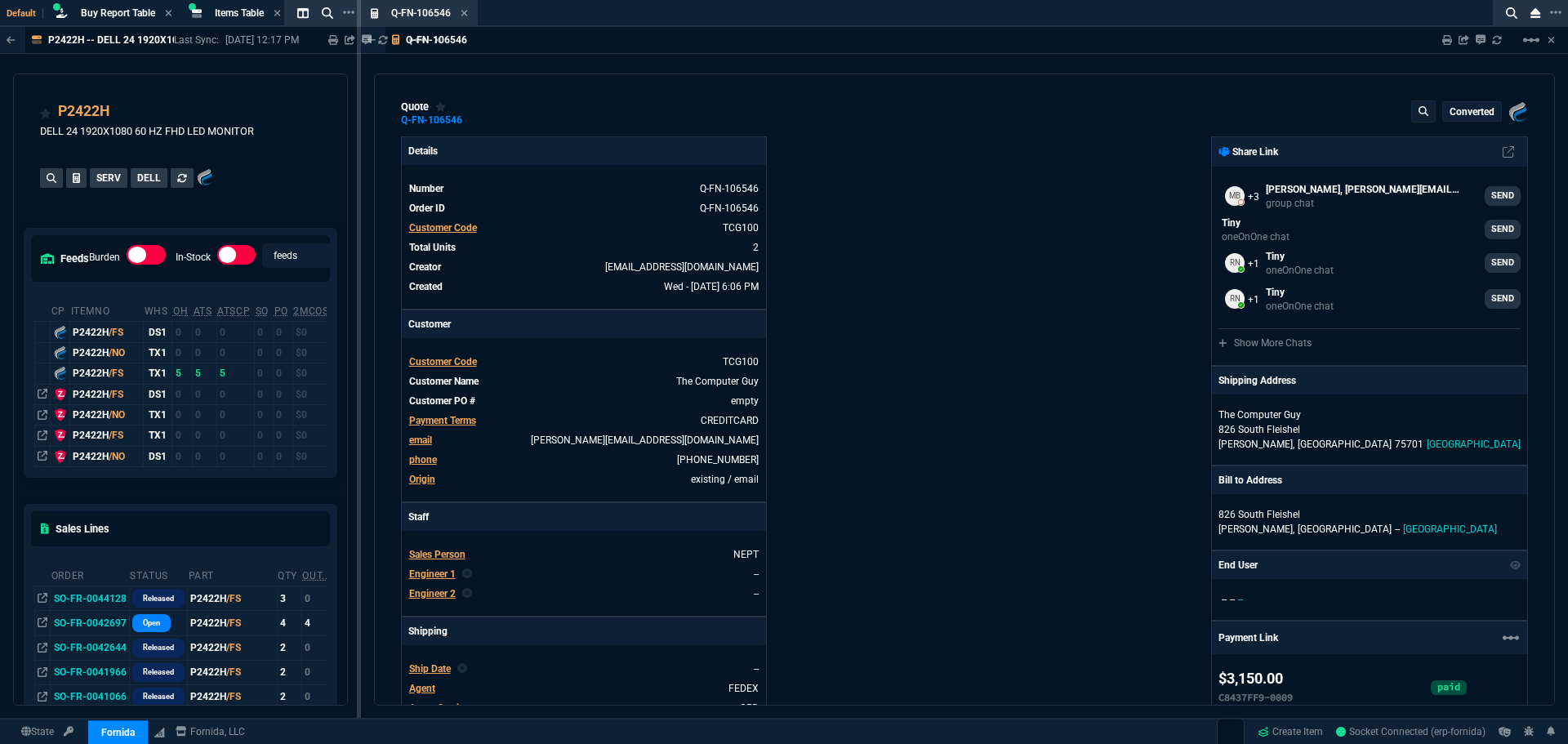
type input "2494.8"
type input "2095"
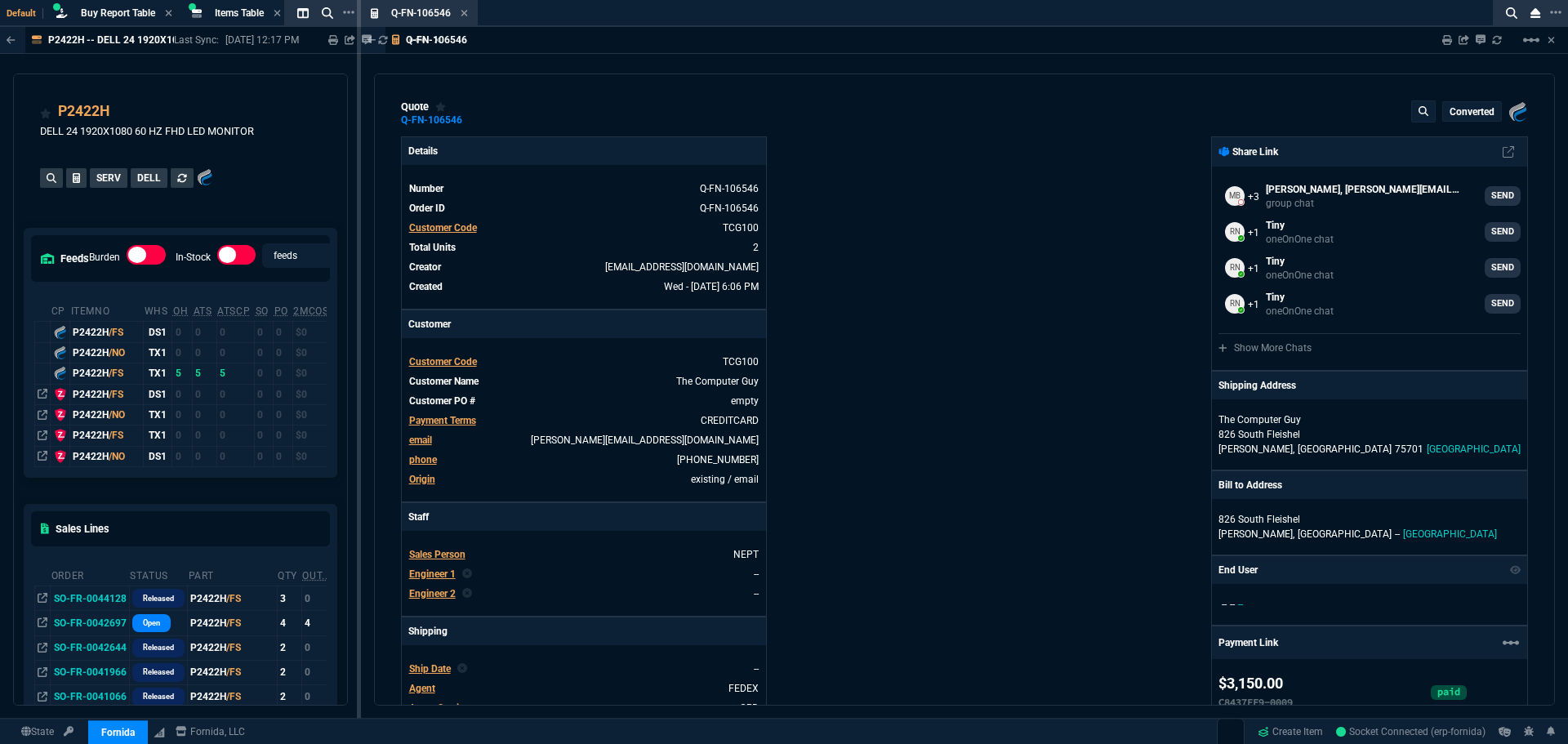
type input "33"
type input "30"
click at [467, 15] on icon at bounding box center [464, 13] width 7 height 7
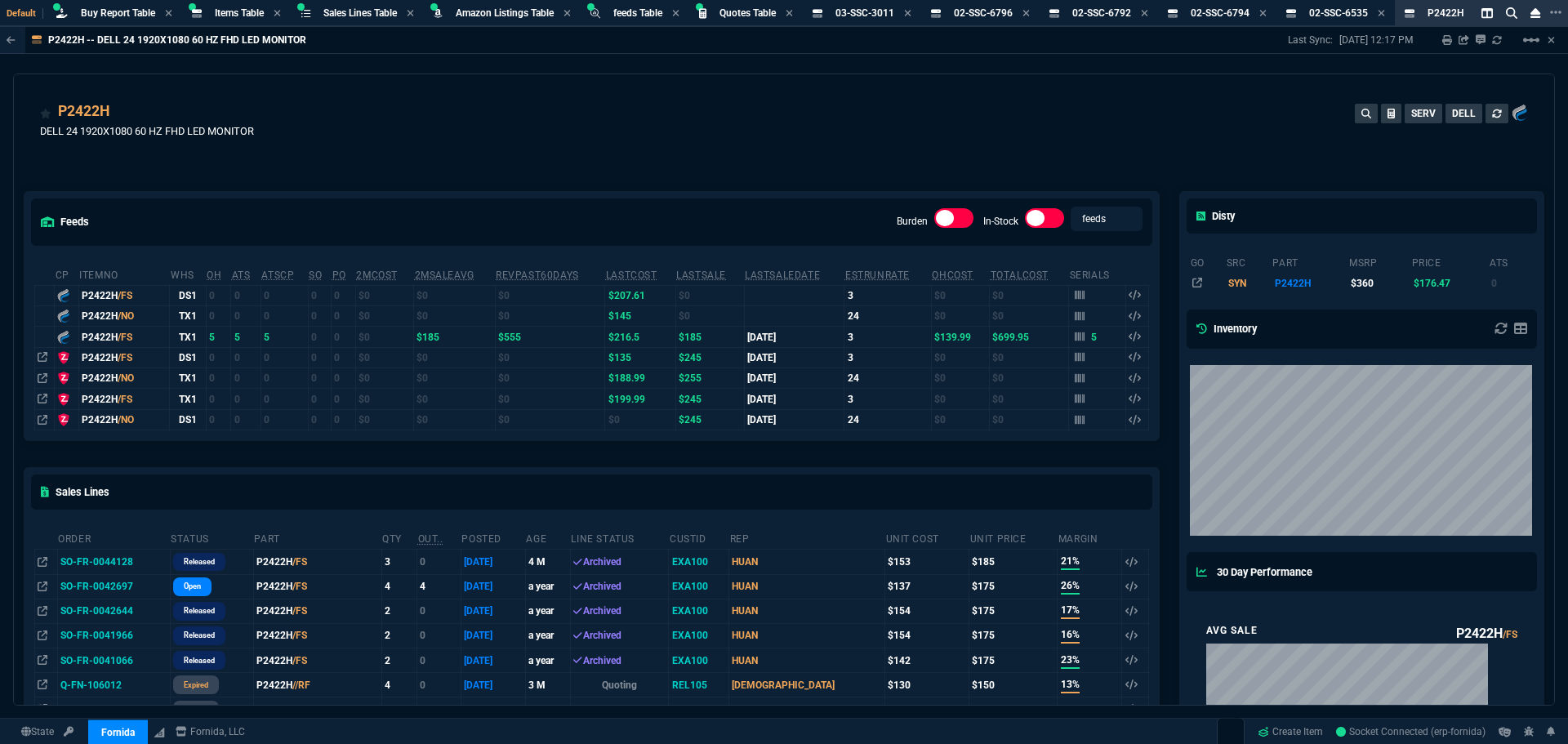
click at [554, 64] on div "P2422H -- DELL 24 1920X1080 60 HZ FHD LED MONITOR Last Sync: 5/4/25, 12:17 PM S…" at bounding box center [784, 366] width 1568 height 678
click at [491, 122] on div "P2422H DELL 24 1920X1080 60 HZ FHD LED MONITOR SERV DELL" at bounding box center [784, 129] width 1488 height 58
click at [439, 138] on div "P2422H DELL 24 1920X1080 60 HZ FHD LED MONITOR SERV DELL" at bounding box center [784, 129] width 1488 height 58
click at [446, 138] on div "P2422H DELL 24 1920X1080 60 HZ FHD LED MONITOR SERV DELL" at bounding box center [784, 129] width 1488 height 58
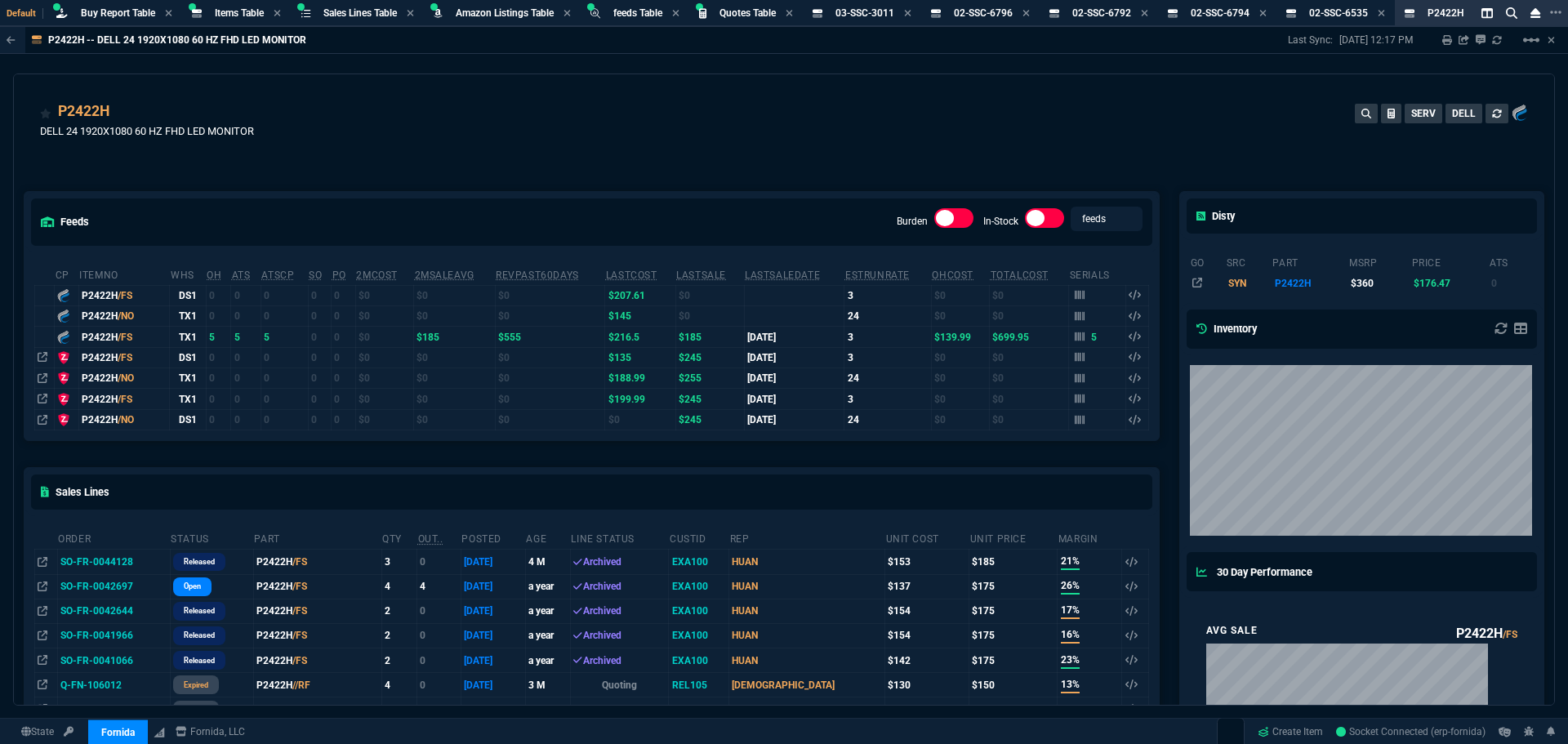
click at [515, 138] on div "P2422H DELL 24 1920X1080 60 HZ FHD LED MONITOR SERV DELL" at bounding box center [784, 129] width 1488 height 58
click at [287, 131] on div "P2422H DELL 24 1920X1080 60 HZ FHD LED MONITOR SERV DELL" at bounding box center [784, 129] width 1488 height 58
click at [337, 127] on div "P2422H DELL 24 1920X1080 60 HZ FHD LED MONITOR SERV DELL" at bounding box center [784, 129] width 1488 height 58
click at [137, 17] on span "Buy Report Table" at bounding box center [118, 13] width 74 height 11
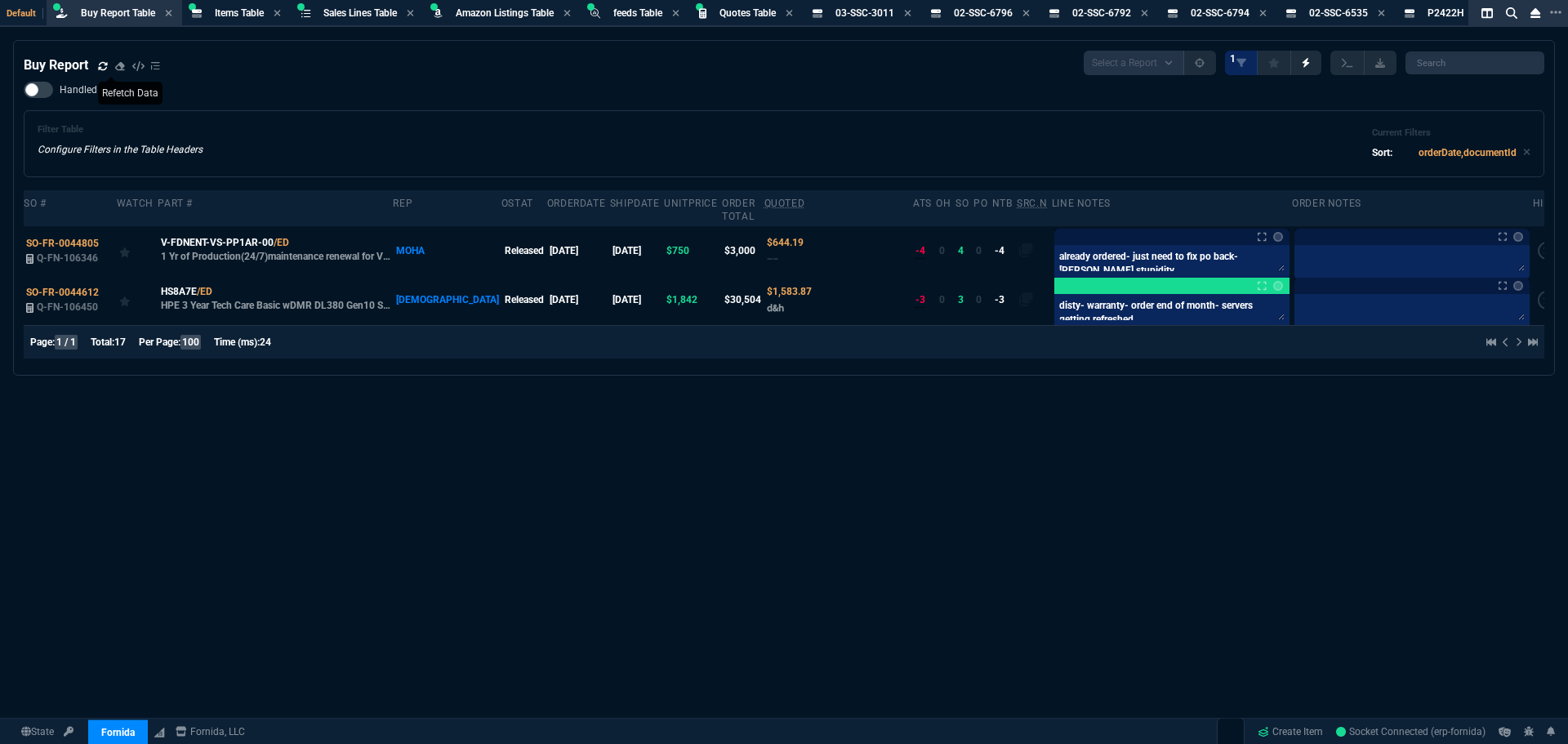
click at [105, 64] on icon at bounding box center [102, 66] width 10 height 10
drag, startPoint x: 104, startPoint y: 280, endPoint x: 288, endPoint y: 310, distance: 186.4
click at [105, 287] on icon at bounding box center [110, 292] width 9 height 10
click at [898, 615] on div "Buy Report Select a Report Not Purchased 1 Handled Filter Table Configure Filte…" at bounding box center [784, 432] width 1568 height 784
click at [633, 140] on div "Filter Table Configure Filters in the Table Headers Current Filters Sort: order…" at bounding box center [784, 144] width 1493 height 39
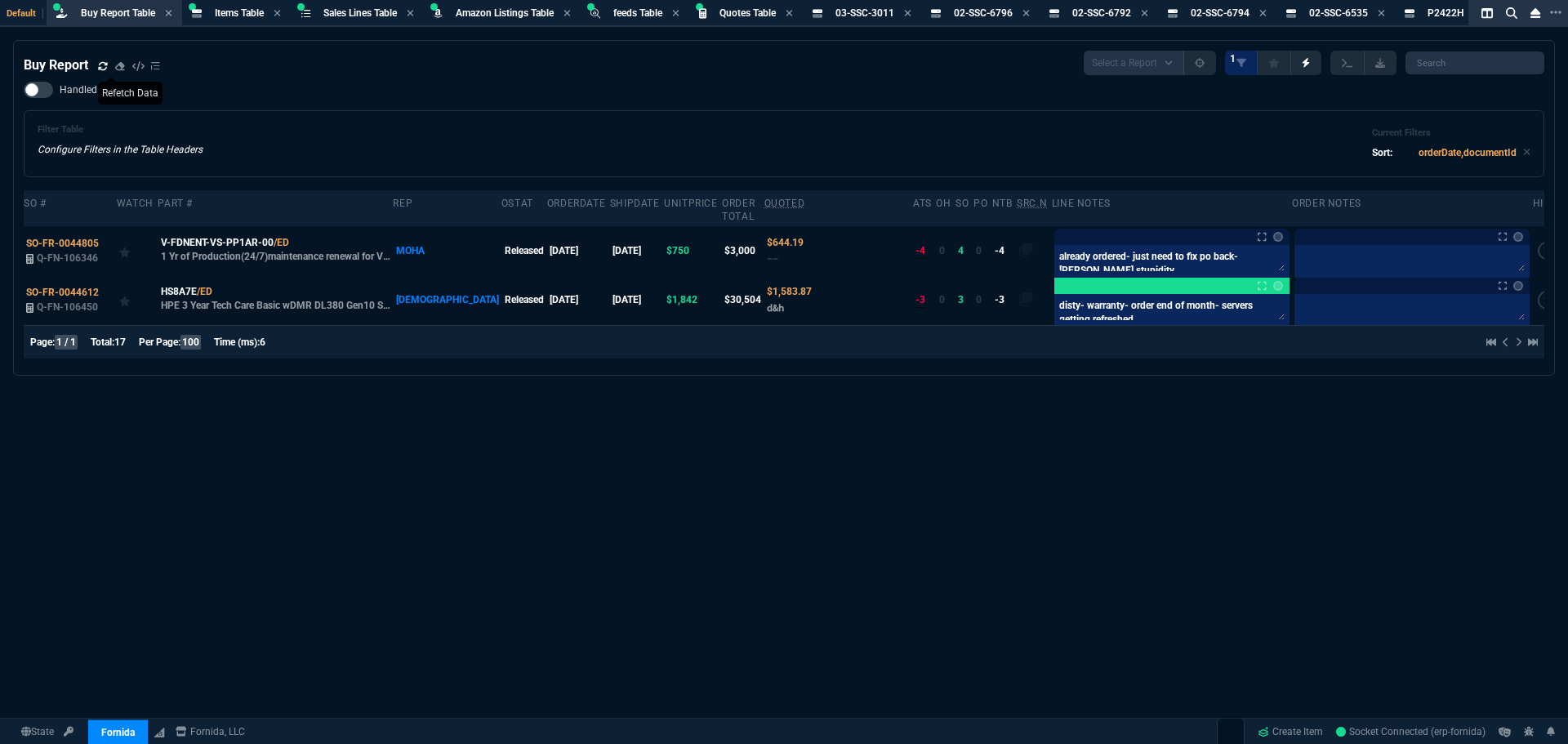
click at [690, 111] on div "Filter Table Configure Filters in the Table Headers Current Filters Sort: order…" at bounding box center [784, 144] width 1521 height 67
click at [1321, 470] on div "Buy Report Select a Report Not Purchased 1 Handled Filter Table Configure Filte…" at bounding box center [784, 432] width 1568 height 784
click at [1106, 609] on div "Buy Report Select a Report Not Purchased 1 Handled Filter Table Configure Filte…" at bounding box center [784, 432] width 1568 height 784
click at [1085, 586] on div "Buy Report Select a Report Not Purchased 1 Handled Filter Table Configure Filte…" at bounding box center [784, 432] width 1568 height 784
click at [1461, 433] on div "Buy Report Select a Report Not Purchased 1 Handled Filter Table Configure Filte…" at bounding box center [784, 432] width 1568 height 784
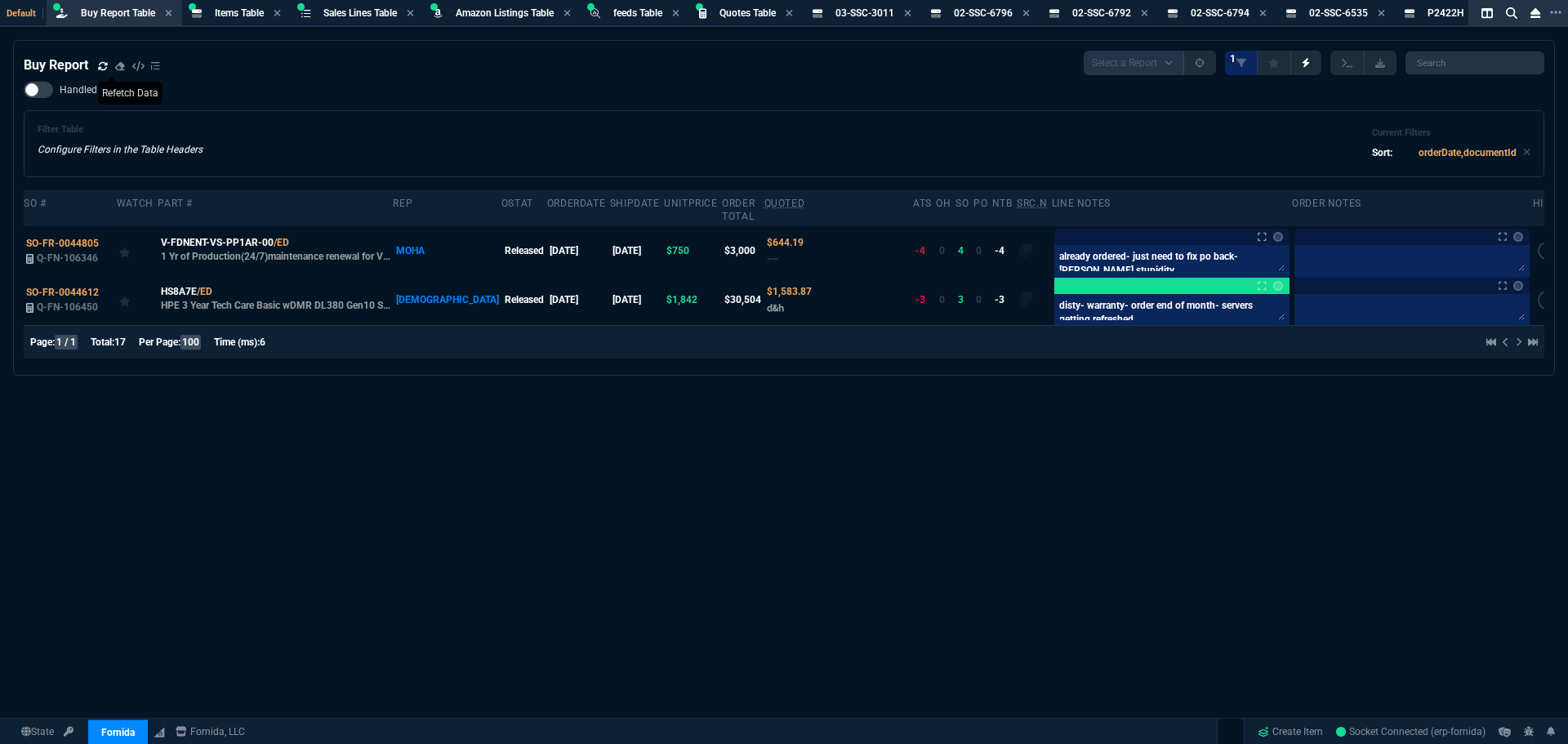
click at [1154, 549] on div "Buy Report Select a Report Not Purchased 1 Handled Filter Table Configure Filte…" at bounding box center [784, 432] width 1568 height 784
click at [1048, 460] on div "Buy Report Select a Report Not Purchased 1 Handled Filter Table Configure Filte…" at bounding box center [784, 432] width 1568 height 784
click at [987, 409] on div "Buy Report Select a Report Not Purchased 1 Handled Filter Table Configure Filte…" at bounding box center [784, 432] width 1568 height 784
drag, startPoint x: 767, startPoint y: 442, endPoint x: 774, endPoint y: 437, distance: 8.6
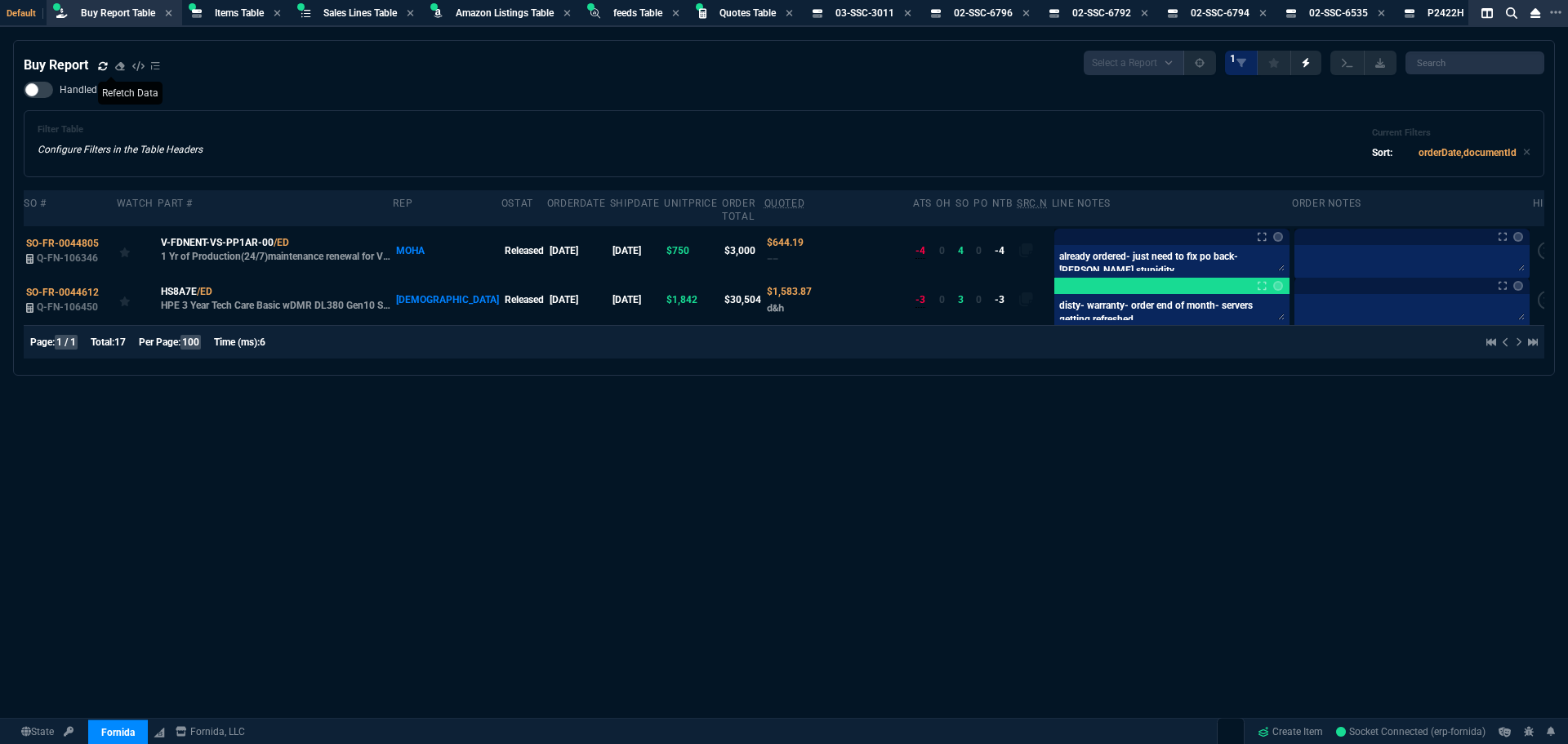
click at [771, 440] on div "Buy Report Select a Report Not Purchased 1 Handled Filter Table Configure Filte…" at bounding box center [784, 432] width 1568 height 784
click at [1073, 459] on div "Buy Report Select a Report Not Purchased 1 Handled Filter Table Configure Filte…" at bounding box center [784, 432] width 1568 height 784
click at [682, 155] on div "Filter Table Configure Filters in the Table Headers Current Filters Sort: order…" at bounding box center [784, 144] width 1493 height 39
click at [736, 129] on div "Filter Table Configure Filters in the Table Headers Current Filters Sort: order…" at bounding box center [784, 144] width 1493 height 39
click at [959, 164] on div "Filter Table Configure Filters in the Table Headers Current Filters Sort: order…" at bounding box center [784, 144] width 1521 height 67
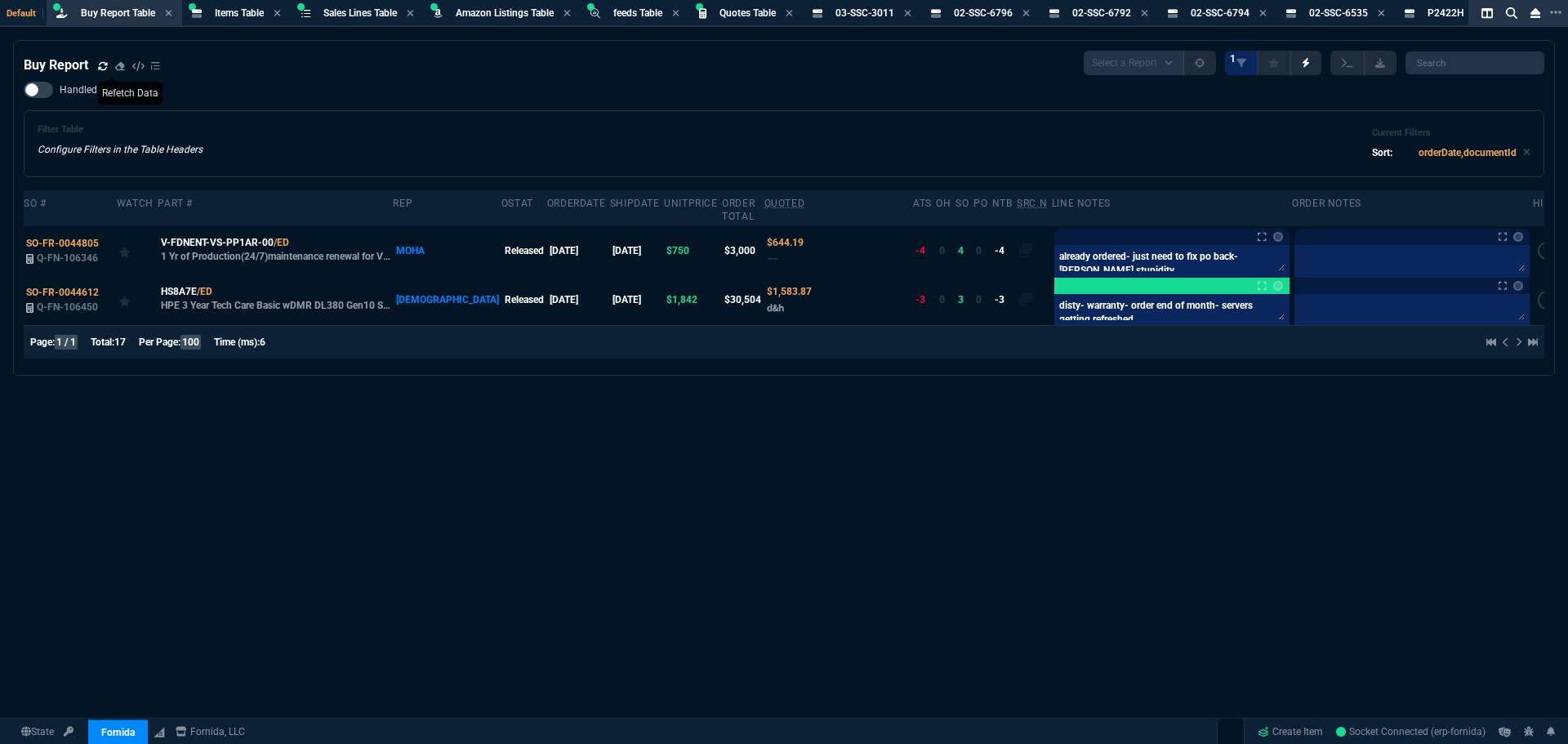
click at [861, 464] on div "Buy Report Select a Report Not Purchased 1 Handled Filter Table Configure Filte…" at bounding box center [784, 432] width 1568 height 784
click at [793, 432] on div "Buy Report Select a Report Not Purchased 1 Handled Filter Table Configure Filte…" at bounding box center [784, 432] width 1568 height 784
click at [796, 364] on div "Buy Report Select a Report Not Purchased 1 Handled Filter Table Configure Filte…" at bounding box center [784, 432] width 1568 height 784
click at [800, 361] on nx-fornida-buy-report "Buy Report Select a Report Not Purchased 1 Handled Filter Table Configure Filte…" at bounding box center [784, 207] width 1540 height 333
click at [500, 148] on div "Filter Table Configure Filters in the Table Headers Current Filters Sort: order…" at bounding box center [784, 144] width 1493 height 39
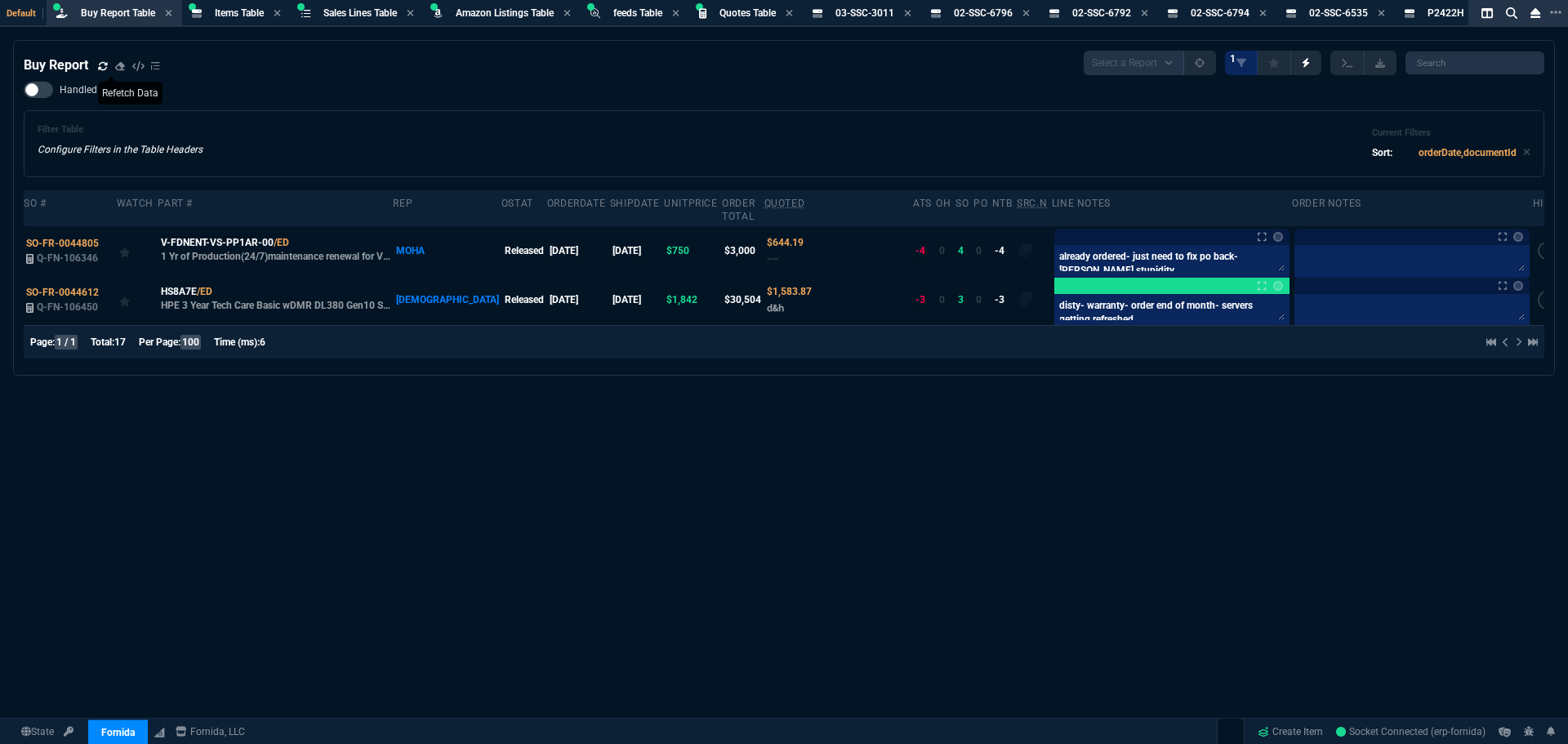
click at [524, 163] on div "Filter Table Configure Filters in the Table Headers Current Filters Sort: order…" at bounding box center [784, 144] width 1493 height 39
click at [530, 160] on div "Filter Table Configure Filters in the Table Headers Current Filters Sort: order…" at bounding box center [784, 144] width 1493 height 39
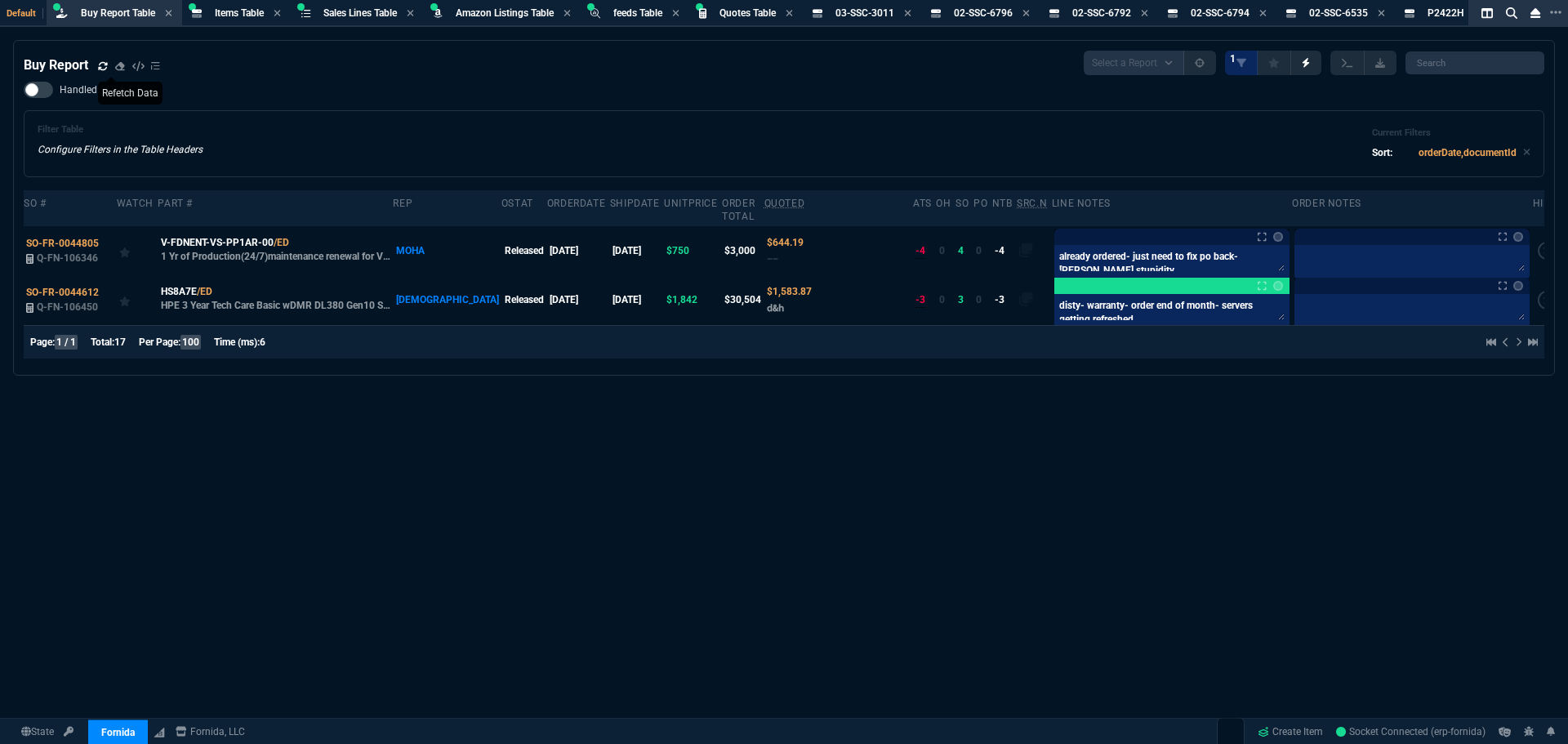
click at [537, 163] on div "Filter Table Configure Filters in the Table Headers Current Filters Sort: order…" at bounding box center [784, 144] width 1493 height 39
click at [357, 157] on div "Filter Table Configure Filters in the Table Headers Current Filters Sort: order…" at bounding box center [784, 144] width 1493 height 39
click at [1220, 497] on div "Buy Report Select a Report Not Purchased 1 Handled Filter Table Configure Filte…" at bounding box center [784, 432] width 1568 height 784
click at [1232, 477] on div "Buy Report Select a Report Not Purchased 1 Handled Filter Table Configure Filte…" at bounding box center [784, 432] width 1568 height 784
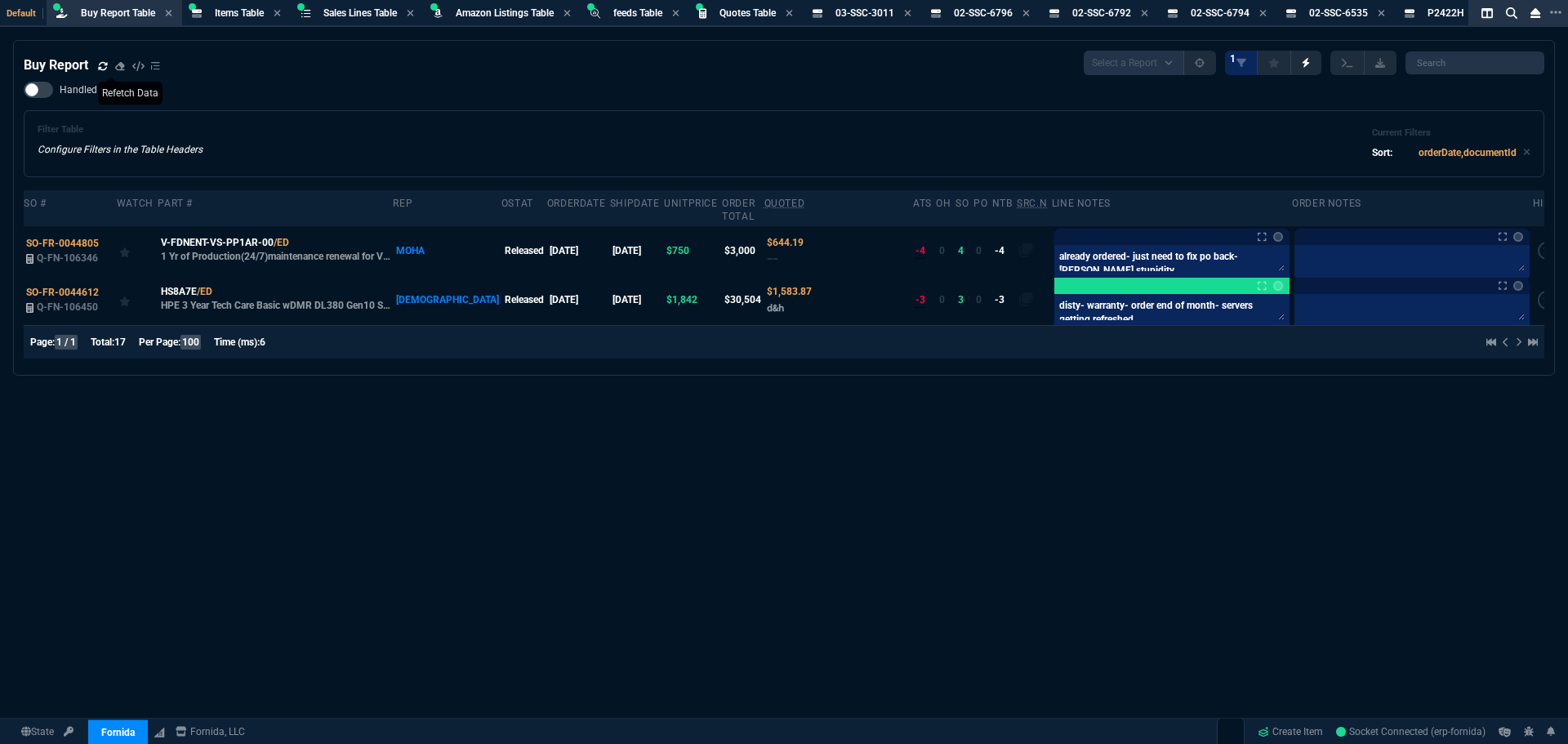
click at [584, 412] on div "Buy Report Select a Report Not Purchased 1 Handled Filter Table Configure Filte…" at bounding box center [784, 432] width 1568 height 784
click at [611, 403] on div "Buy Report Select a Report Not Purchased 1 Handled Filter Table Configure Filte…" at bounding box center [784, 432] width 1568 height 784
click at [596, 415] on div "Buy Report Select a Report Not Purchased 1 Handled Filter Table Configure Filte…" at bounding box center [784, 432] width 1568 height 784
click at [774, 411] on div "Buy Report Select a Report Not Purchased 1 Handled Filter Table Configure Filte…" at bounding box center [784, 432] width 1568 height 784
click at [773, 419] on div "Buy Report Select a Report Not Purchased 1 Handled Filter Table Configure Filte…" at bounding box center [784, 432] width 1568 height 784
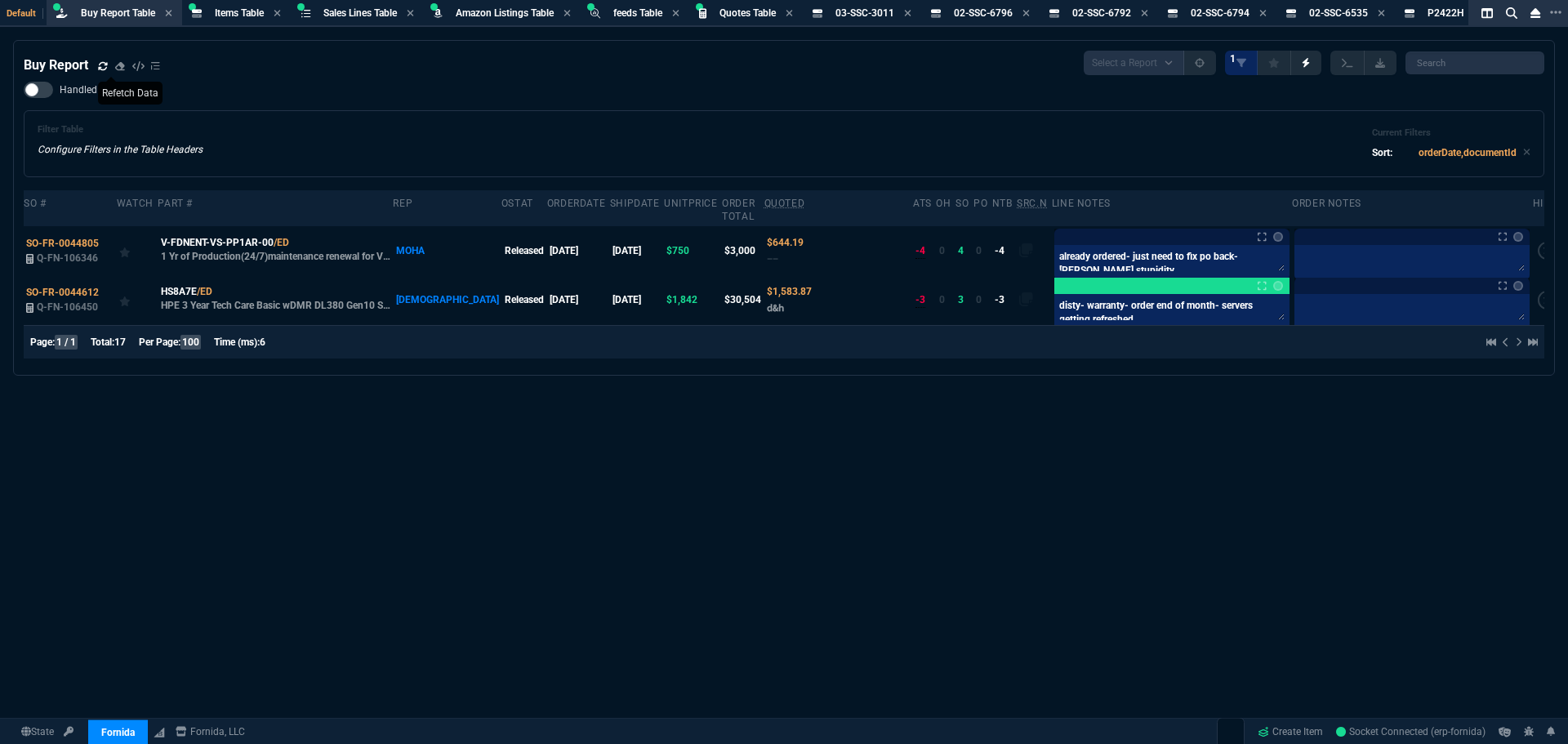
click at [779, 424] on div "Buy Report Select a Report Not Purchased 1 Handled Filter Table Configure Filte…" at bounding box center [784, 432] width 1568 height 784
click at [792, 423] on div "Buy Report Select a Report Not Purchased 1 Handled Filter Table Configure Filte…" at bounding box center [784, 432] width 1568 height 784
click at [783, 425] on div "Buy Report Select a Report Not Purchased 1 Handled Filter Table Configure Filte…" at bounding box center [784, 432] width 1568 height 784
click at [838, 426] on div "Buy Report Select a Report Not Purchased 1 Handled Filter Table Configure Filte…" at bounding box center [784, 432] width 1568 height 784
click at [791, 398] on div "Buy Report Select a Report Not Purchased 1 Handled Filter Table Configure Filte…" at bounding box center [784, 432] width 1568 height 784
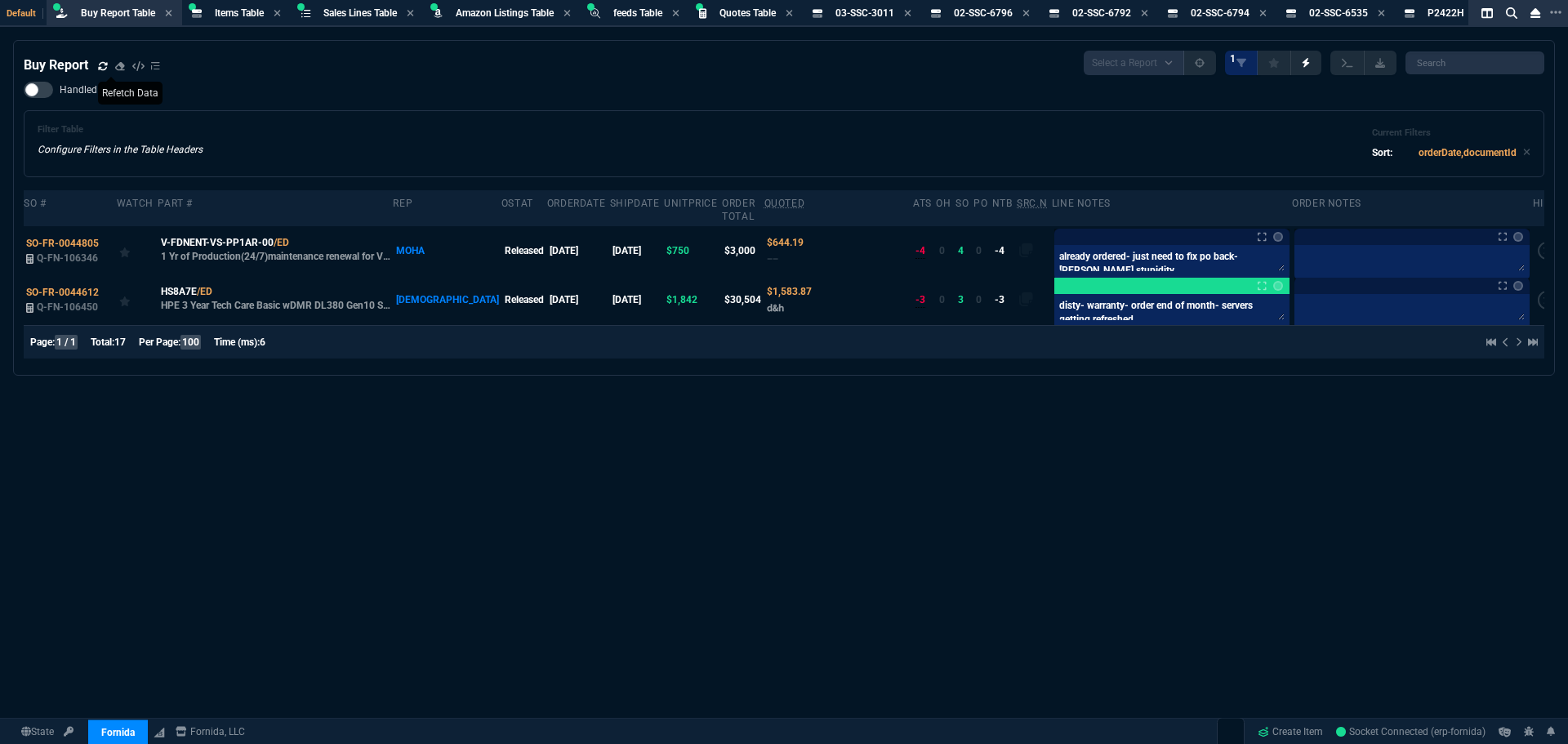
click at [780, 425] on div "Buy Report Select a Report Not Purchased 1 Handled Filter Table Configure Filte…" at bounding box center [784, 432] width 1568 height 784
click at [797, 427] on div "Buy Report Select a Report Not Purchased 1 Handled Filter Table Configure Filte…" at bounding box center [784, 432] width 1568 height 784
click at [787, 427] on div "Buy Report Select a Report Not Purchased 1 Handled Filter Table Configure Filte…" at bounding box center [784, 432] width 1568 height 784
click at [797, 427] on div "Buy Report Select a Report Not Purchased 1 Handled Filter Table Configure Filte…" at bounding box center [784, 432] width 1568 height 784
click at [780, 425] on div "Buy Report Select a Report Not Purchased 1 Handled Filter Table Configure Filte…" at bounding box center [784, 432] width 1568 height 784
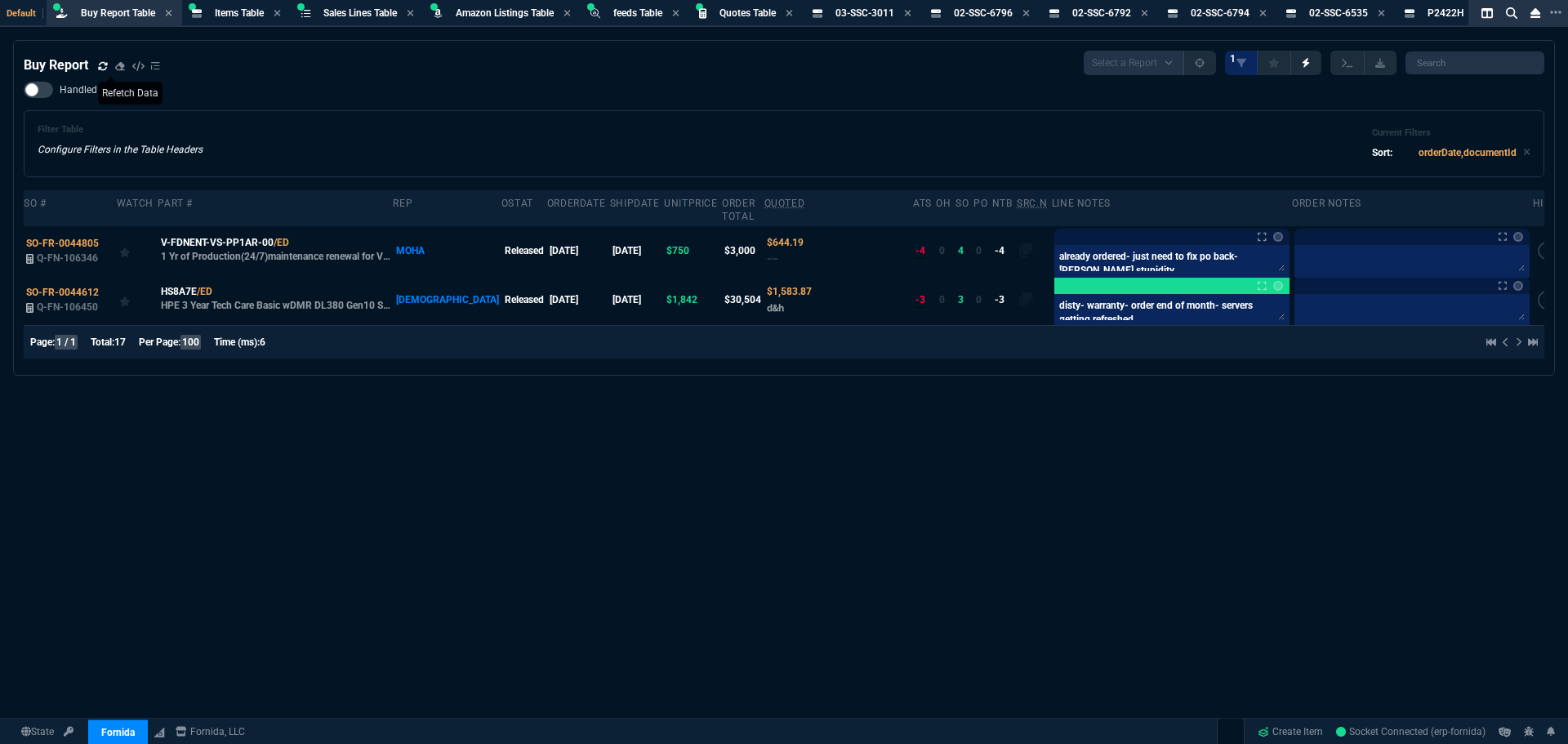
click at [789, 425] on div "Buy Report Select a Report Not Purchased 1 Handled Filter Table Configure Filte…" at bounding box center [784, 432] width 1568 height 784
click at [784, 425] on div "Buy Report Select a Report Not Purchased 1 Handled Filter Table Configure Filte…" at bounding box center [784, 432] width 1568 height 784
click at [797, 425] on div "Buy Report Select a Report Not Purchased 1 Handled Filter Table Configure Filte…" at bounding box center [784, 432] width 1568 height 784
click at [780, 429] on div "Buy Report Select a Report Not Purchased 1 Handled Filter Table Configure Filte…" at bounding box center [784, 432] width 1568 height 784
click at [1011, 528] on div "Buy Report Select a Report Not Purchased 1 Handled Filter Table Configure Filte…" at bounding box center [784, 432] width 1568 height 784
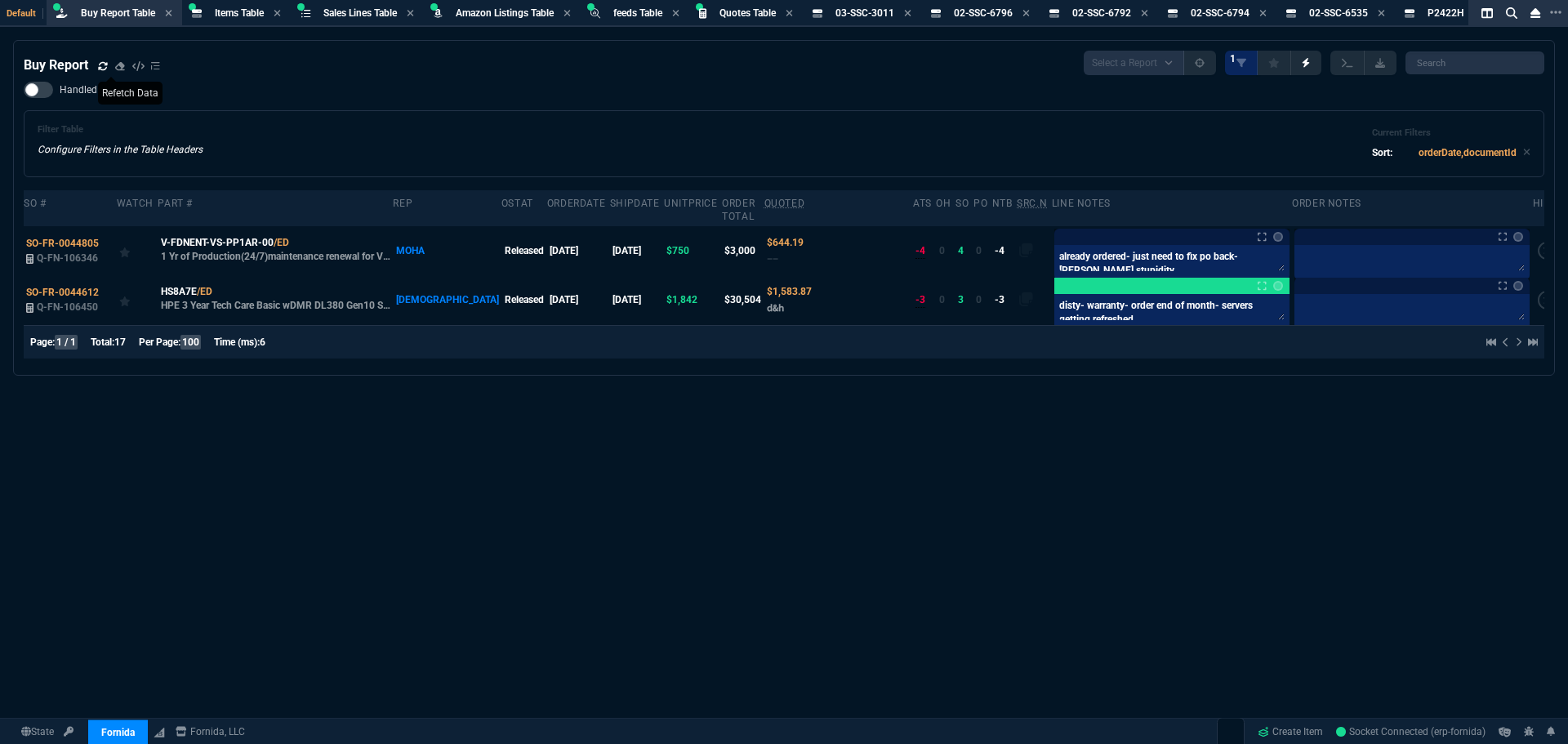
click at [1073, 470] on div "Buy Report Select a Report Not Purchased 1 Handled Filter Table Configure Filte…" at bounding box center [784, 432] width 1568 height 784
drag, startPoint x: 841, startPoint y: 467, endPoint x: 821, endPoint y: 468, distance: 20.0
click at [839, 468] on div "Buy Report Select a Report Not Purchased 1 Handled Filter Table Configure Filte…" at bounding box center [784, 432] width 1568 height 784
click at [782, 441] on div "Buy Report Select a Report Not Purchased 1 Handled Filter Table Configure Filte…" at bounding box center [784, 432] width 1568 height 784
click at [782, 437] on div "Buy Report Select a Report Not Purchased 1 Handled Filter Table Configure Filte…" at bounding box center [784, 432] width 1568 height 784
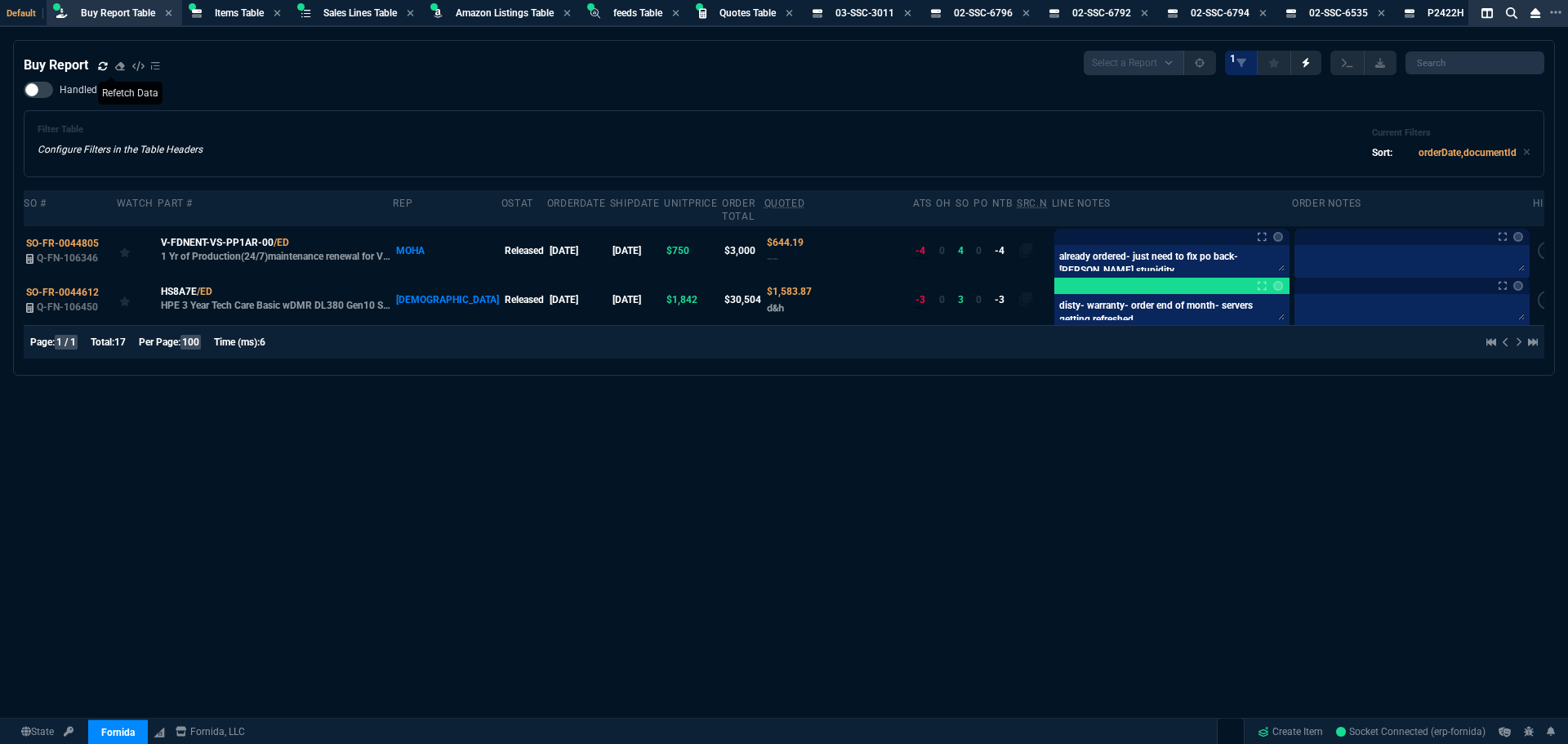
click at [790, 436] on div "Buy Report Select a Report Not Purchased 1 Handled Filter Table Configure Filte…" at bounding box center [784, 432] width 1568 height 784
click at [784, 436] on div "Buy Report Select a Report Not Purchased 1 Handled Filter Table Configure Filte…" at bounding box center [784, 432] width 1568 height 784
click at [792, 436] on div "Buy Report Select a Report Not Purchased 1 Handled Filter Table Configure Filte…" at bounding box center [784, 432] width 1568 height 784
click at [783, 437] on div "Buy Report Select a Report Not Purchased 1 Handled Filter Table Configure Filte…" at bounding box center [784, 432] width 1568 height 784
click at [787, 437] on div "Buy Report Select a Report Not Purchased 1 Handled Filter Table Configure Filte…" at bounding box center [784, 432] width 1568 height 784
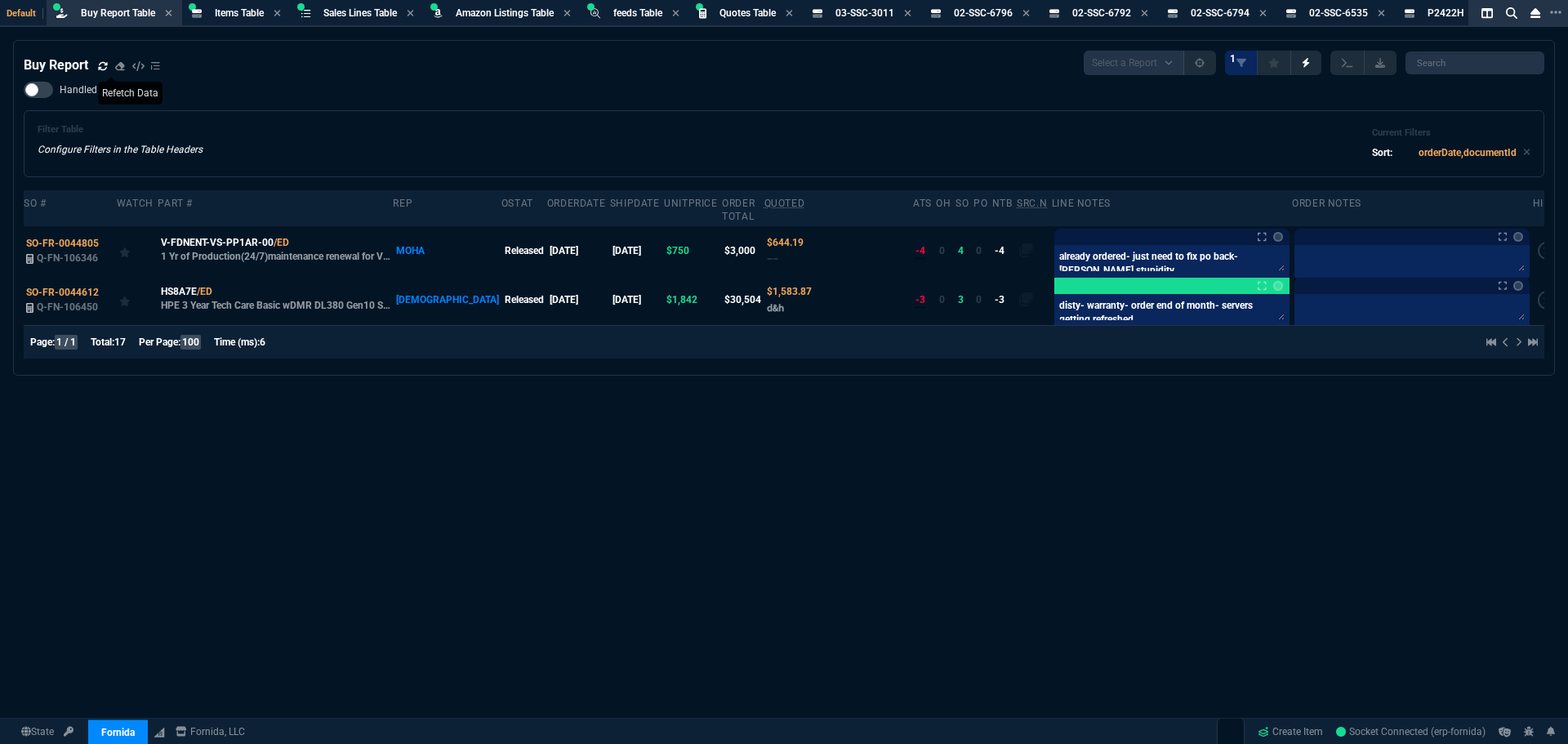
click at [796, 436] on div "Buy Report Select a Report Not Purchased 1 Handled Filter Table Configure Filte…" at bounding box center [784, 432] width 1568 height 784
click at [774, 438] on div "Buy Report Select a Report Not Purchased 1 Handled Filter Table Configure Filte…" at bounding box center [784, 432] width 1568 height 784
click at [794, 434] on div "Buy Report Select a Report Not Purchased 1 Handled Filter Table Configure Filte…" at bounding box center [784, 432] width 1568 height 784
click at [779, 434] on div "Buy Report Select a Report Not Purchased 1 Handled Filter Table Configure Filte…" at bounding box center [784, 432] width 1568 height 784
click at [789, 436] on div "Buy Report Select a Report Not Purchased 1 Handled Filter Table Configure Filte…" at bounding box center [784, 432] width 1568 height 784
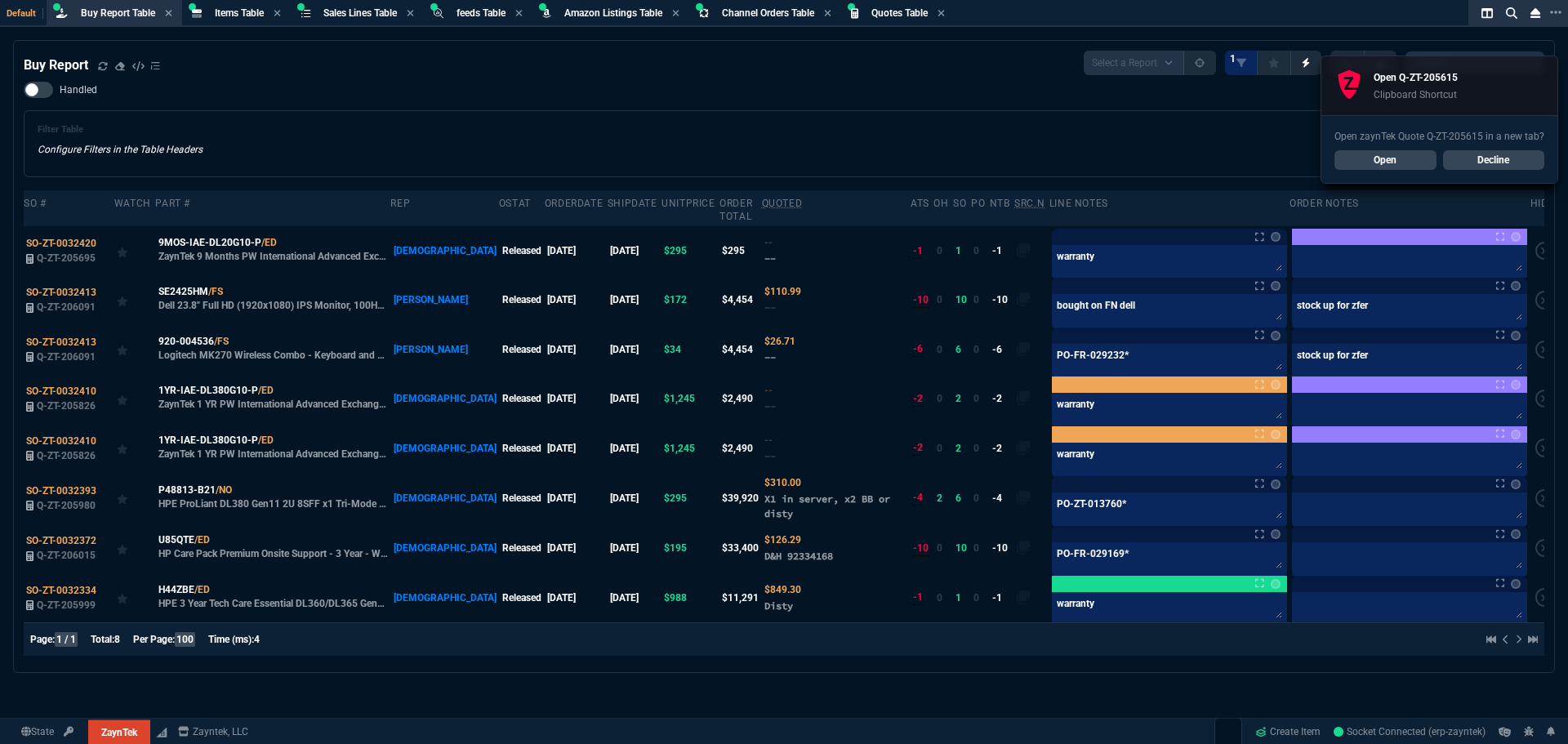
select select "8: NEPT"
click at [306, 85] on div "Handled Filter Table Configure Filters in the Table Headers Current Filters Sor…" at bounding box center [784, 129] width 1521 height 96
click at [1364, 157] on link "Open" at bounding box center [1386, 160] width 102 height 20
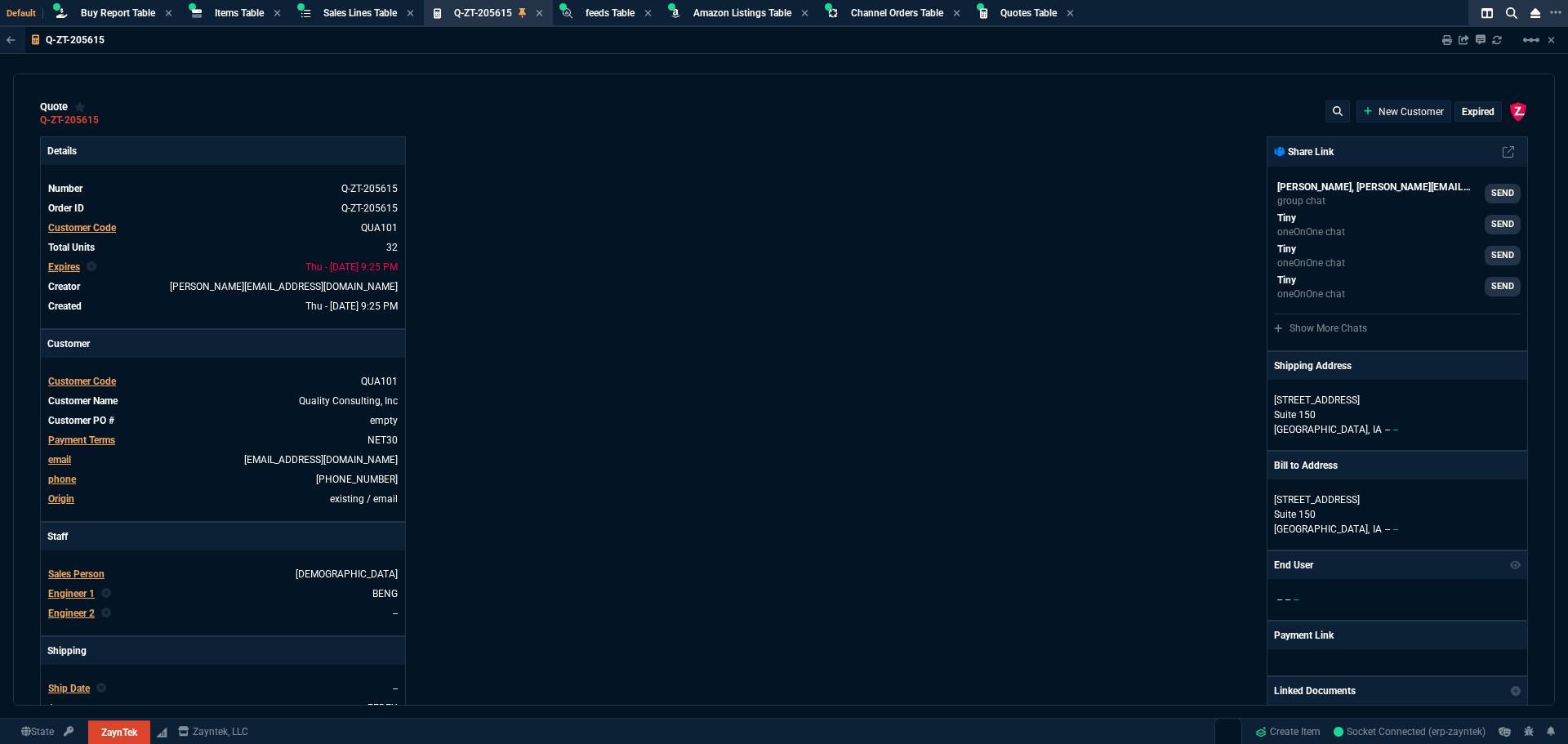
type input "40"
type input "1030"
type input "33"
type input "595"
type input "23"
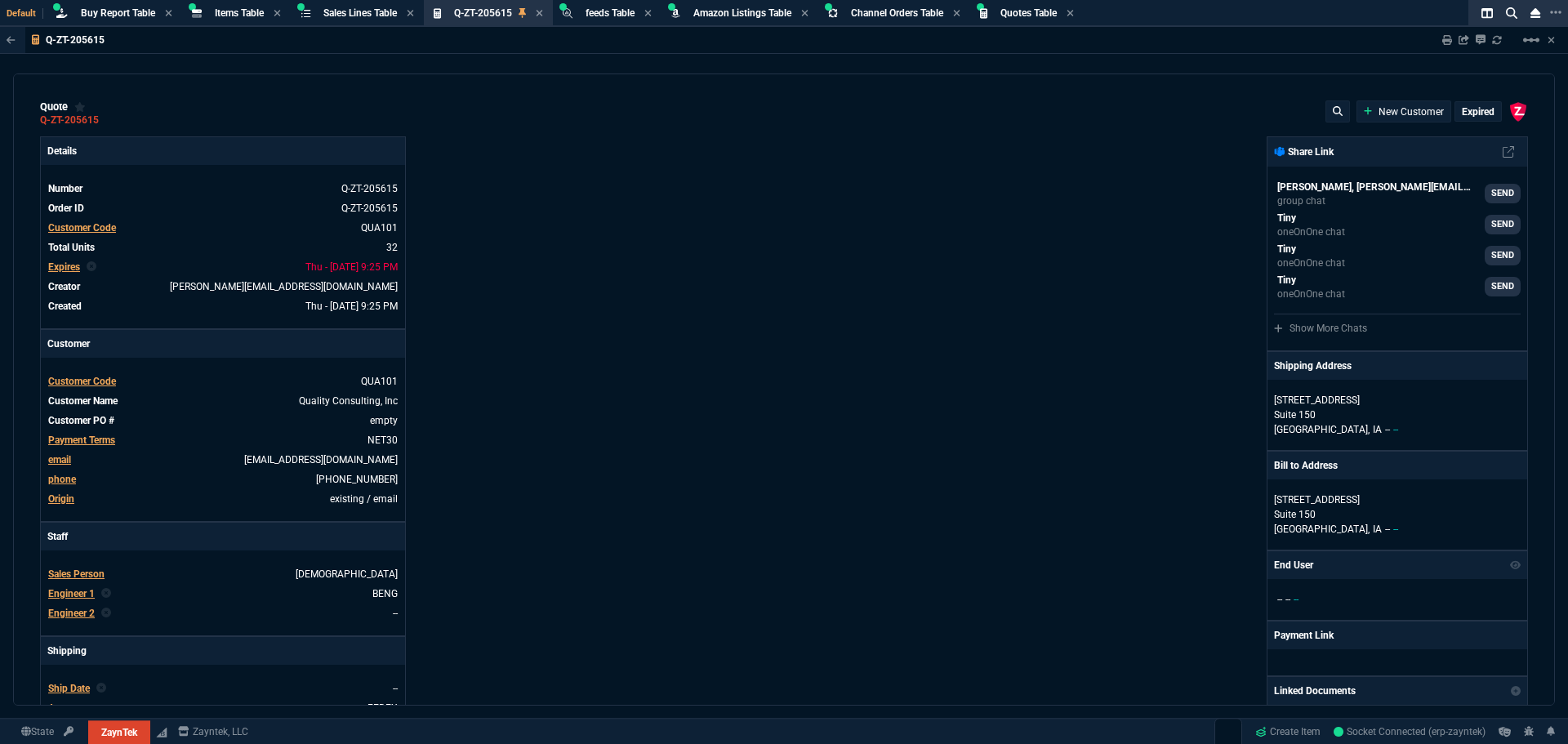
type input "23"
type input "46"
type input "182"
type input "68"
type input "210"
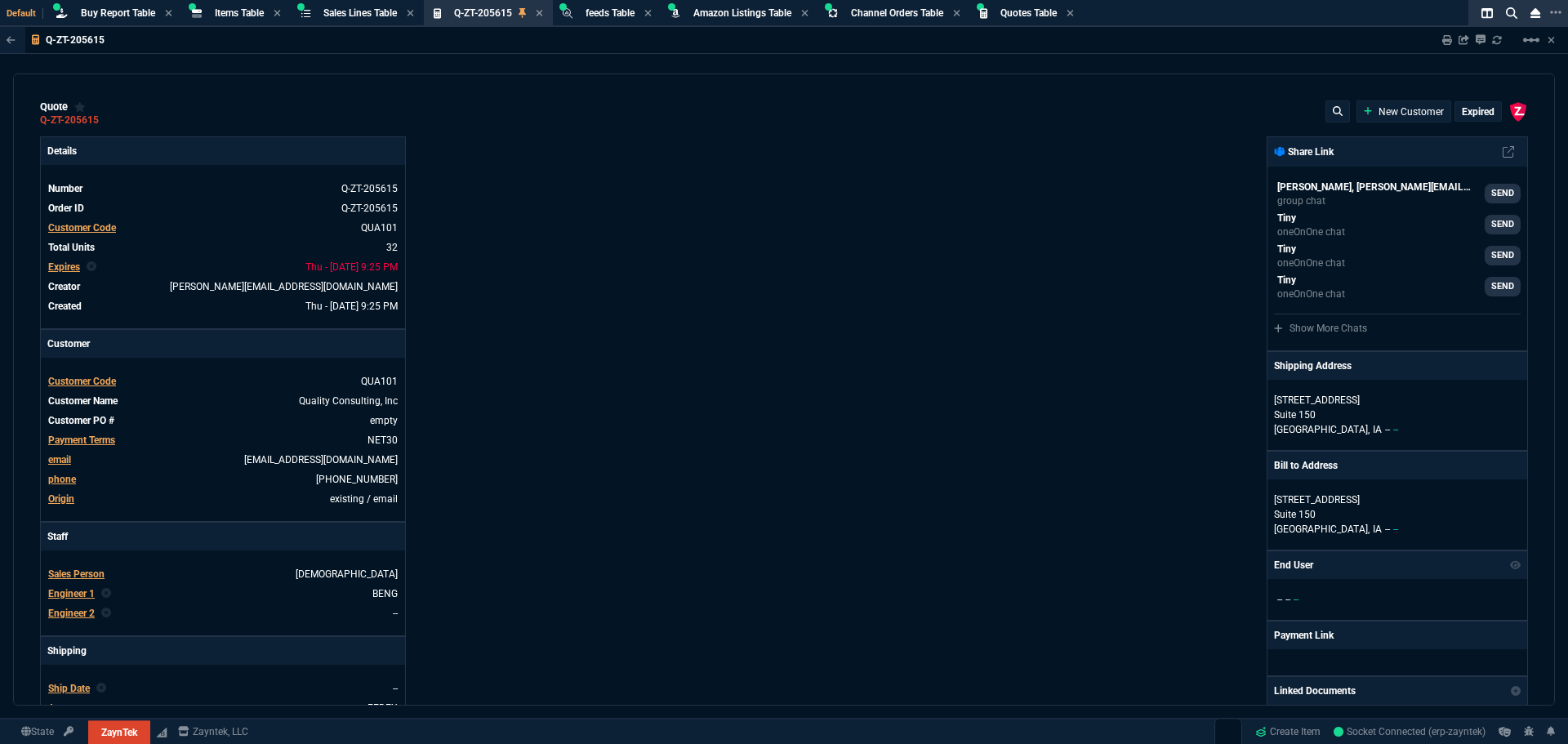
type input "21"
type input "146"
type input "42"
type input "295"
type input "82"
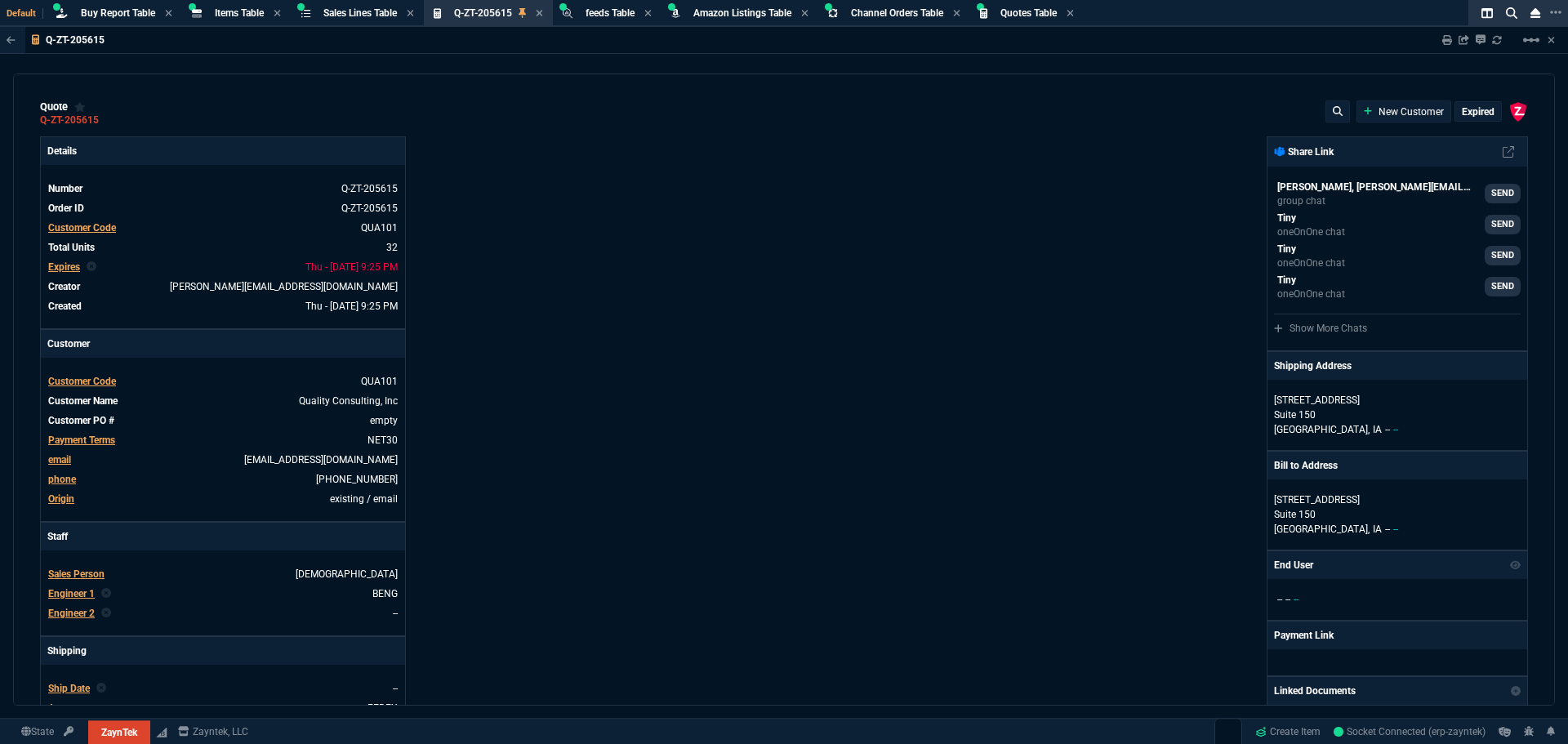
type input "90"
type input "6"
type input "39"
type input "95"
type input "20"
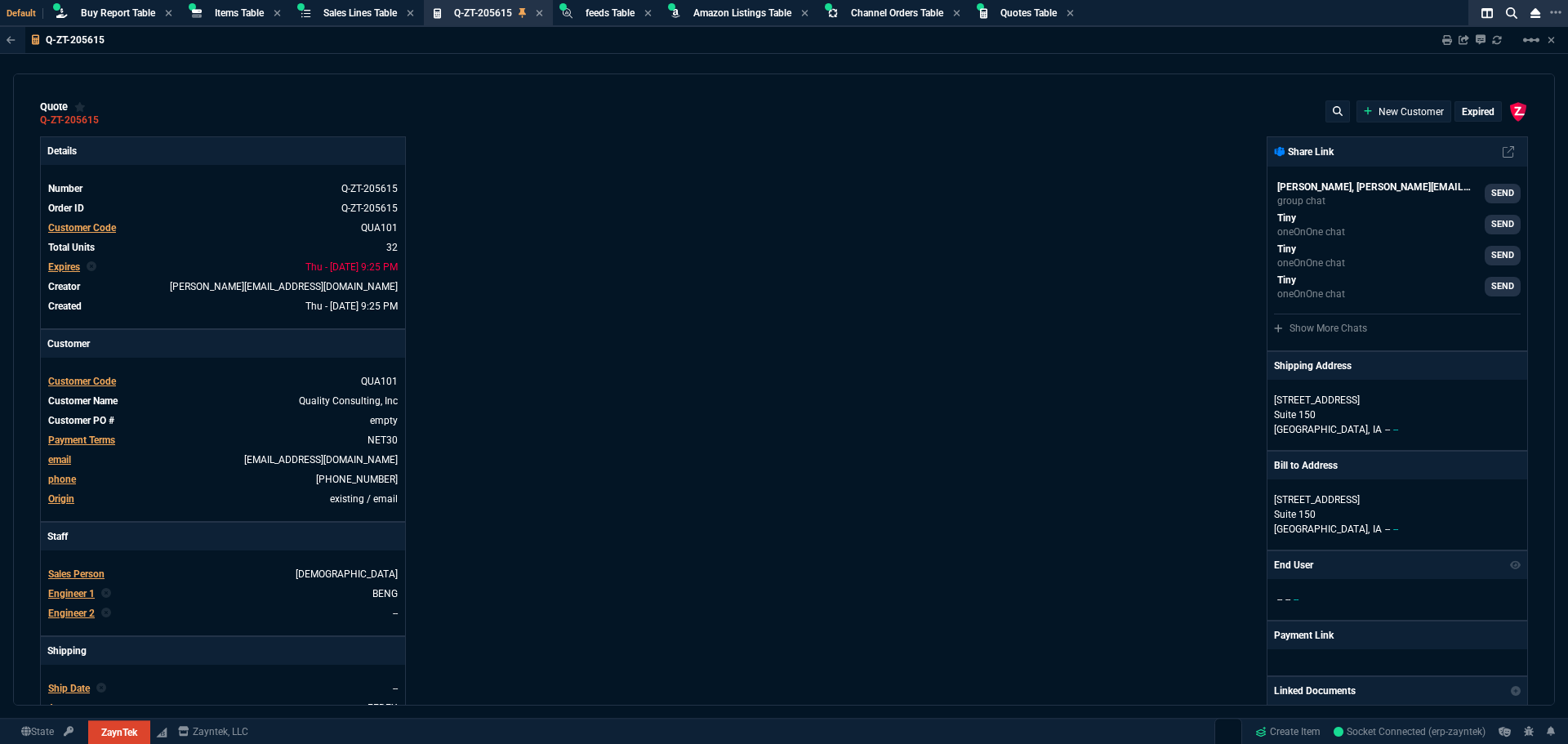
type input "15"
type input "36"
type input "25"
type input "60"
type input "75"
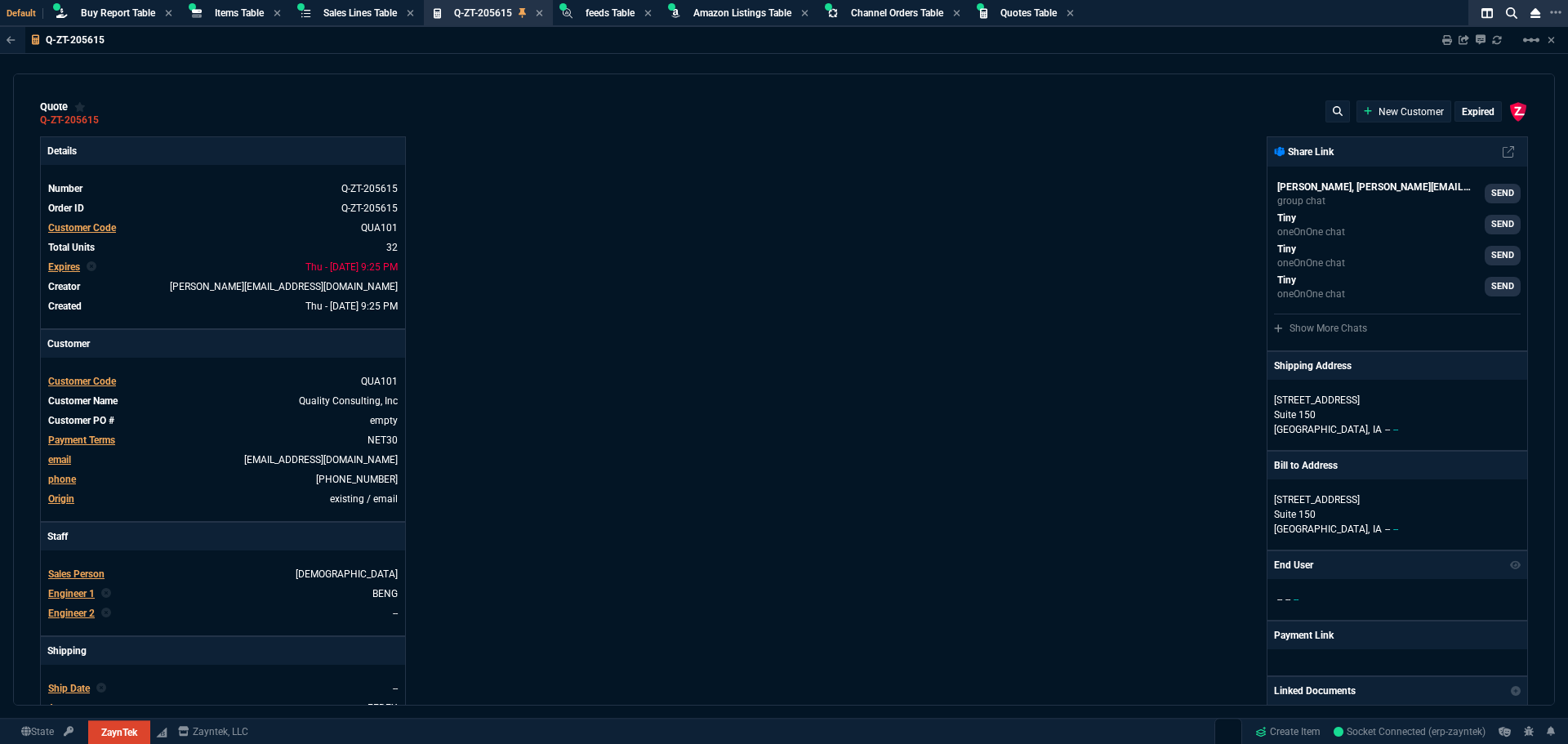
type input "80"
type input "4"
type input "60"
type input "45"
type input "43"
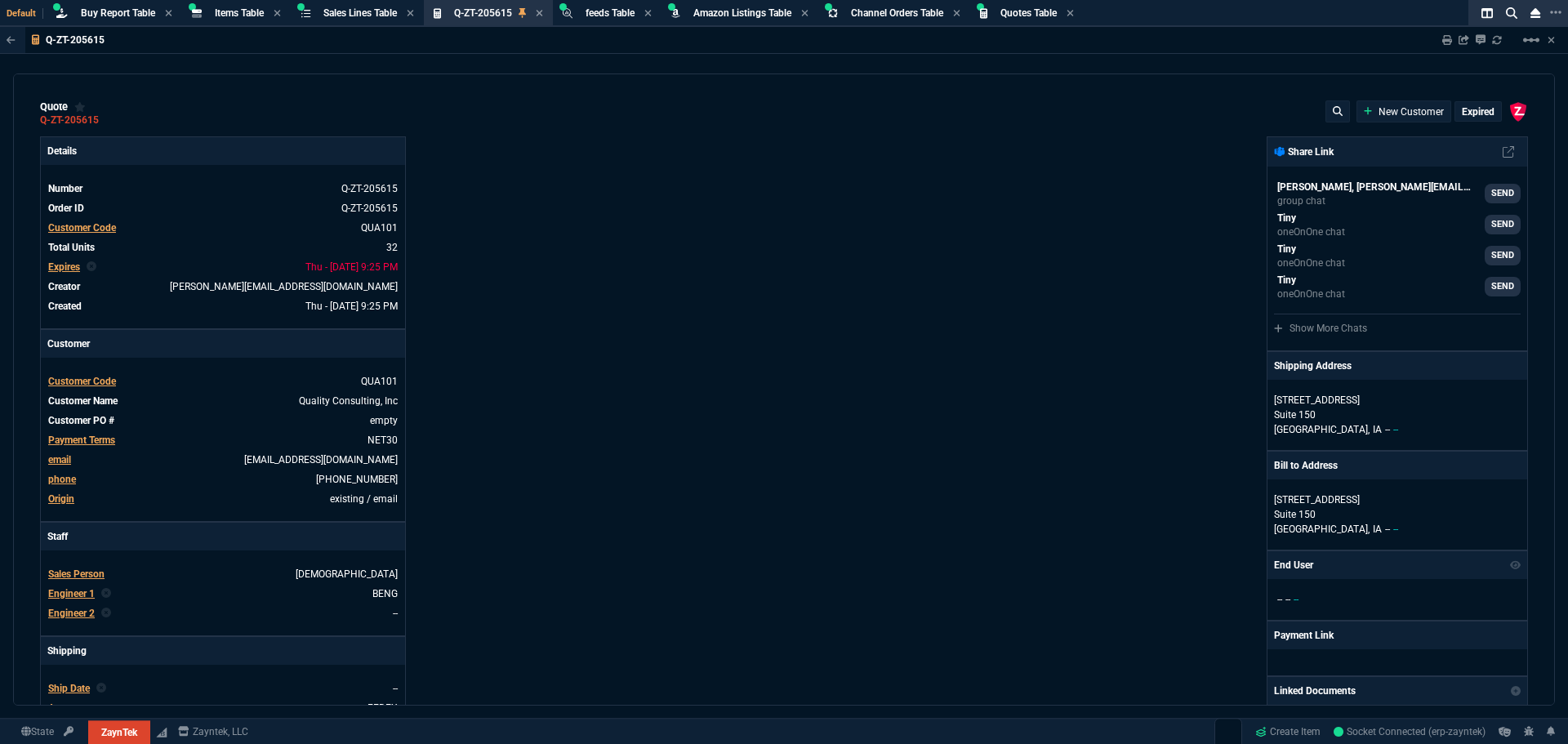
type input "75"
type input "12"
type input "442"
type input "0"
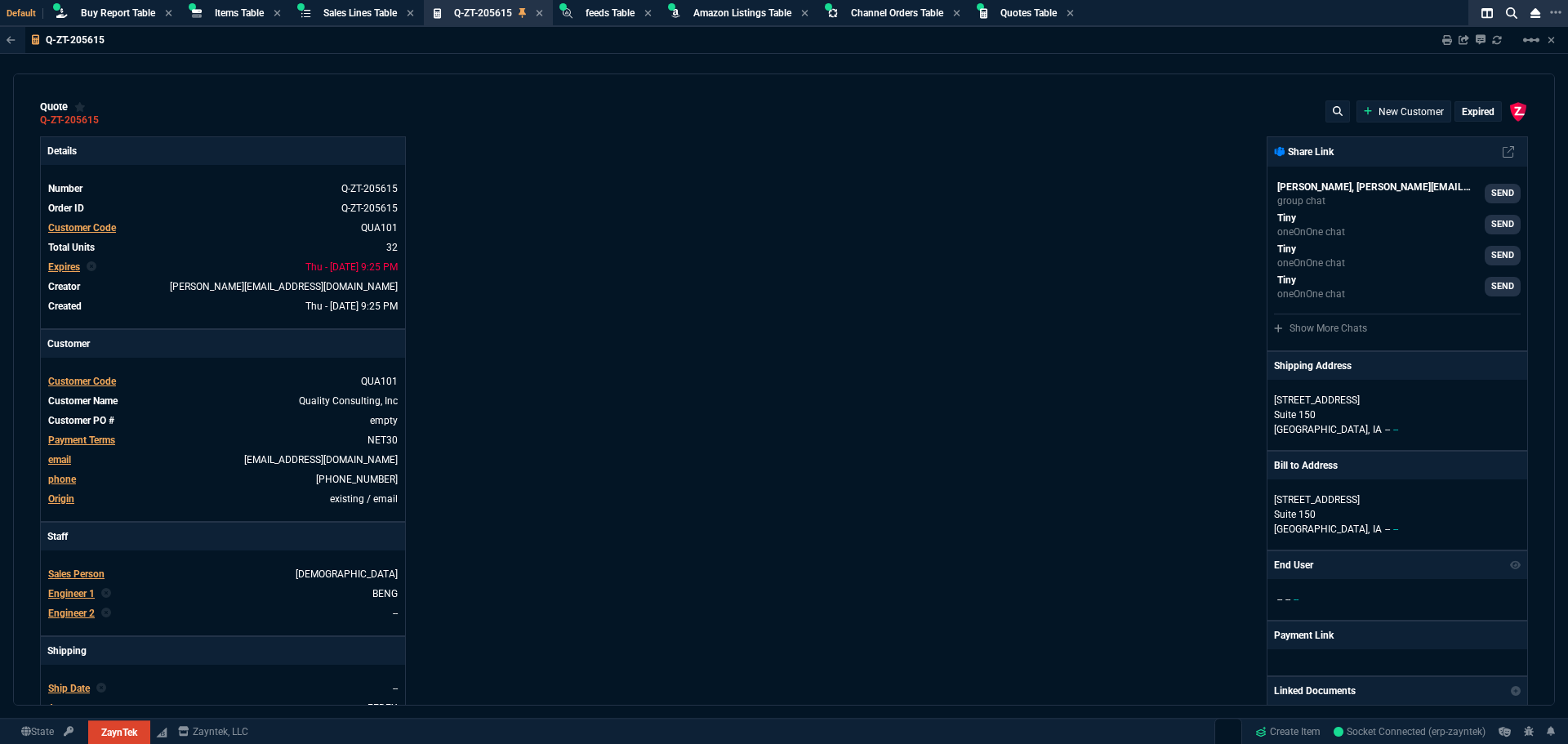
type input "6569.06"
type input "60"
type input "30"
type input "133"
type input "10100"
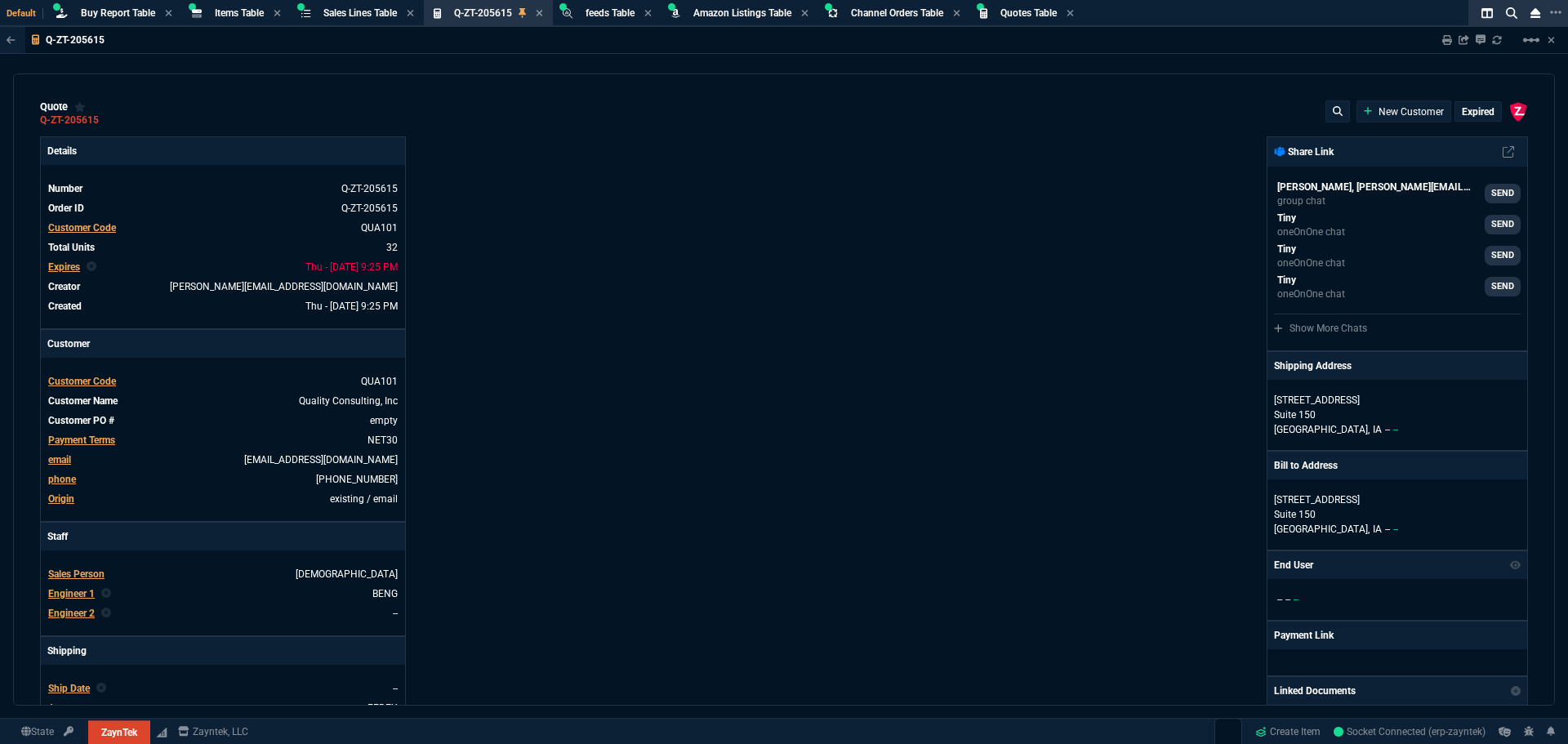
type input "2498"
type input "39600"
type input "629"
type input "31100"
type input "2668"
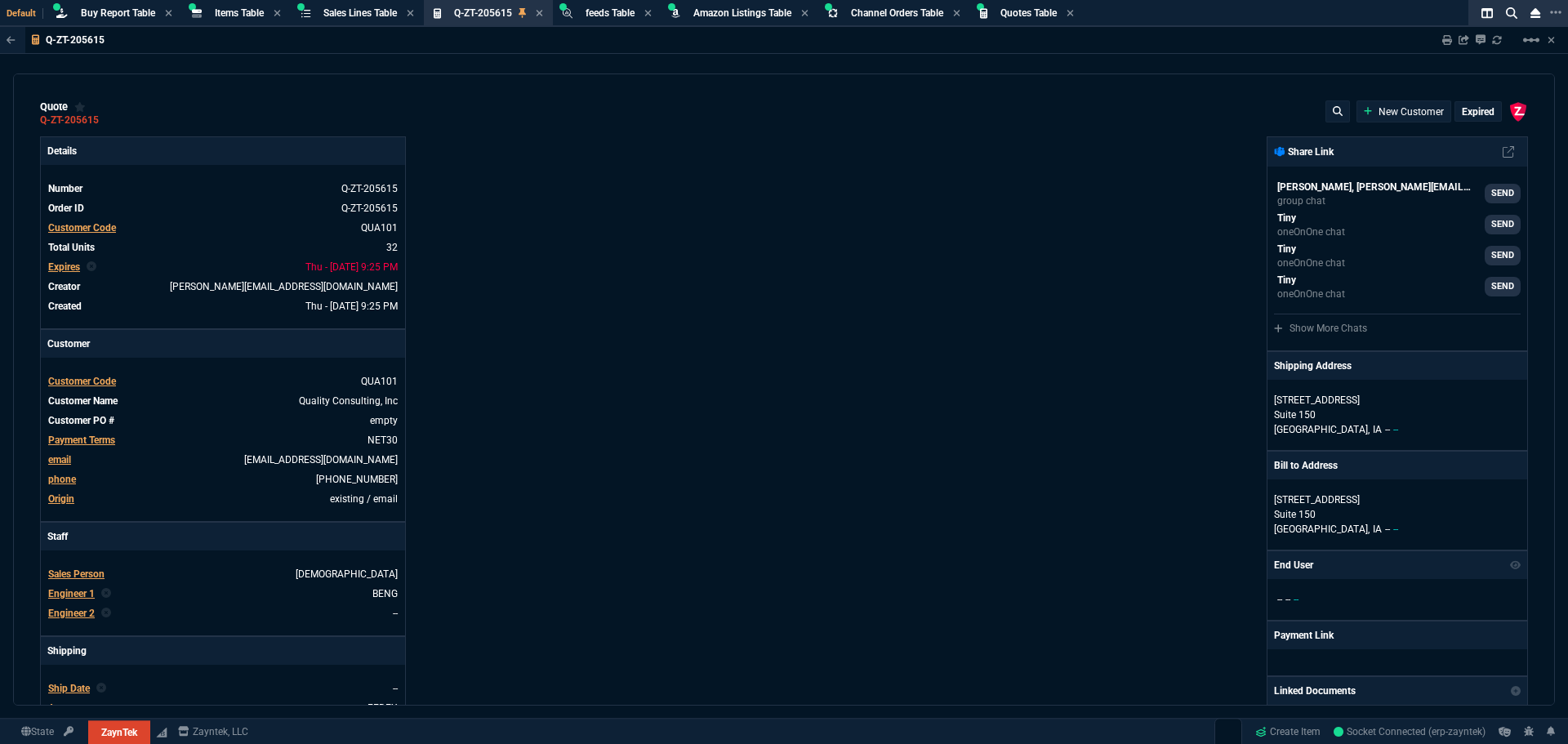
type input "69600"
type input "2619"
type input "69600"
type input "202"
type input "11100"
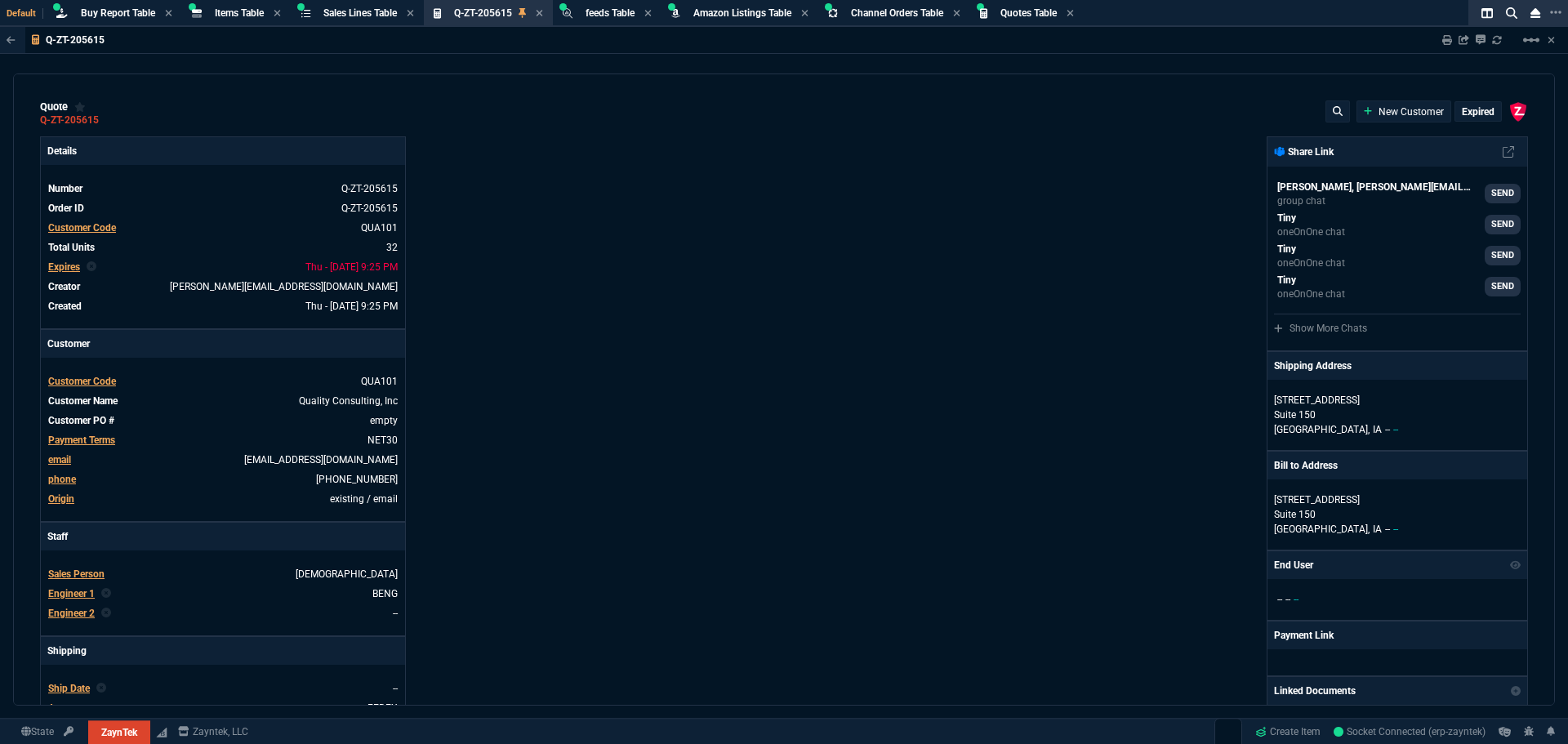
type input "38"
type input "2600"
type input "485"
type input "24600"
type input "120"
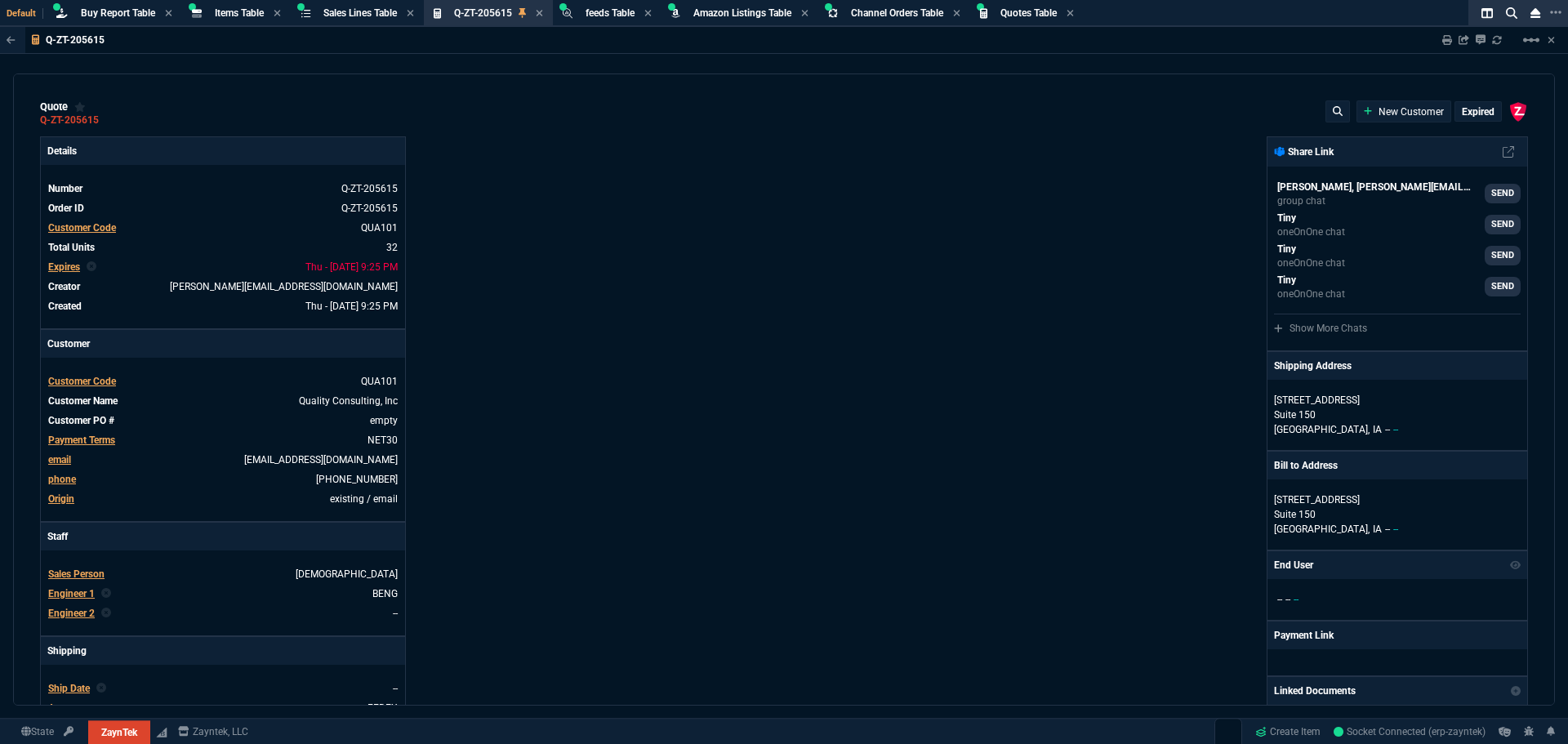
type input "7600"
type input "115"
type input "7100"
type input "524"
type input "12600"
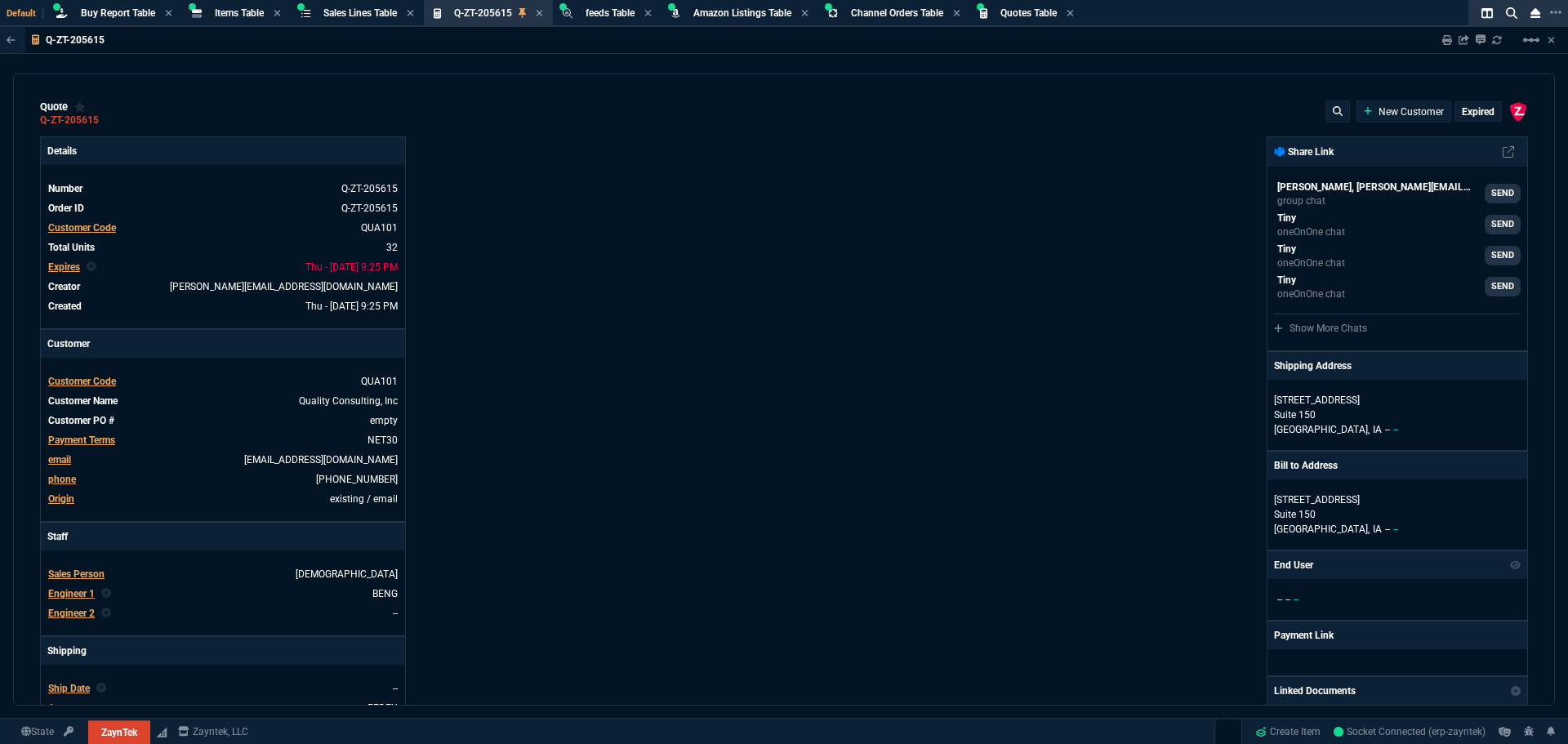
type input "11"
type input "600"
type input "164"
type input "7600"
type input "399"
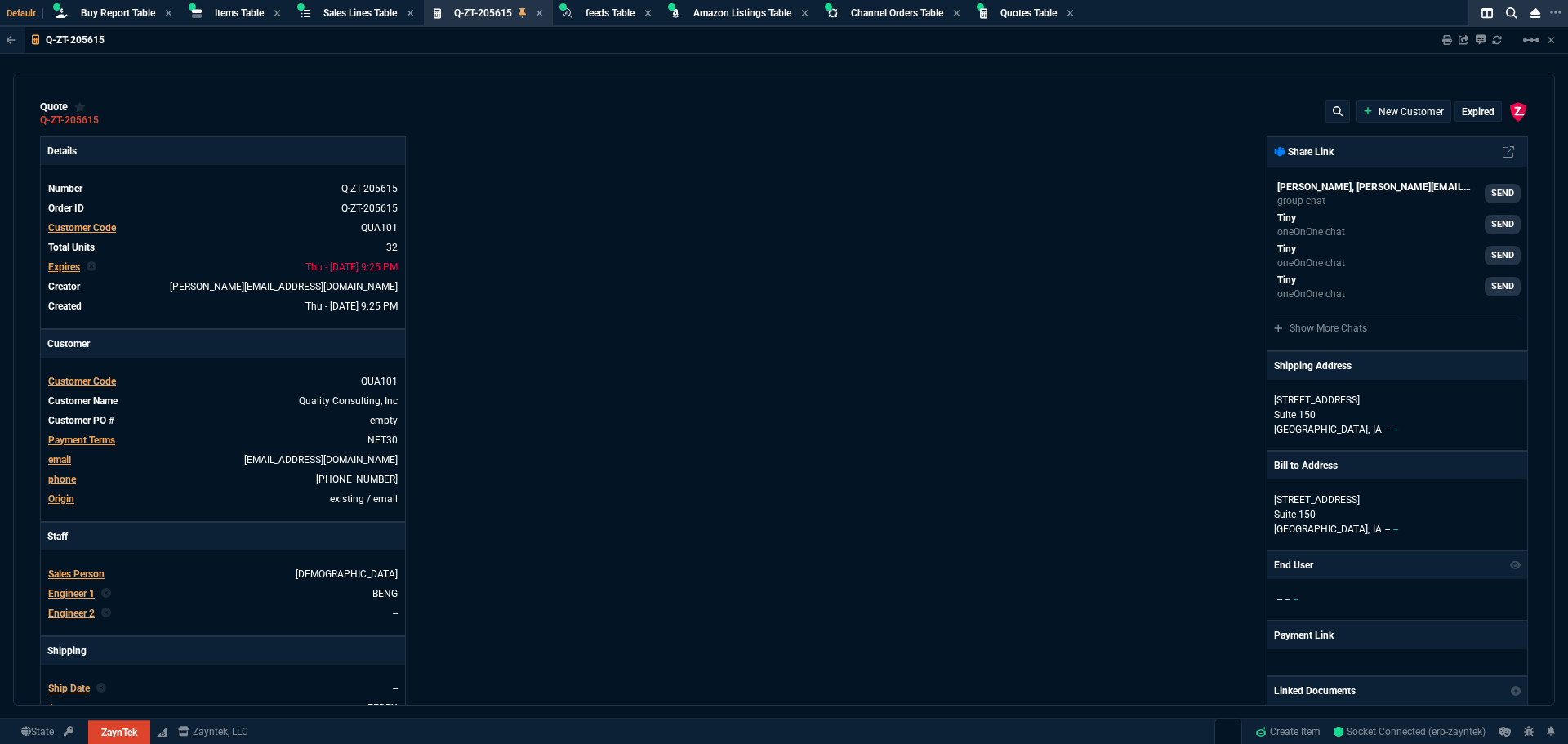
type input "56"
type input "47"
type input "25"
type input "84"
type input "51"
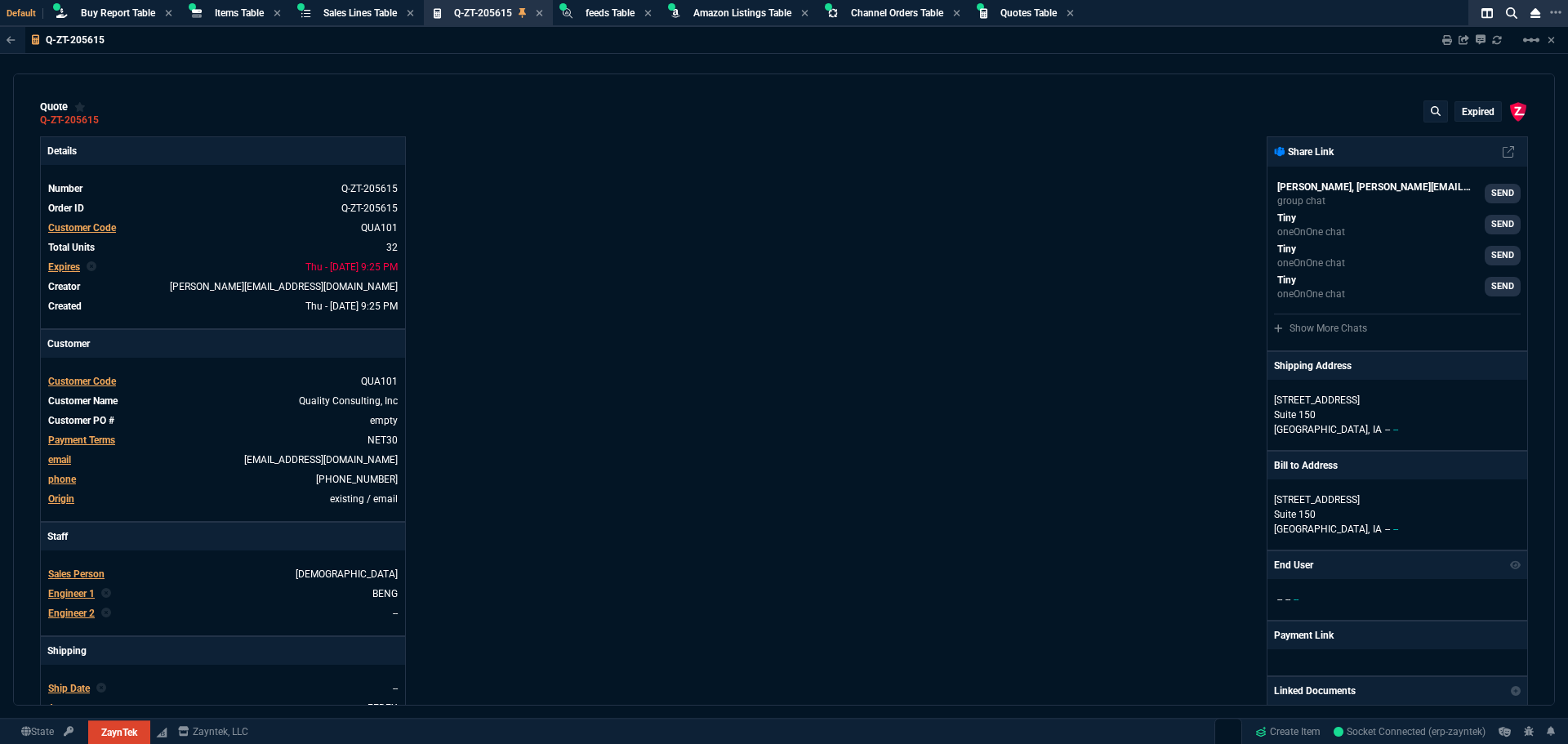
type input "74"
type input "73"
type input "46"
type input "34"
type input "49"
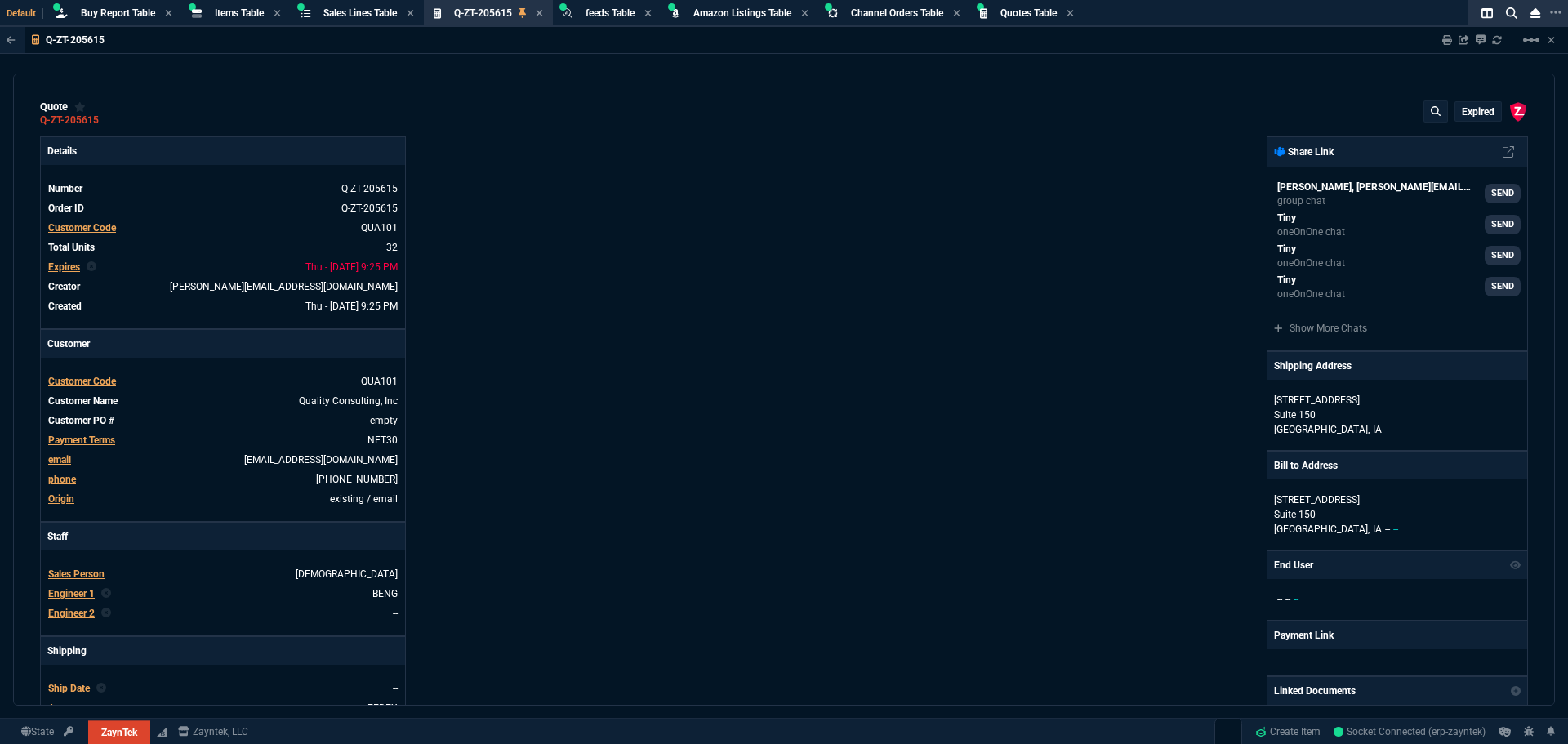
type input "38"
type input "39"
type input "76"
type input "55"
type input "54"
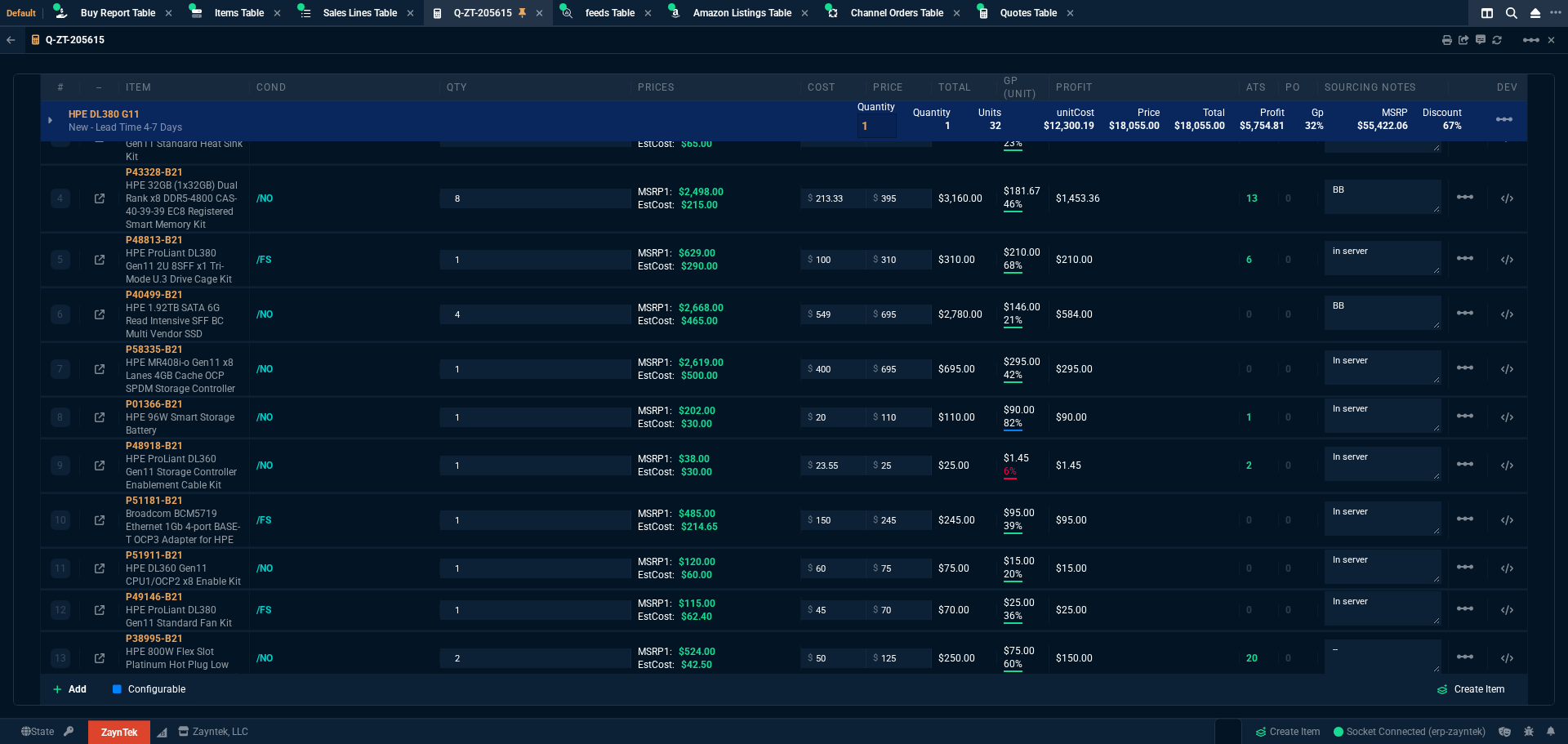
scroll to position [1089, 0]
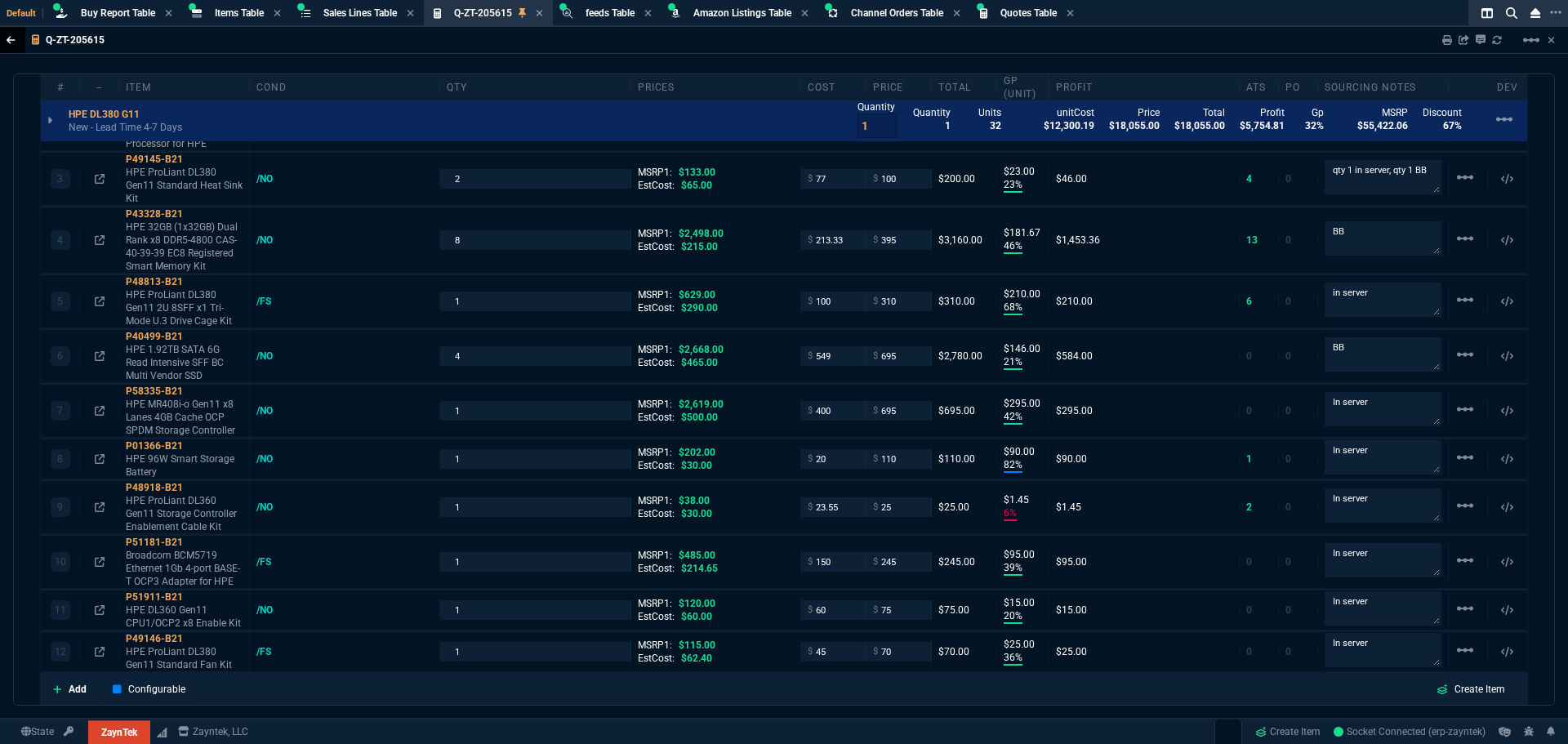
click at [16, 41] on link at bounding box center [12, 40] width 25 height 26
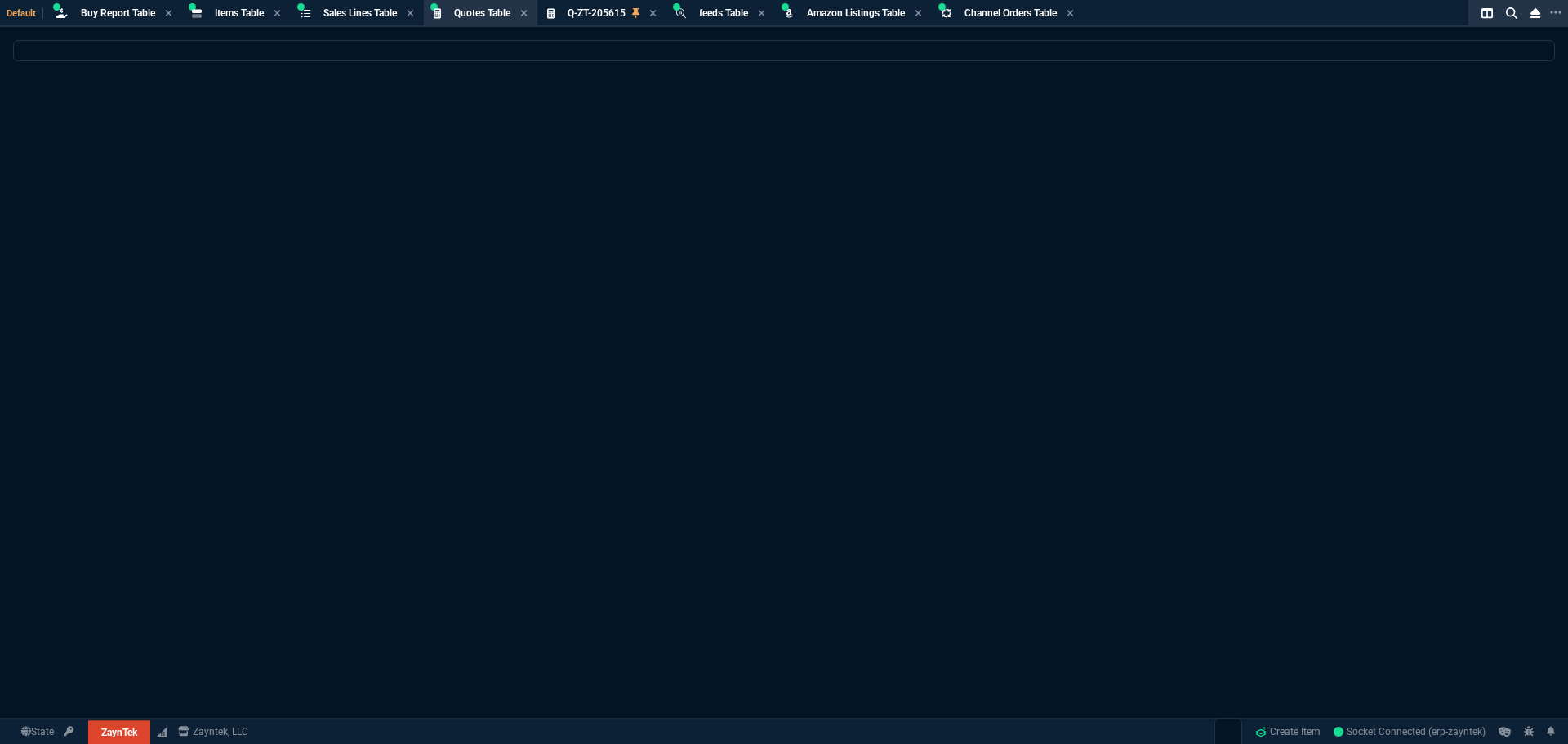
select select
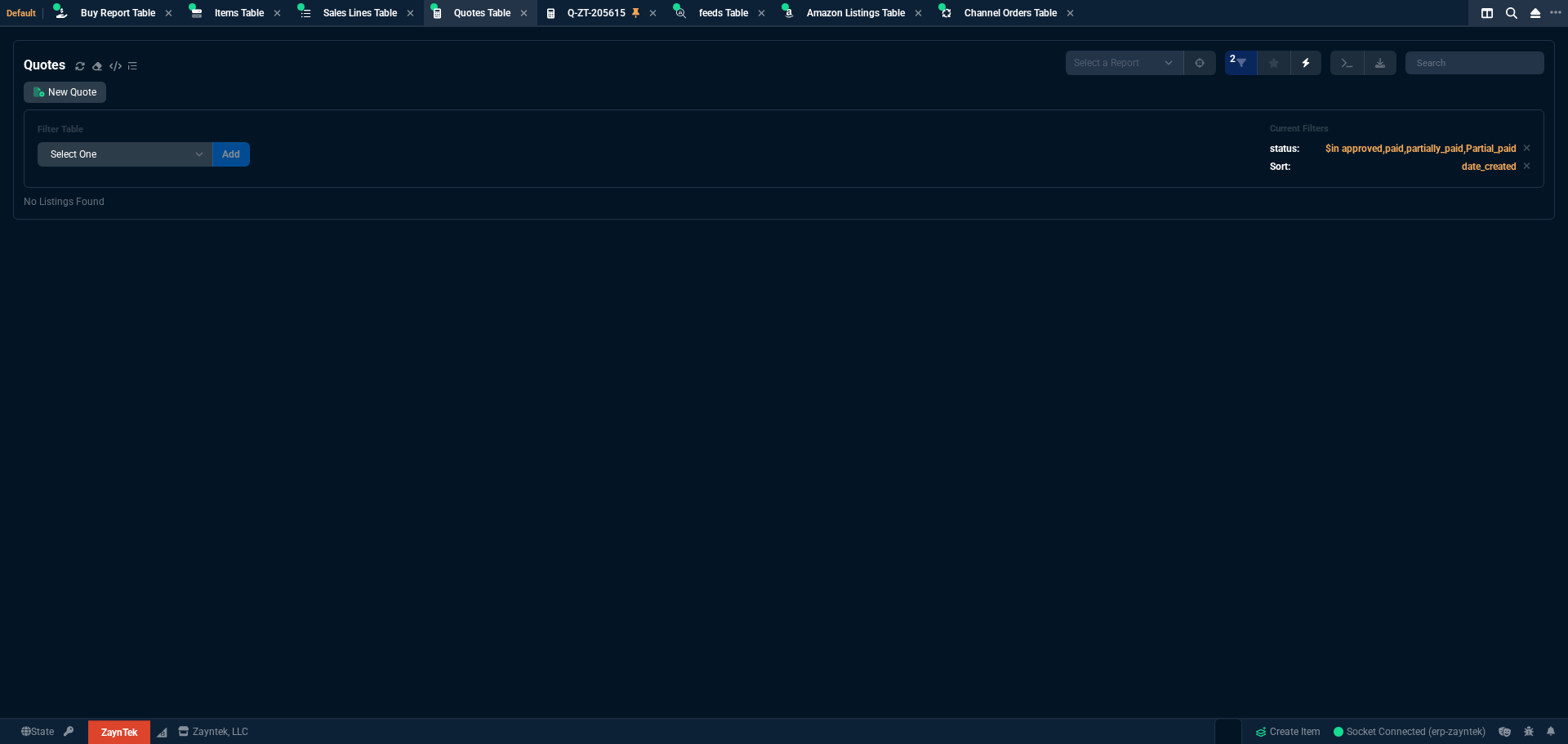
click at [919, 342] on div "Quotes Select a Report Fruit (MTD) APPROVED Quotes 2 New Quote Filter Table Sel…" at bounding box center [784, 432] width 1568 height 784
click at [813, 333] on div "Quotes Select a Report Fruit (MTD) APPROVED Quotes 2 New Quote Filter Table Sel…" at bounding box center [784, 432] width 1568 height 784
click at [1366, 307] on div "Quotes Select a Report Fruit (MTD) APPROVED Quotes 2 New Quote Filter Table Sel…" at bounding box center [784, 432] width 1568 height 784
select select "8: NEPT"
select select
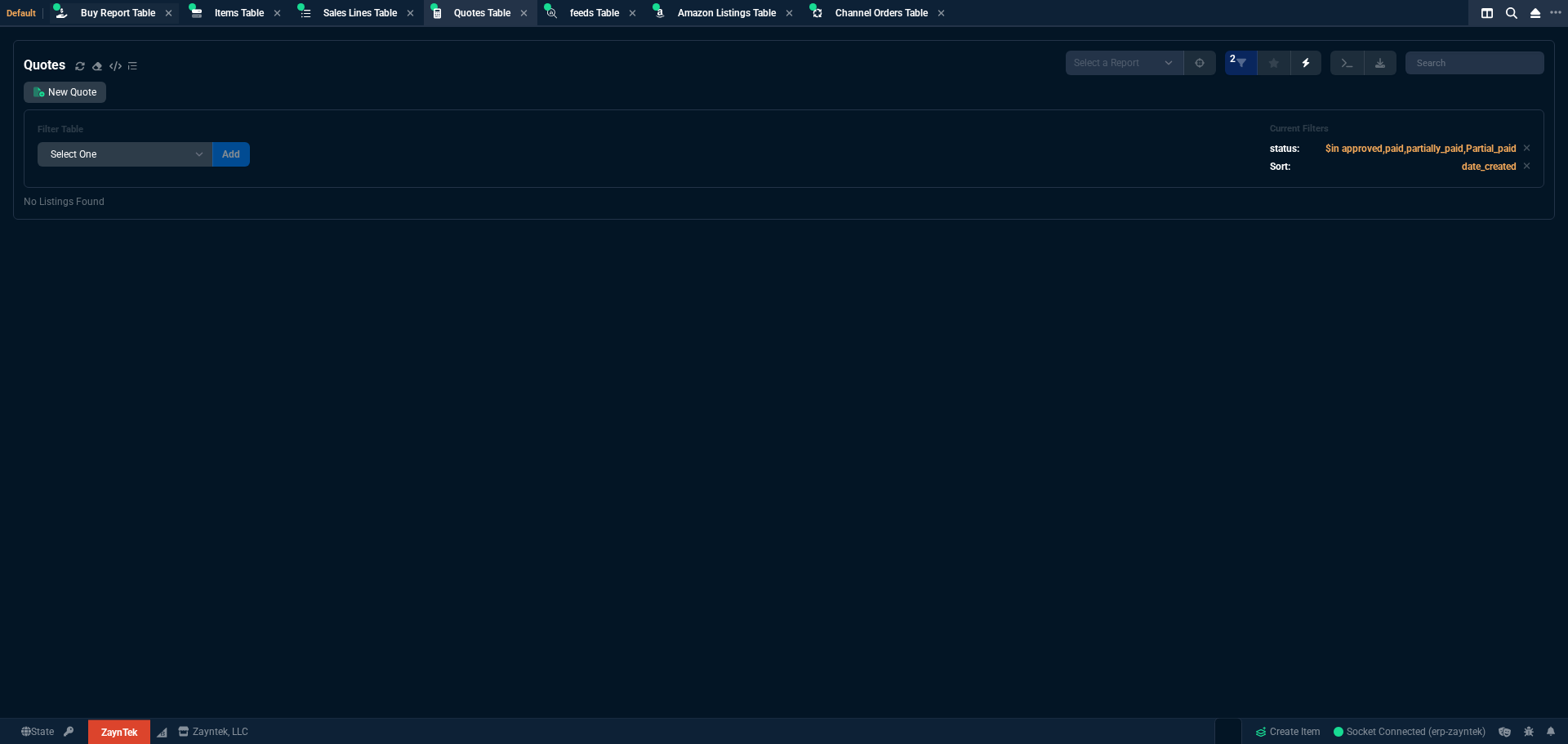
click at [107, 13] on span "Buy Report Table" at bounding box center [118, 13] width 74 height 11
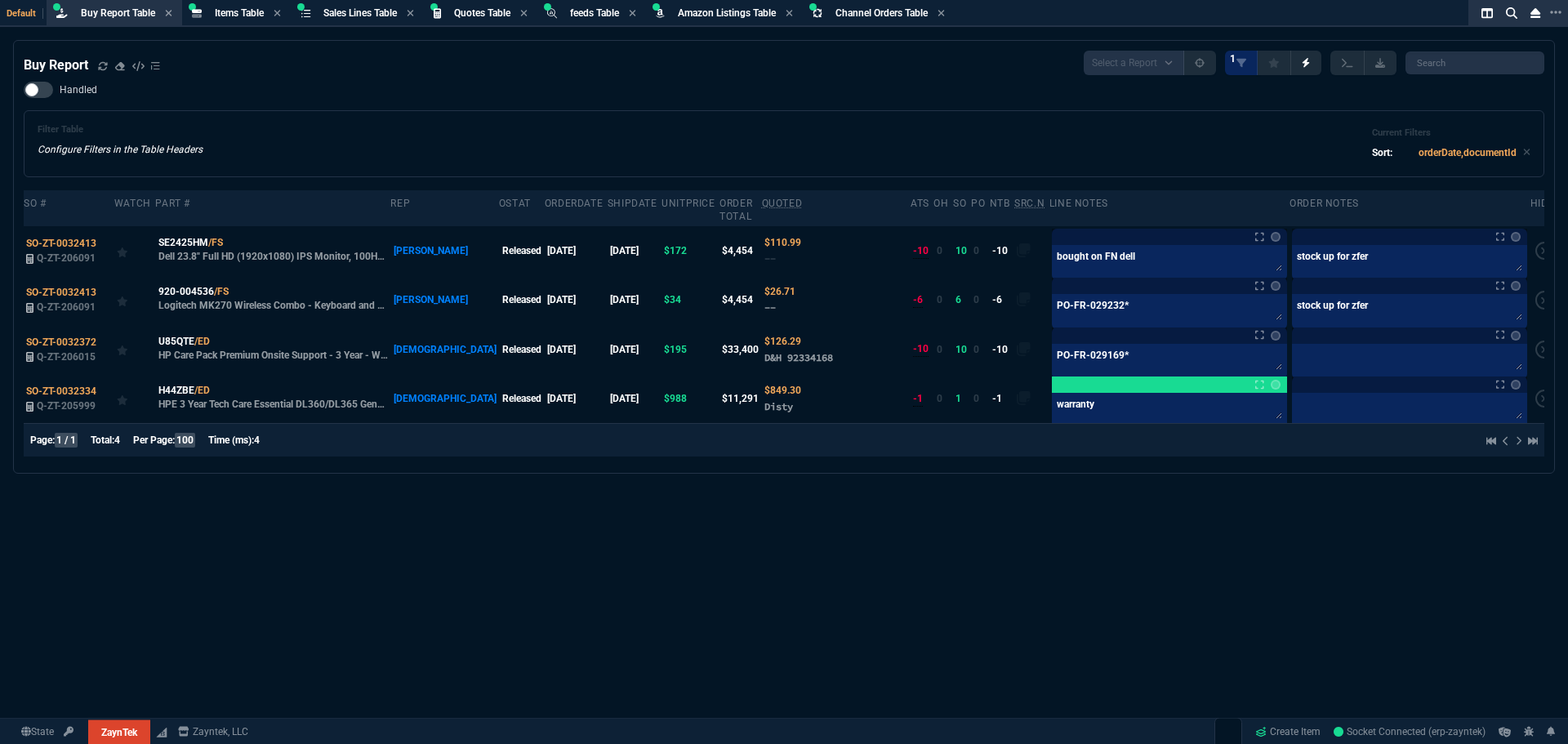
click at [502, 517] on div "Buy Report Select a Report Not Purchased 1 Handled Filter Table Configure Filte…" at bounding box center [784, 432] width 1568 height 784
click at [553, 475] on div "Buy Report Select a Report Not Purchased 1 Handled Filter Table Configure Filte…" at bounding box center [784, 432] width 1568 height 784
click at [576, 462] on div "Buy Report Select a Report Not Purchased 1 Handled Filter Table Configure Filte…" at bounding box center [784, 256] width 1542 height 434
click at [583, 461] on nx-fornida-buy-report "Buy Report Select a Report Not Purchased 1 Handled Filter Table Configure Filte…" at bounding box center [784, 256] width 1540 height 432
click at [449, 88] on div "Handled Filter Table Configure Filters in the Table Headers Current Filters Sor…" at bounding box center [784, 129] width 1521 height 96
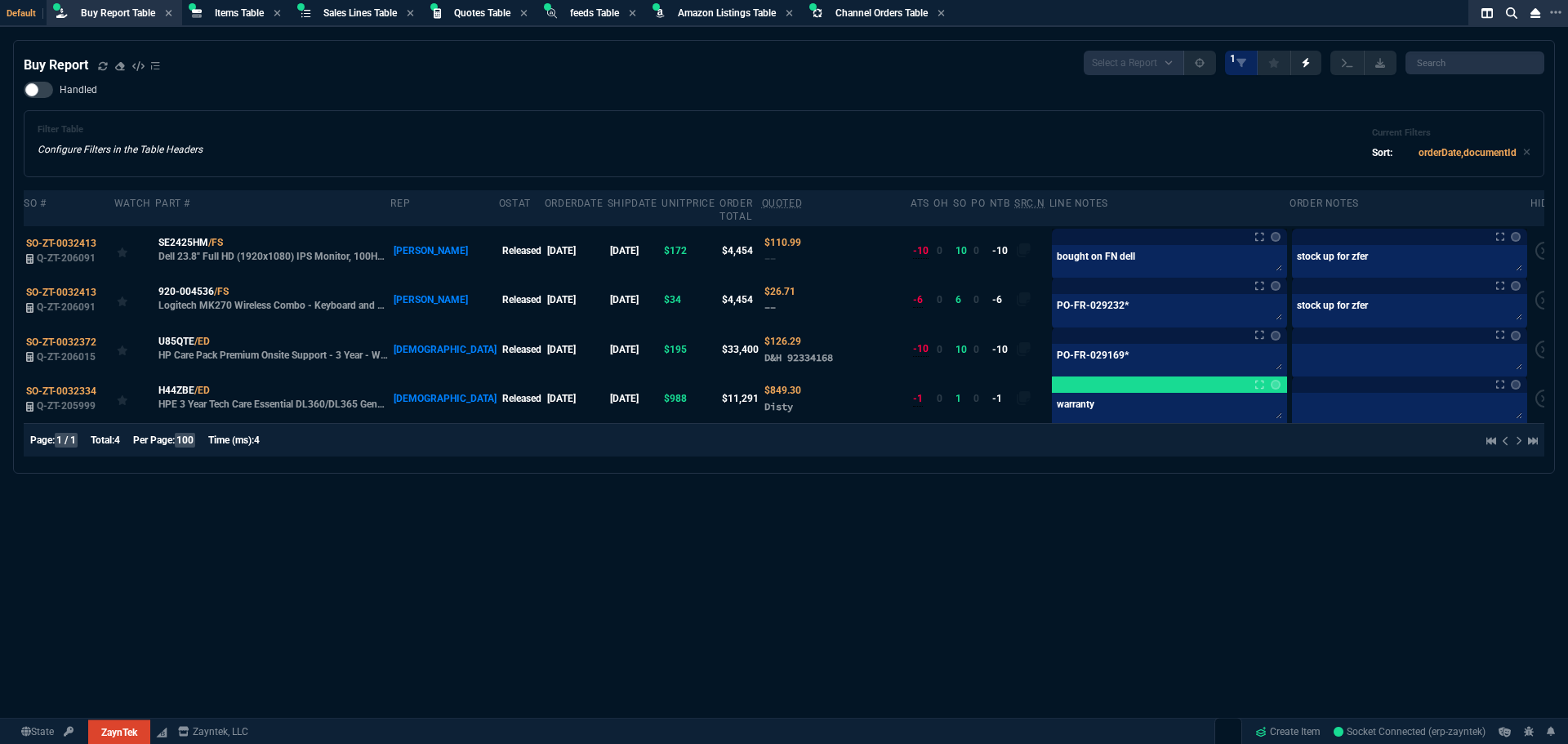
click at [460, 98] on div "Handled Filter Table Configure Filters in the Table Headers Current Filters Sor…" at bounding box center [784, 129] width 1521 height 96
